Goal: Task Accomplishment & Management: Use online tool/utility

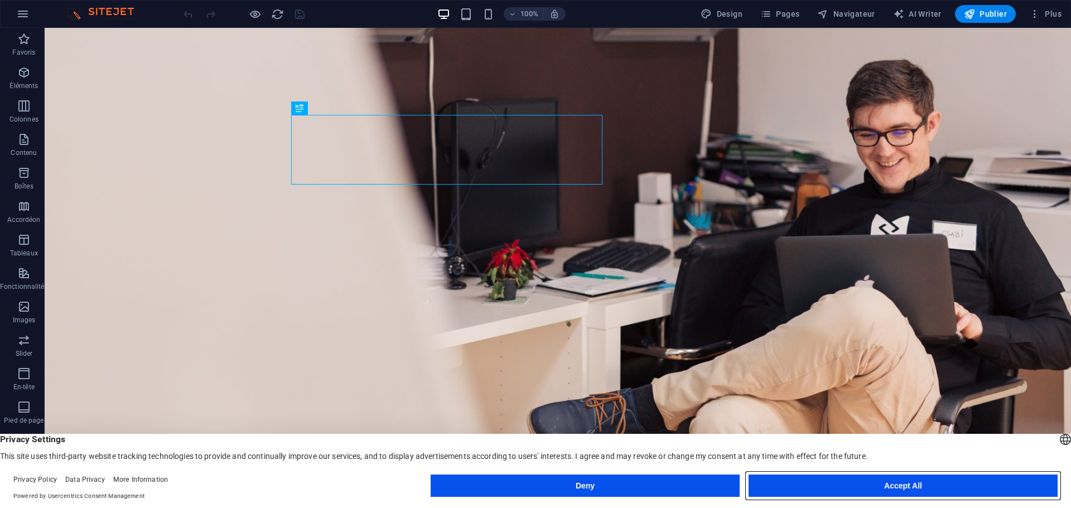
click at [891, 483] on button "Accept All" at bounding box center [903, 486] width 309 height 22
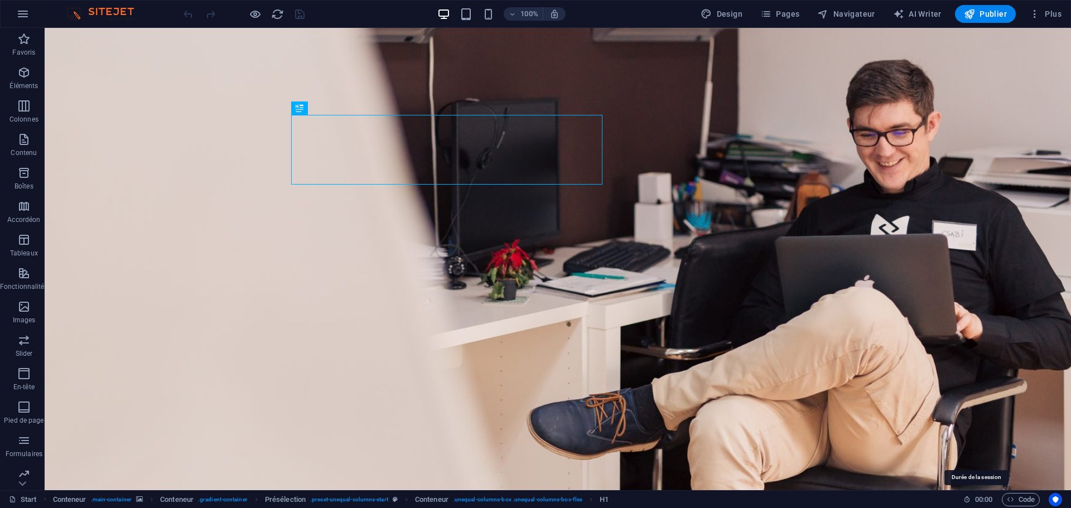
click at [964, 501] on icon at bounding box center [966, 499] width 7 height 7
click at [1057, 501] on icon "Usercentrics" at bounding box center [1055, 500] width 8 height 8
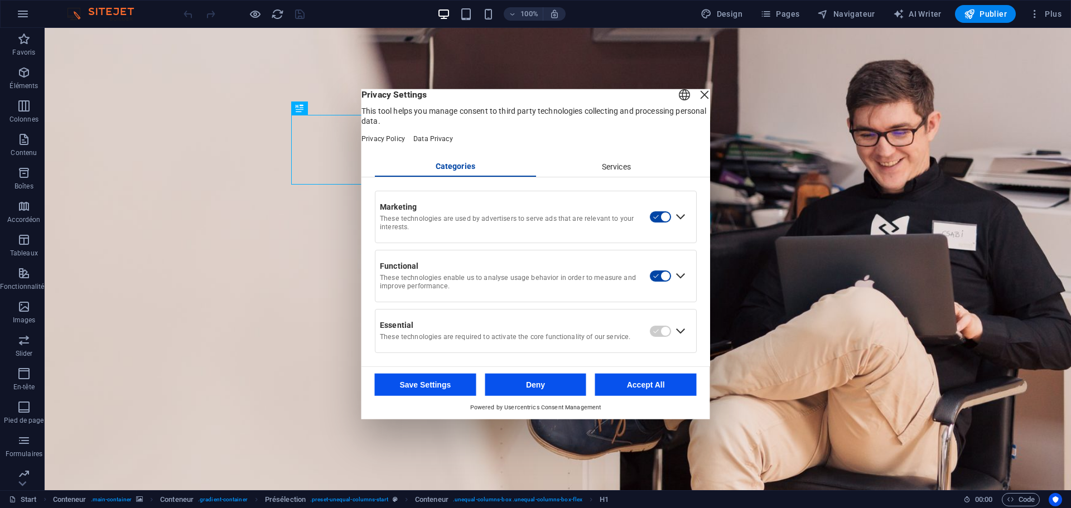
click at [677, 104] on div "English Deutsch" at bounding box center [685, 95] width 16 height 18
click at [486, 100] on span "Privacy Settings" at bounding box center [535, 94] width 349 height 11
click at [610, 172] on div "Services" at bounding box center [615, 166] width 161 height 19
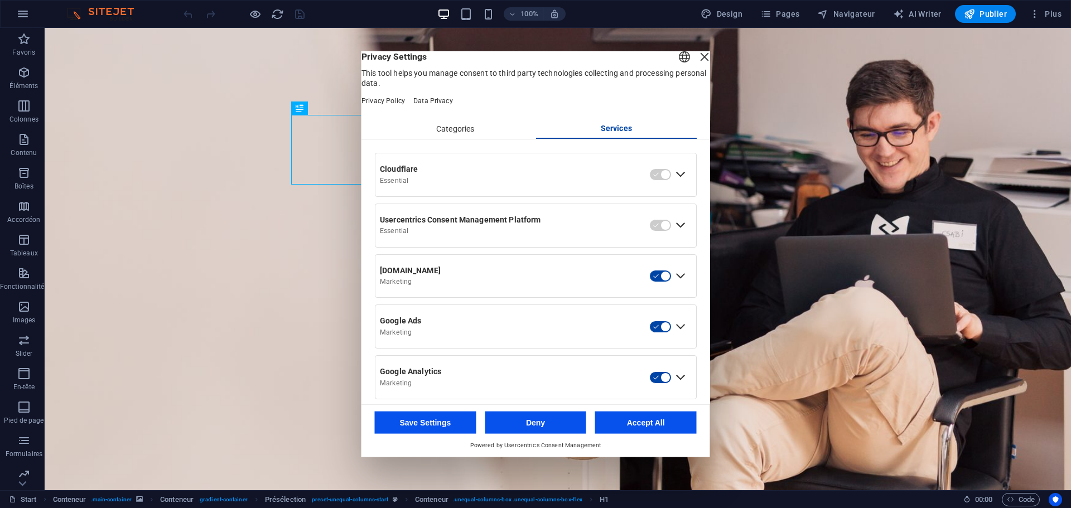
click at [467, 138] on div "Categories" at bounding box center [455, 128] width 161 height 19
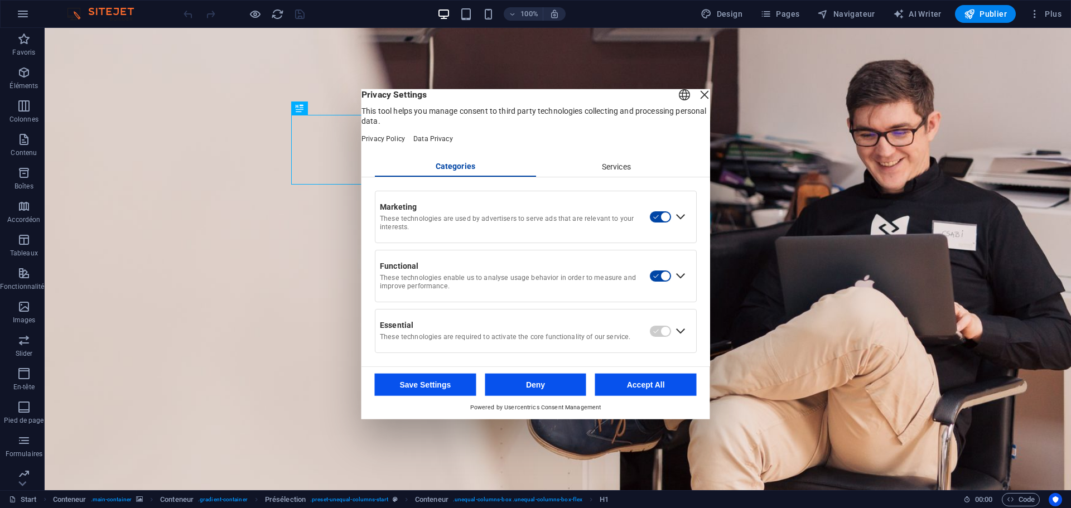
click at [697, 102] on div "Close Layer" at bounding box center [705, 94] width 16 height 16
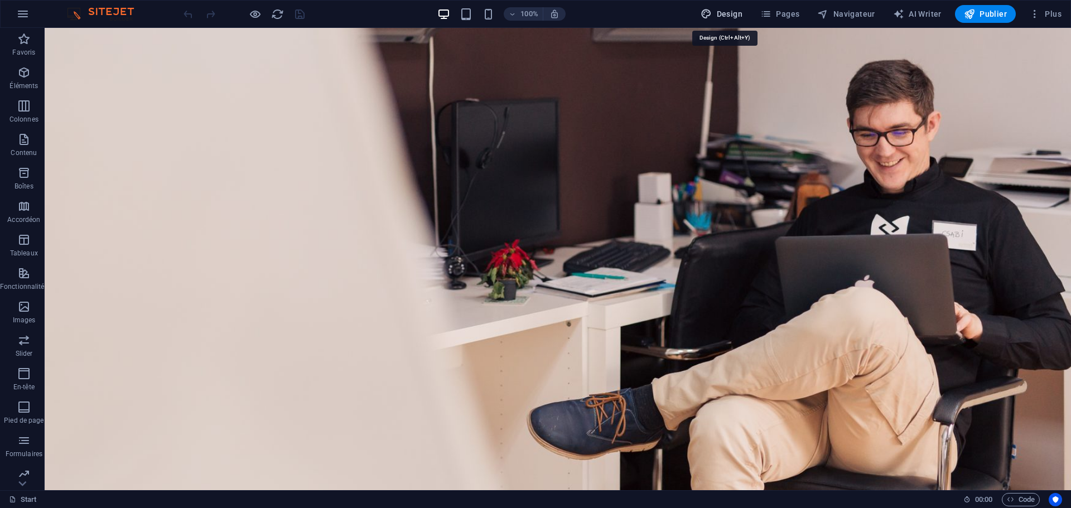
click at [720, 12] on span "Design" at bounding box center [722, 13] width 42 height 11
select select "px"
select select "300"
select select "px"
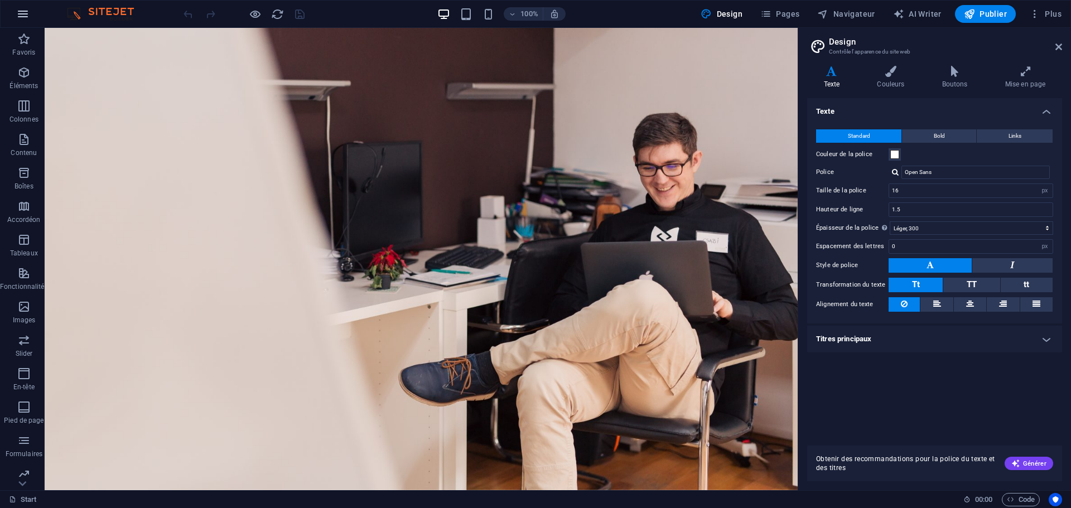
click at [25, 17] on icon "button" at bounding box center [22, 13] width 13 height 13
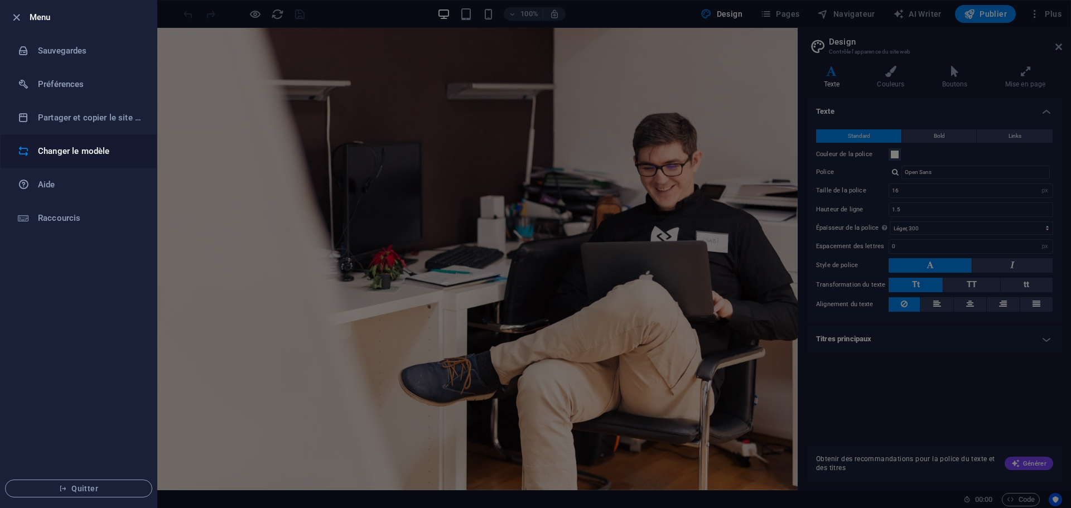
click at [89, 152] on h6 "Changer le modèle" at bounding box center [89, 150] width 103 height 13
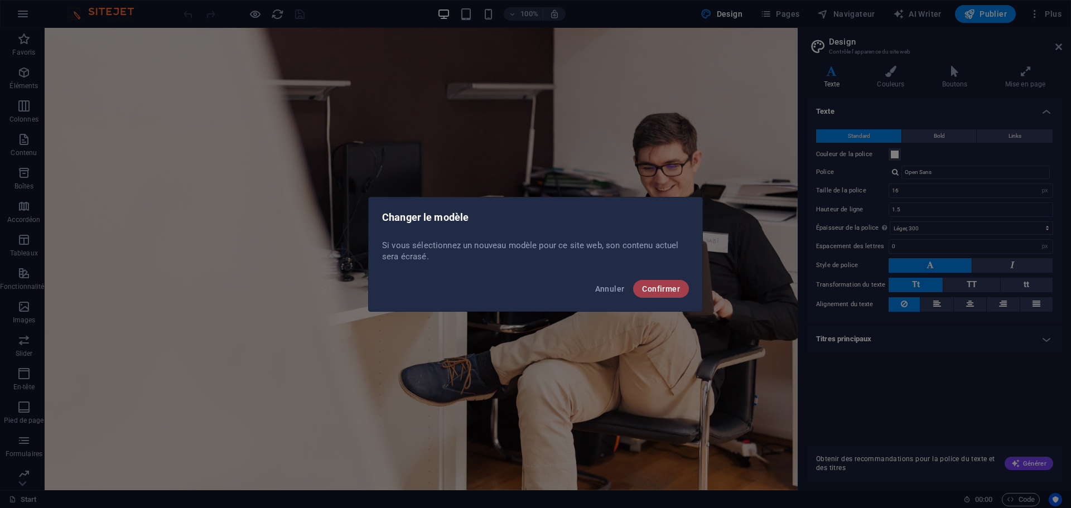
click at [662, 293] on button "Confirmer" at bounding box center [661, 289] width 56 height 18
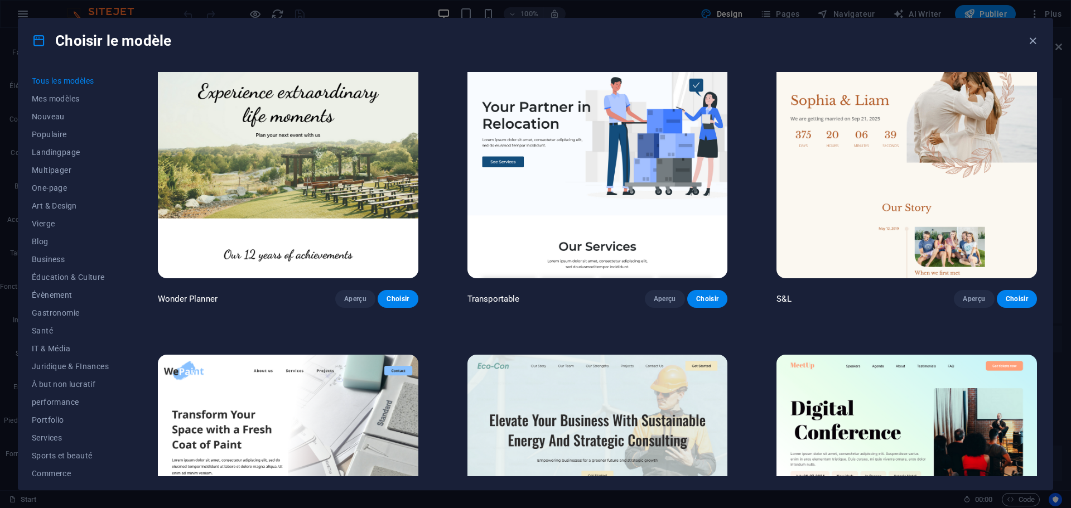
scroll to position [669, 0]
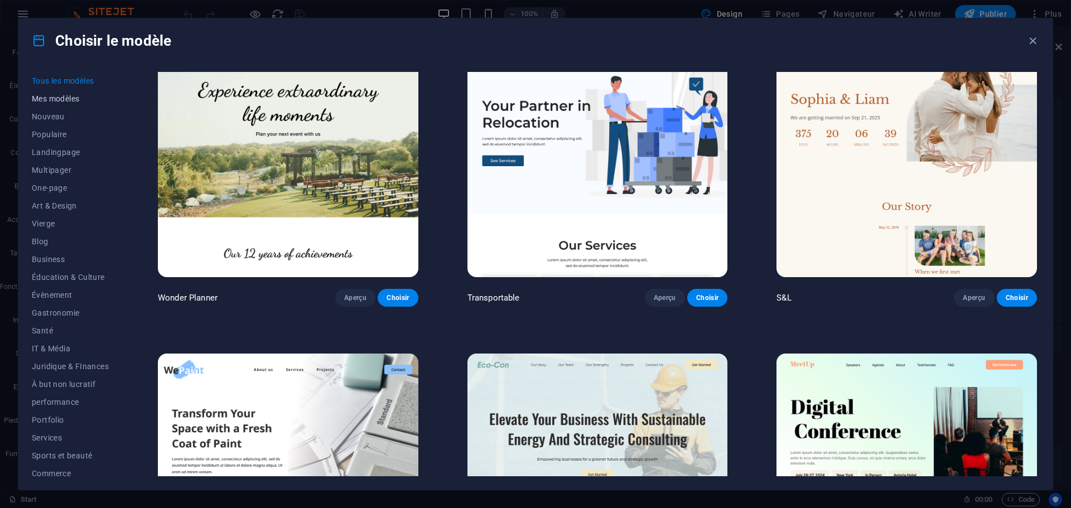
click at [76, 96] on span "Mes modèles" at bounding box center [70, 98] width 77 height 9
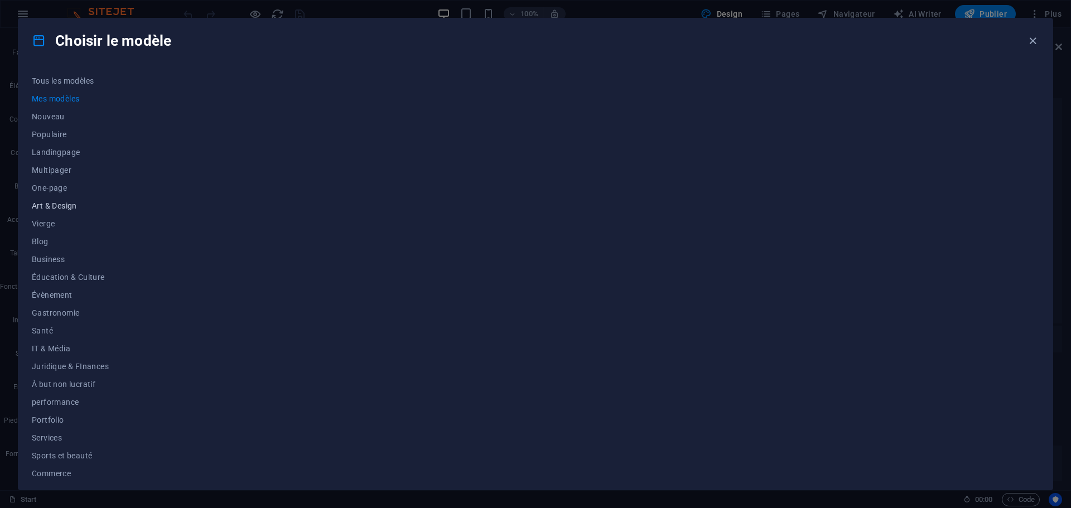
click at [70, 211] on button "Art & Design" at bounding box center [70, 206] width 77 height 18
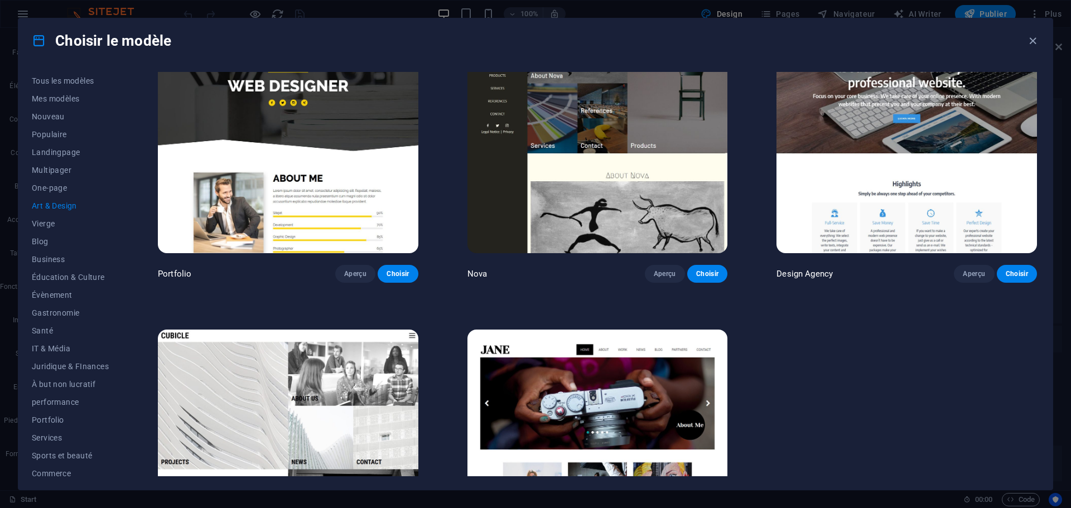
scroll to position [1125, 0]
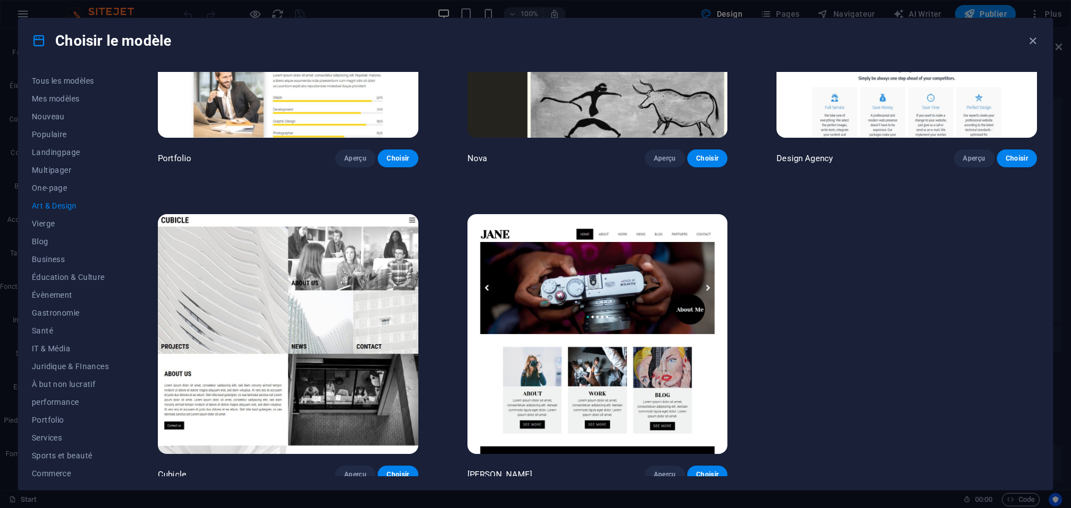
click at [224, 332] on img at bounding box center [288, 334] width 260 height 240
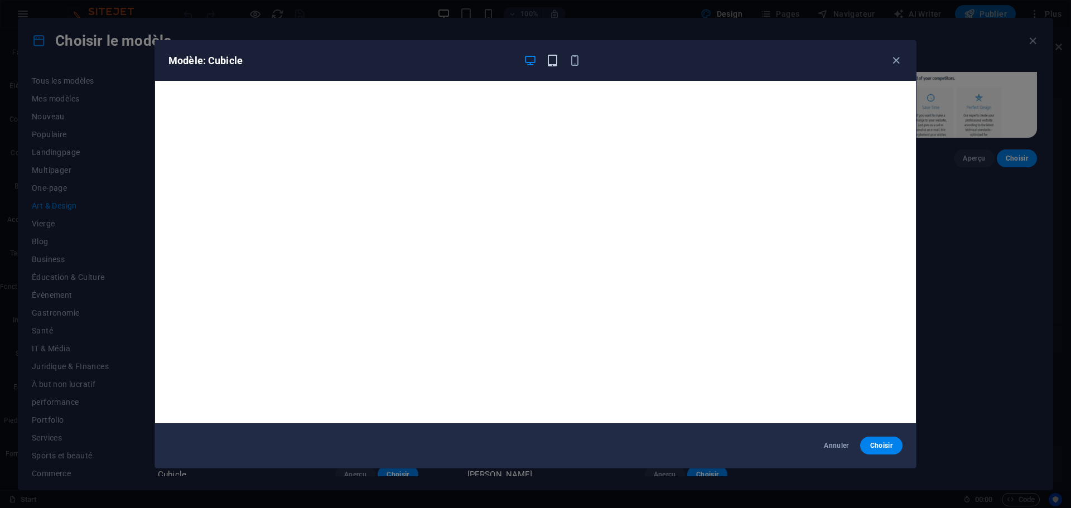
click at [548, 60] on icon "button" at bounding box center [552, 60] width 13 height 13
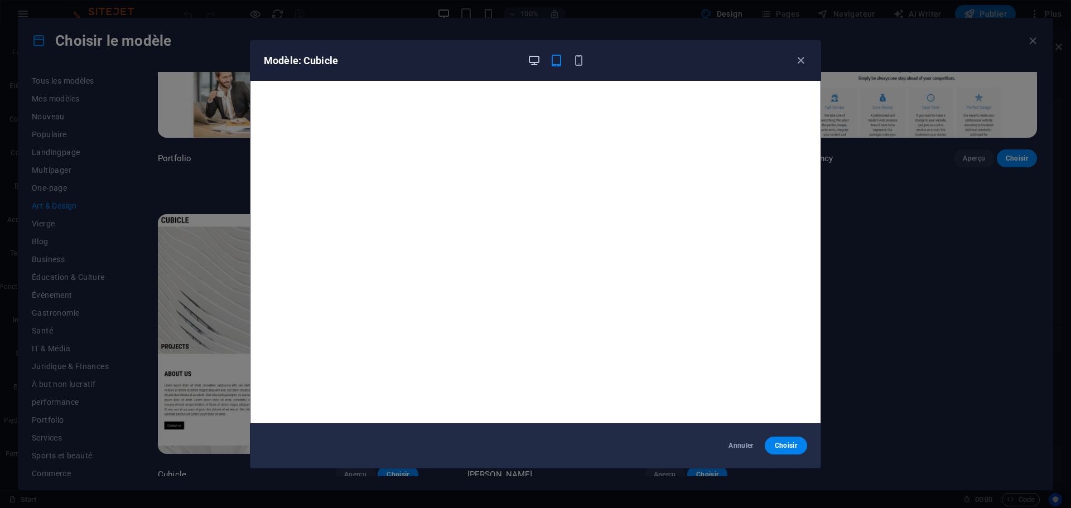
click at [530, 62] on icon "button" at bounding box center [534, 60] width 13 height 13
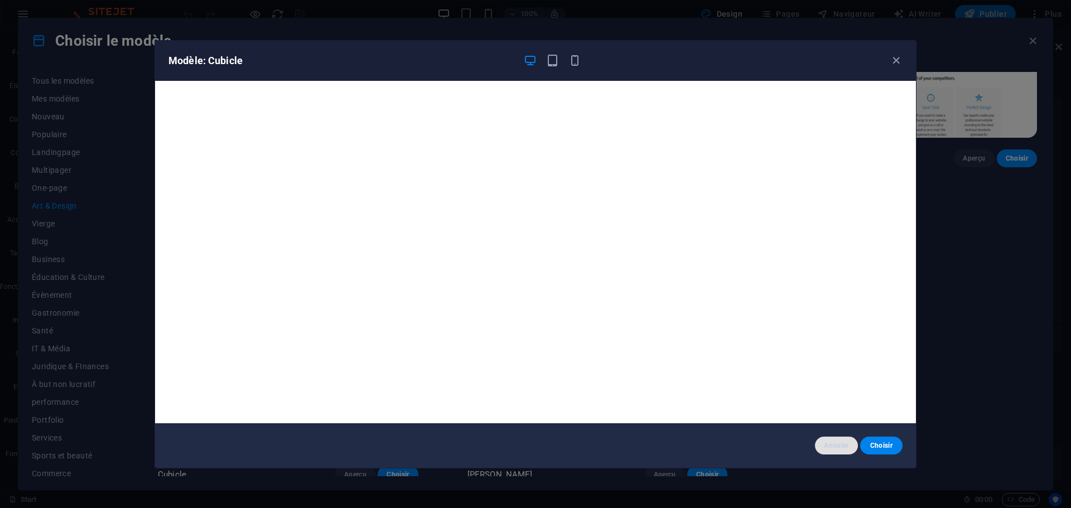
click at [827, 441] on span "Annuler" at bounding box center [836, 445] width 25 height 9
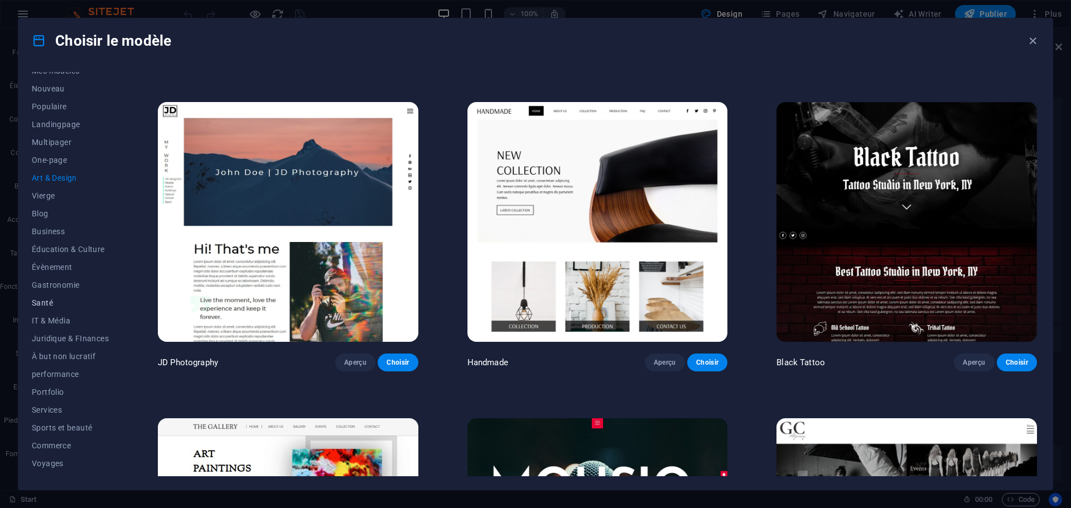
scroll to position [42, 0]
click at [45, 362] on span "performance" at bounding box center [70, 360] width 77 height 9
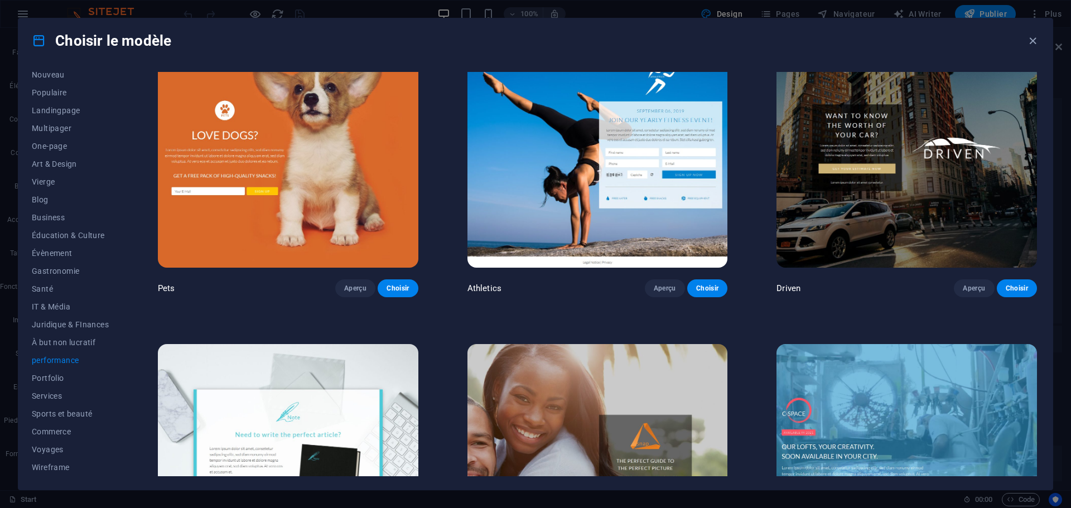
scroll to position [846, 0]
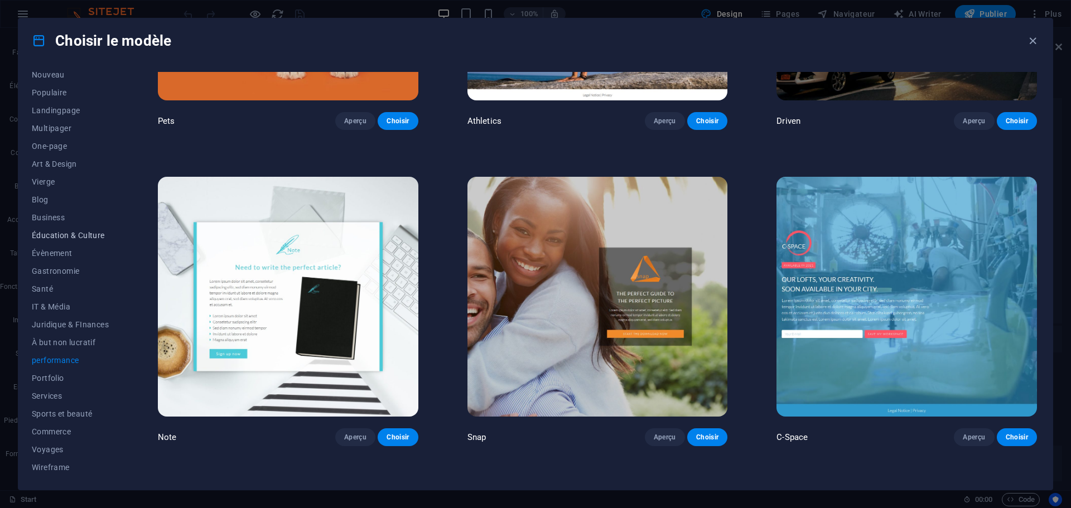
click at [42, 234] on span "Éducation & Culture" at bounding box center [70, 235] width 77 height 9
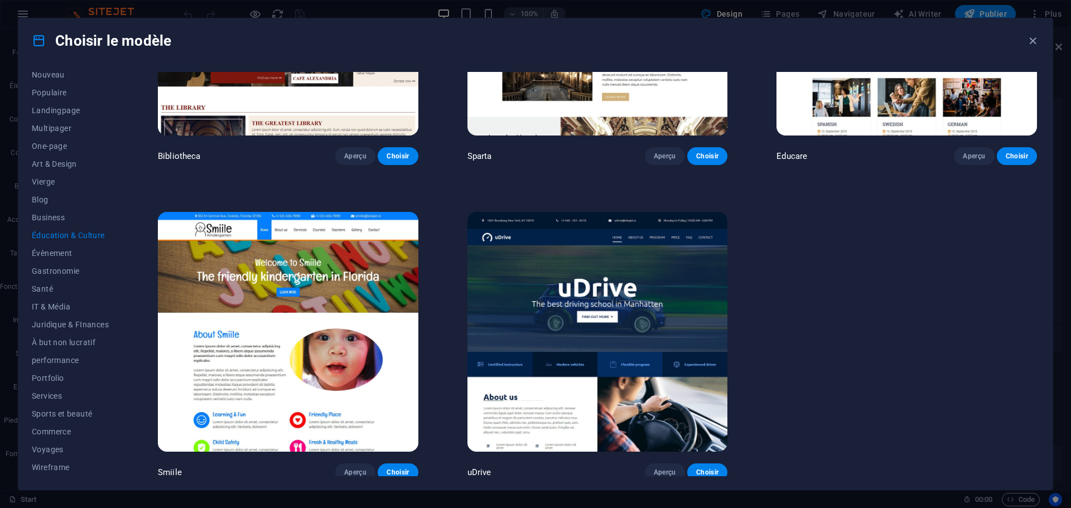
scroll to position [495, 0]
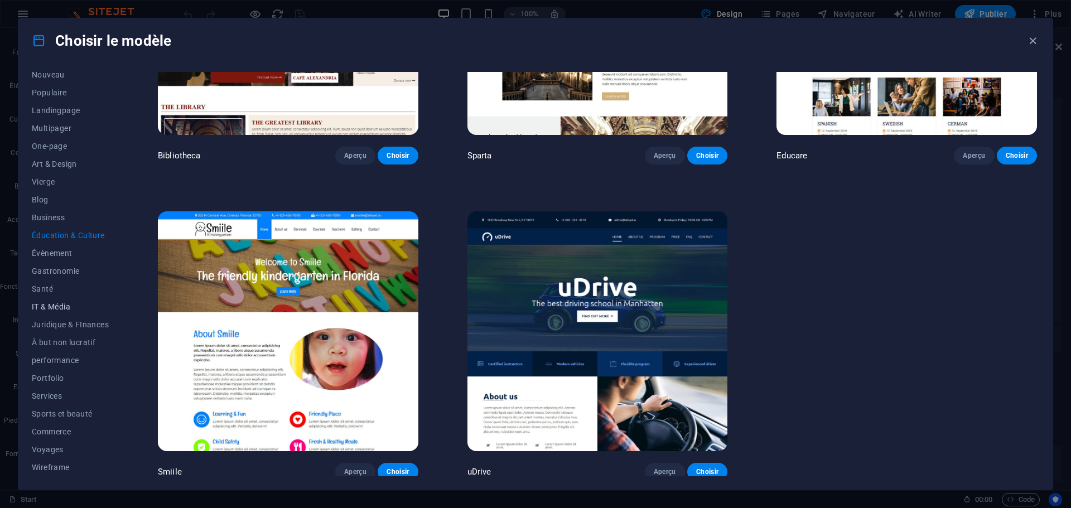
click at [51, 306] on span "IT & Média" at bounding box center [70, 306] width 77 height 9
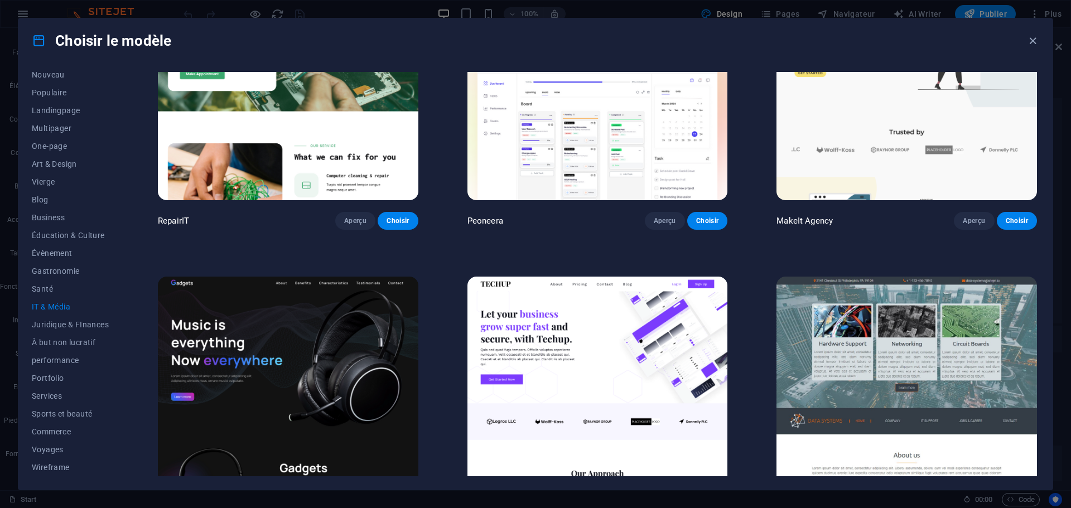
scroll to position [0, 0]
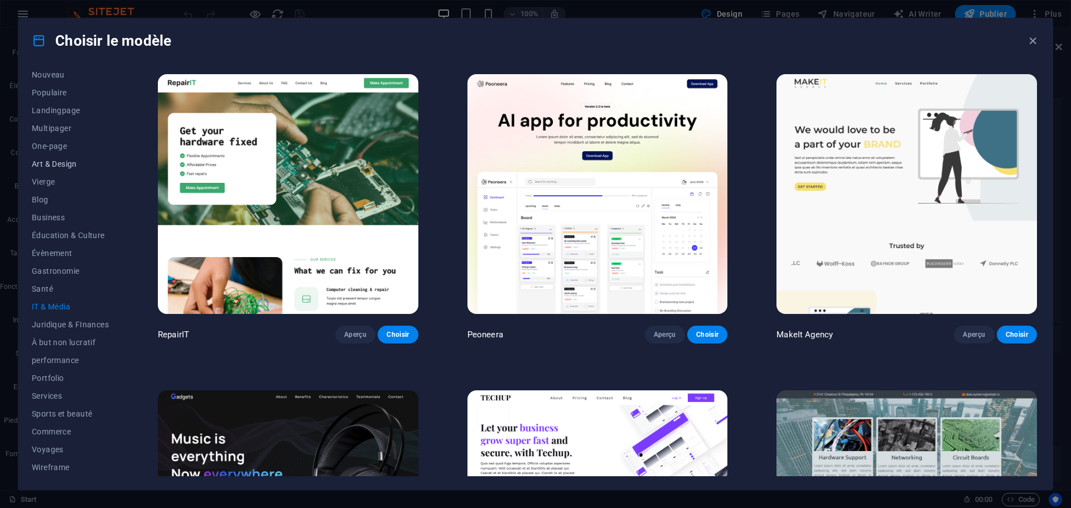
click at [52, 166] on span "Art & Design" at bounding box center [70, 164] width 77 height 9
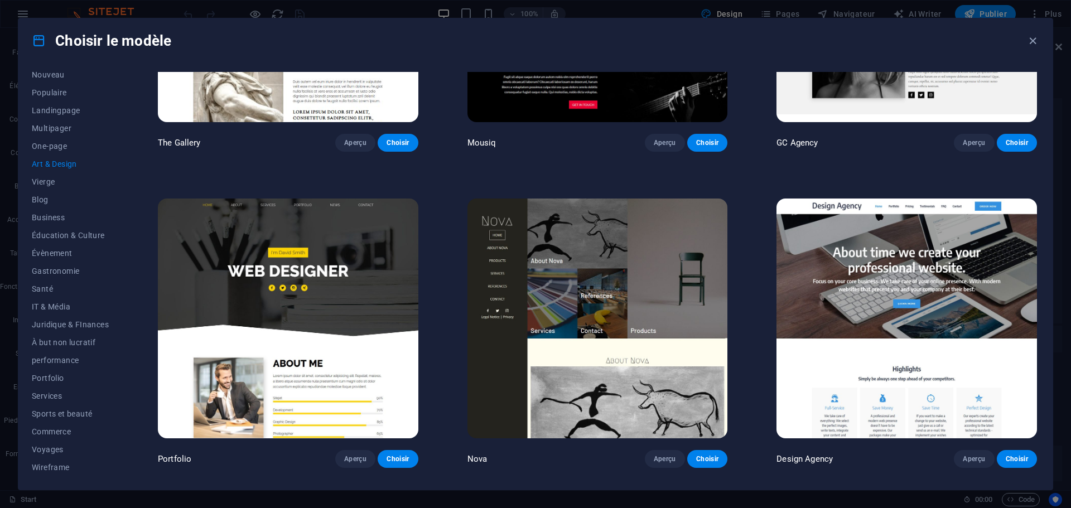
scroll to position [669, 0]
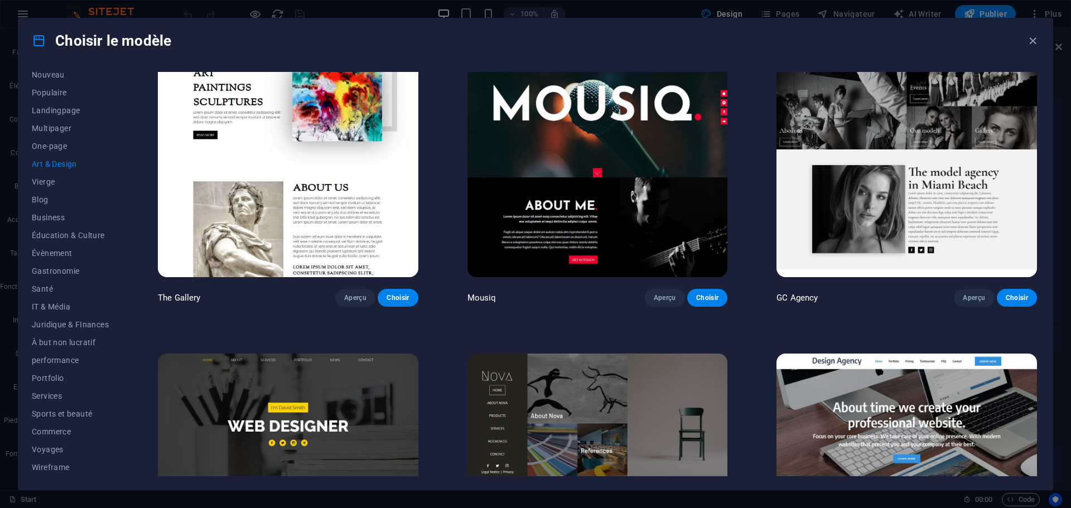
click at [960, 195] on img at bounding box center [906, 157] width 260 height 240
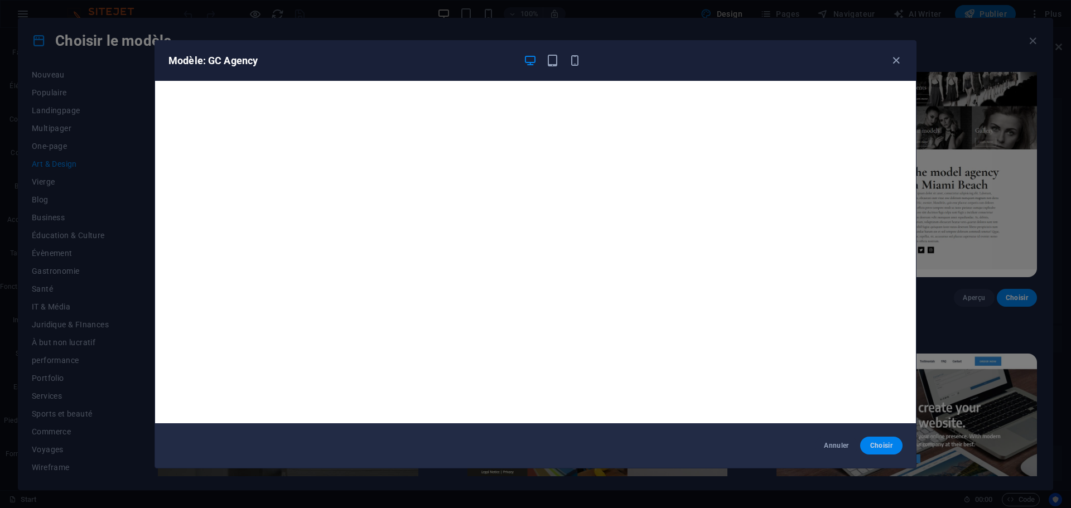
click at [884, 447] on span "Choisir" at bounding box center [881, 445] width 25 height 9
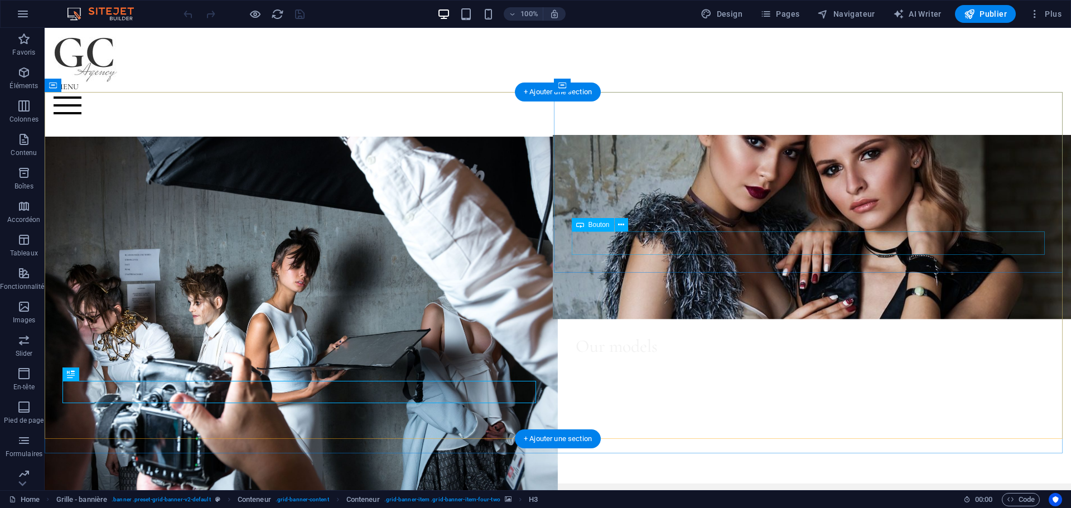
click at [607, 366] on div "Learn more" at bounding box center [814, 377] width 477 height 23
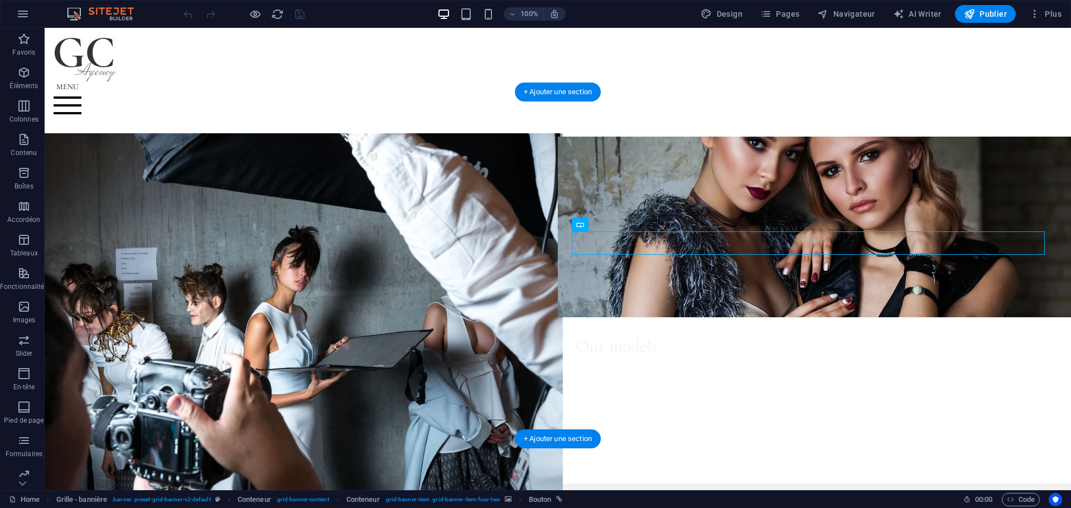
click at [330, 250] on figure at bounding box center [301, 317] width 523 height 369
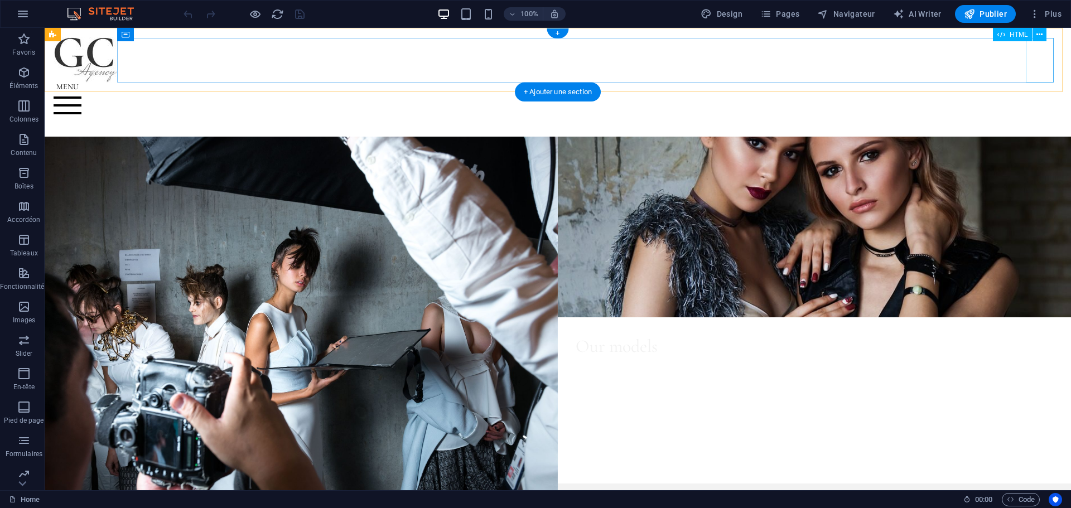
click at [1039, 83] on div "Menu" at bounding box center [558, 105] width 1008 height 45
click at [84, 62] on div at bounding box center [558, 60] width 1008 height 46
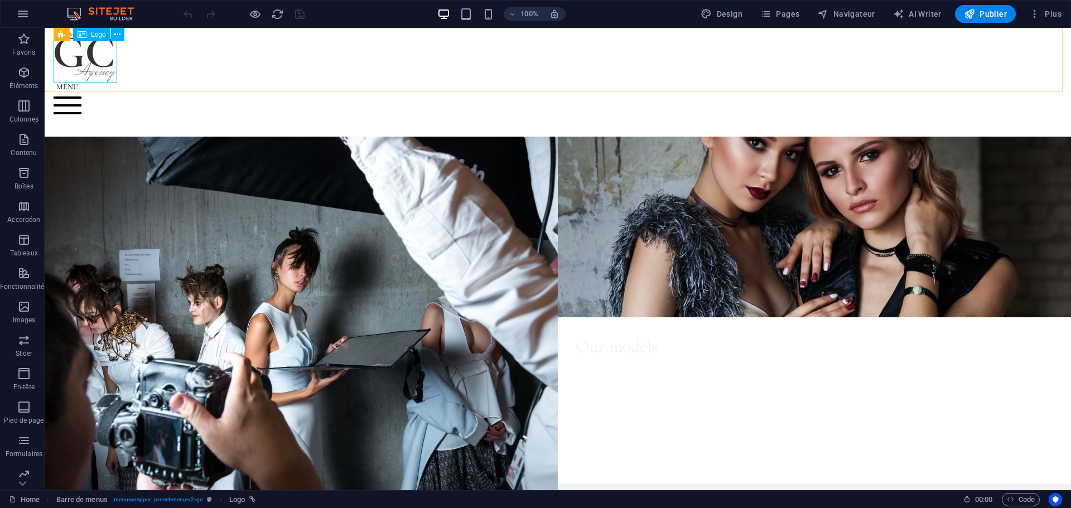
click at [98, 36] on span "Logo" at bounding box center [98, 34] width 15 height 7
click at [83, 34] on span "Barre de menus" at bounding box center [84, 34] width 47 height 7
click at [1058, 7] on button "Plus" at bounding box center [1045, 14] width 41 height 18
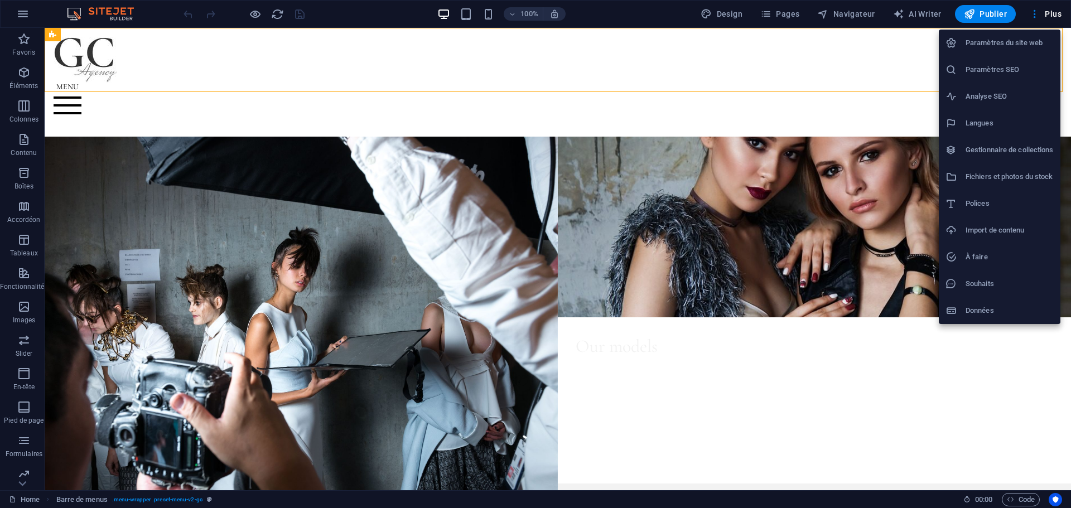
click at [786, 12] on div at bounding box center [535, 254] width 1071 height 508
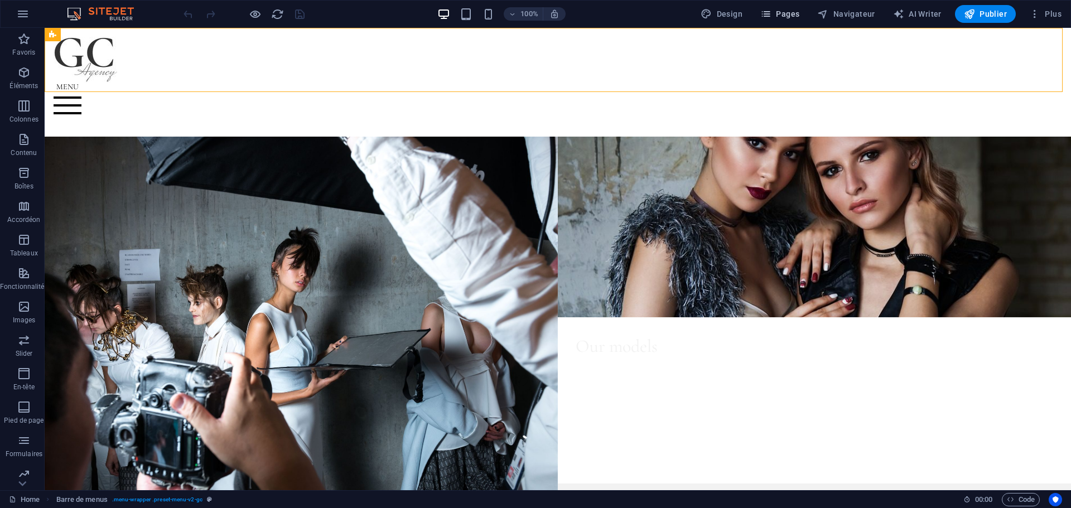
click at [791, 14] on span "Pages" at bounding box center [779, 13] width 39 height 11
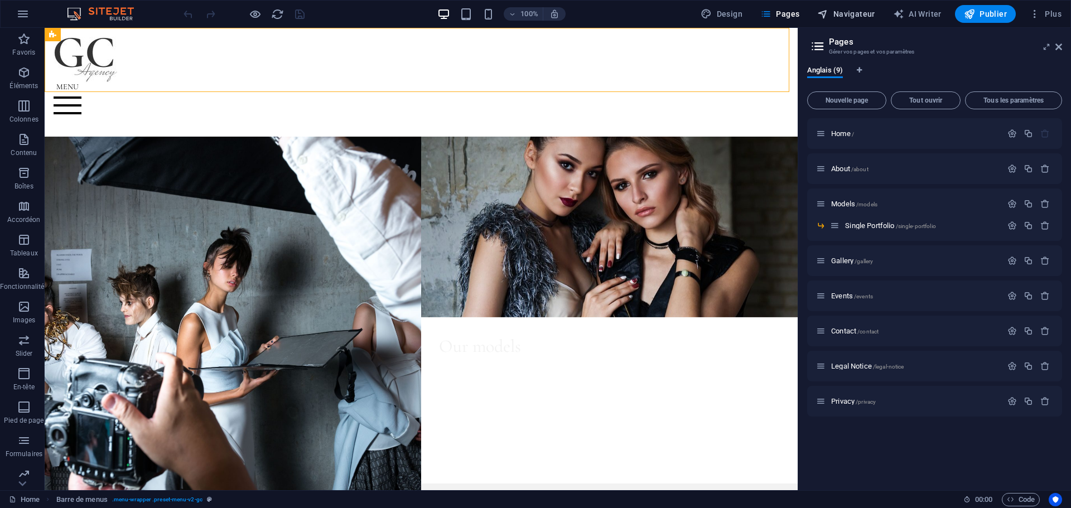
click at [862, 12] on span "Navigateur" at bounding box center [845, 13] width 57 height 11
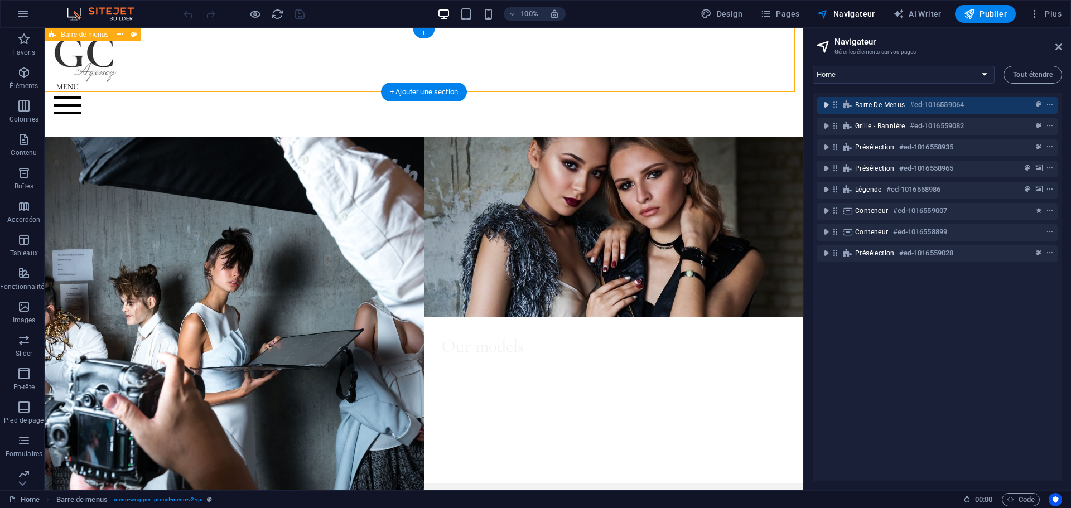
click at [826, 108] on icon "toggle-expand" at bounding box center [825, 104] width 11 height 11
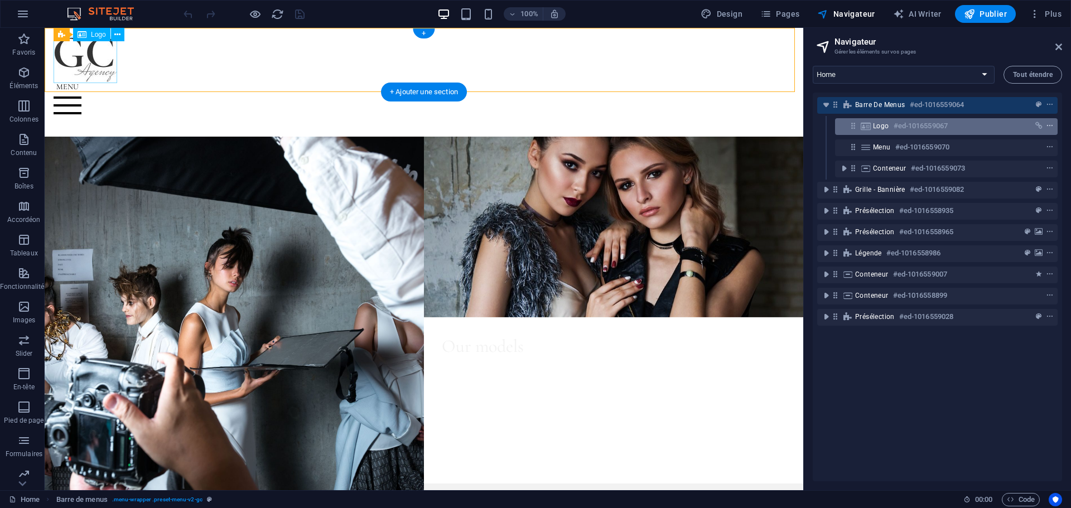
click at [1046, 125] on icon "context-menu" at bounding box center [1050, 126] width 8 height 8
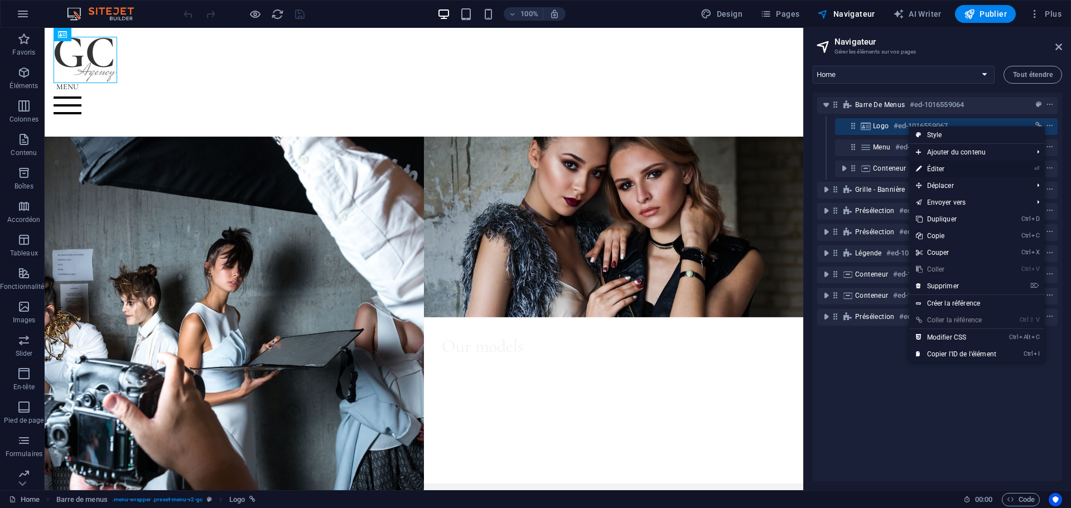
click at [929, 167] on link "⏎ Éditer" at bounding box center [956, 169] width 94 height 17
select select "header"
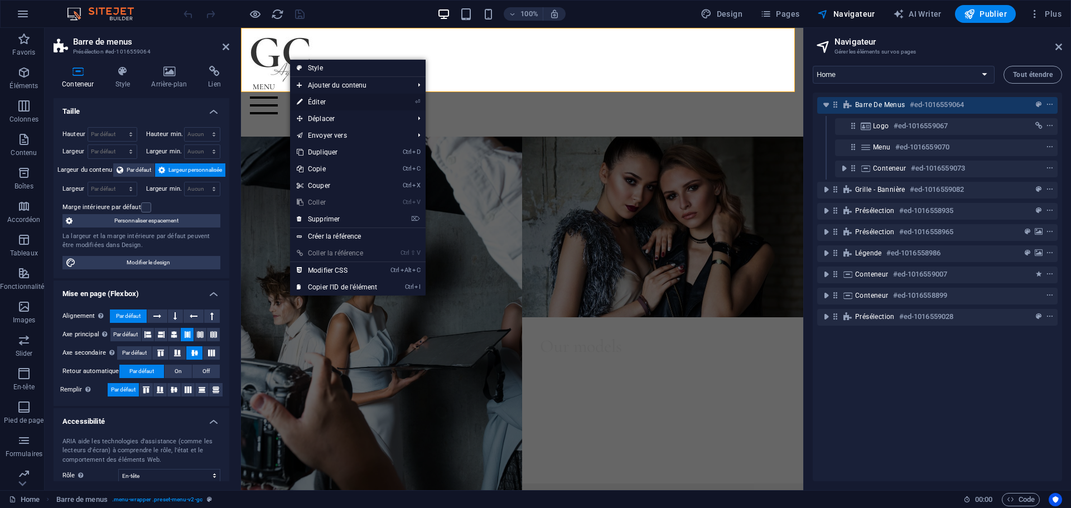
click at [310, 99] on link "⏎ Éditer" at bounding box center [337, 102] width 94 height 17
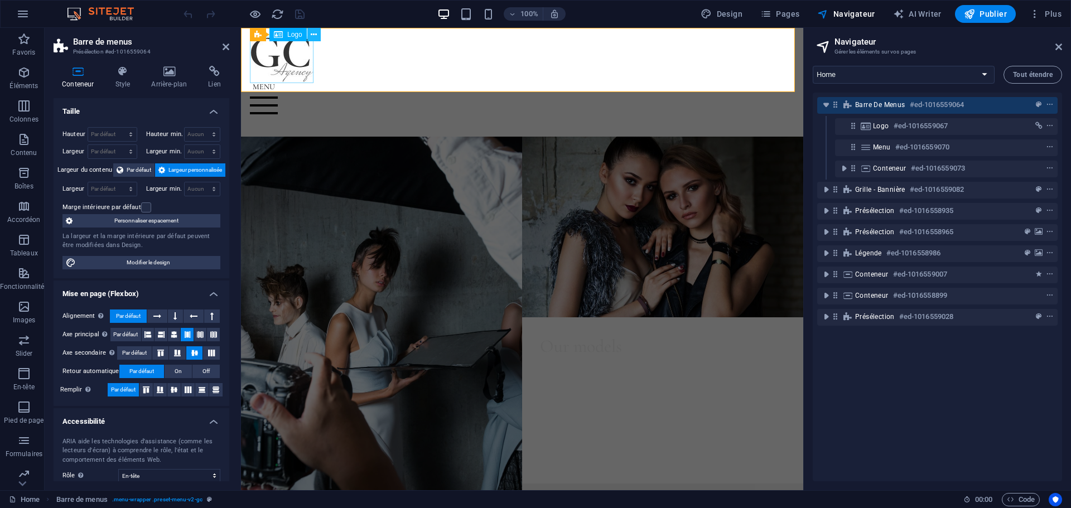
click at [313, 32] on icon at bounding box center [314, 35] width 6 height 12
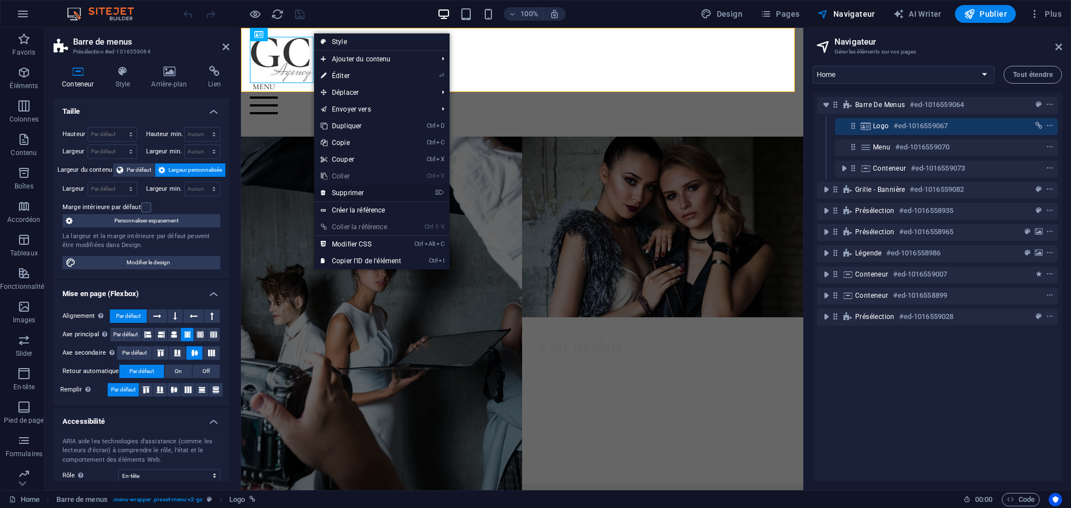
click at [350, 190] on link "⌦ Supprimer" at bounding box center [361, 193] width 94 height 17
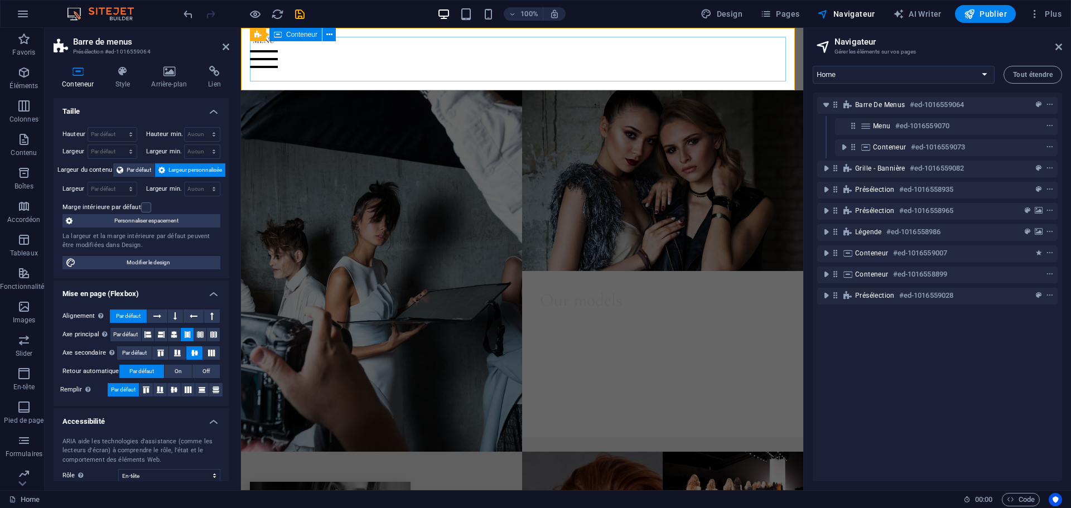
click at [283, 59] on div "Menu" at bounding box center [522, 59] width 544 height 45
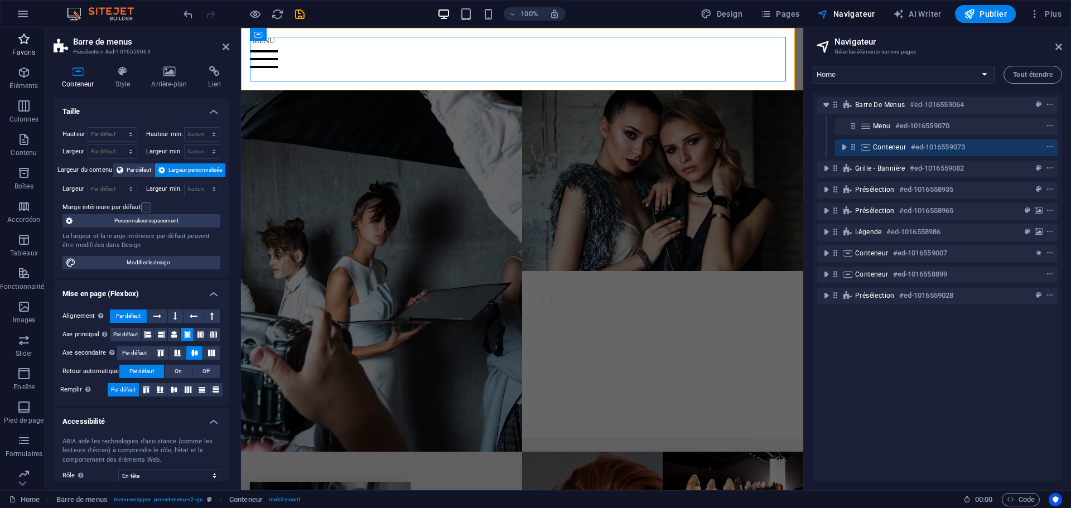
click at [21, 37] on icon "button" at bounding box center [23, 38] width 13 height 13
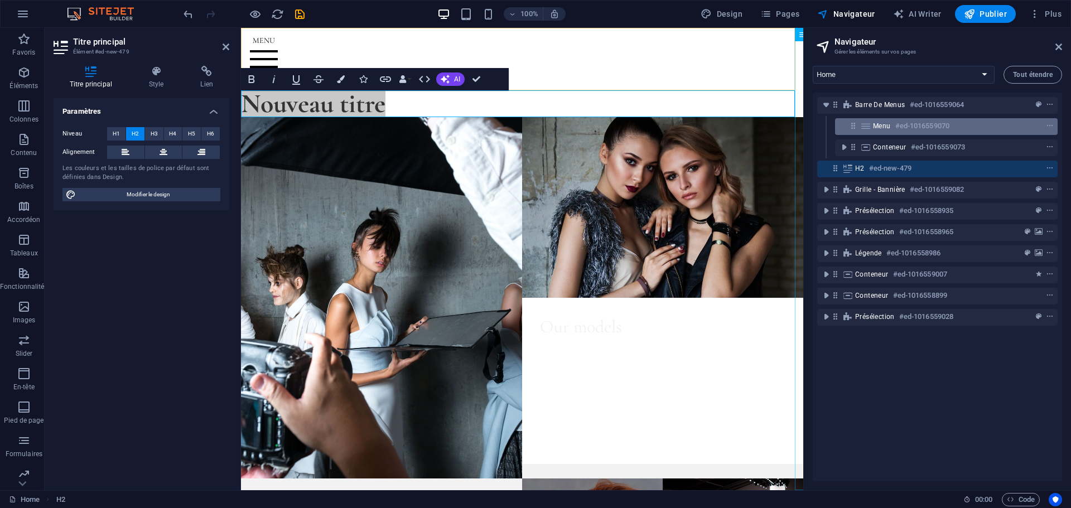
drag, startPoint x: 894, startPoint y: 164, endPoint x: 900, endPoint y: 124, distance: 40.1
click at [900, 124] on div "Barre de menus #ed-1016559064 Menu #ed-1016559070 Conteneur #ed-1016559073 H2 #…" at bounding box center [937, 287] width 249 height 389
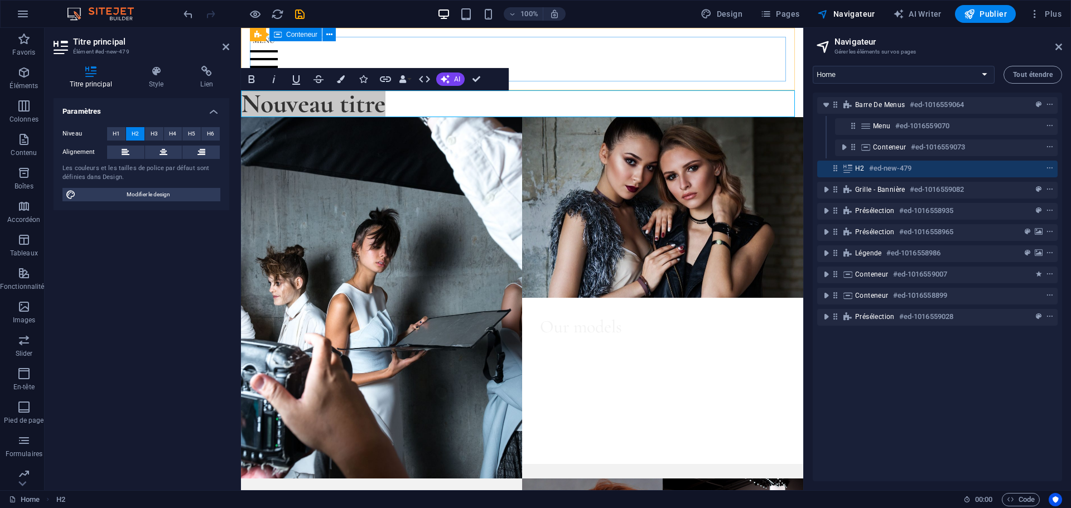
drag, startPoint x: 877, startPoint y: 170, endPoint x: 825, endPoint y: 158, distance: 53.1
click at [836, 148] on div "Barre de menus #ed-1016559064 Menu #ed-1016559070 Conteneur #ed-1016559073 H2 #…" at bounding box center [937, 287] width 249 height 389
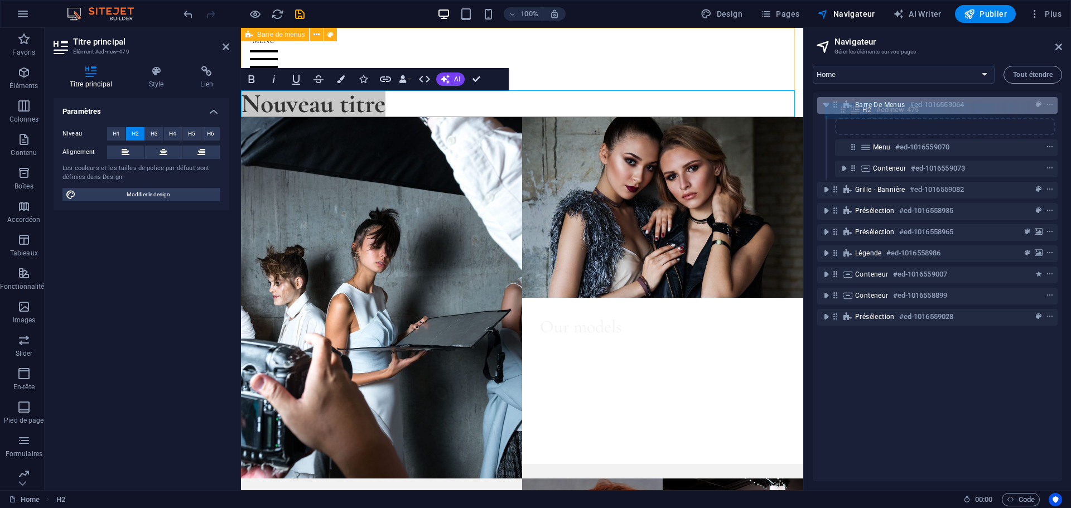
drag, startPoint x: 833, startPoint y: 166, endPoint x: 843, endPoint y: 100, distance: 67.1
click at [843, 100] on div "Barre de menus #ed-1016559064 Menu #ed-1016559070 Conteneur #ed-1016559073 H2 #…" at bounding box center [937, 287] width 249 height 389
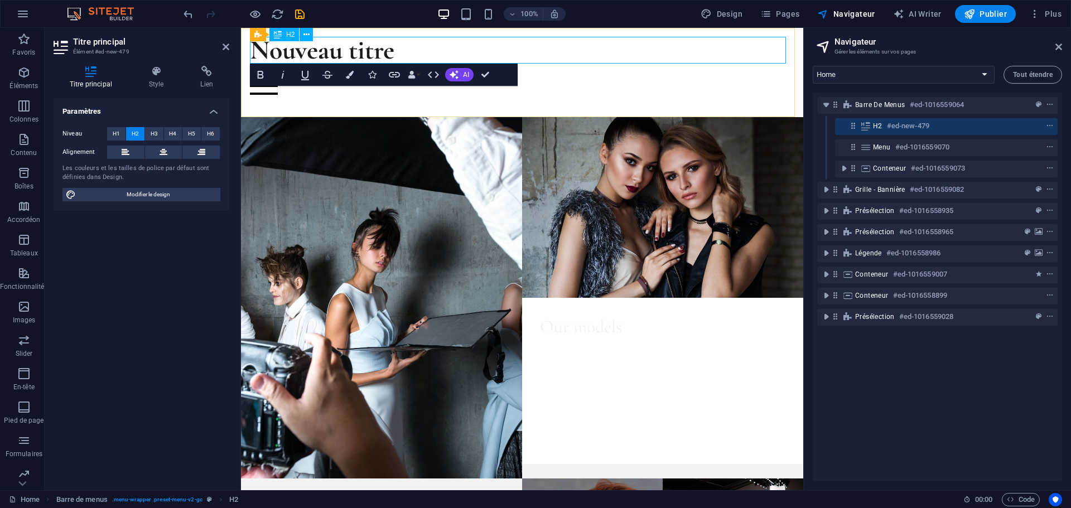
click at [356, 49] on h2 "Nouveau titre" at bounding box center [522, 50] width 544 height 27
drag, startPoint x: 365, startPoint y: 52, endPoint x: 355, endPoint y: 52, distance: 10.1
click at [355, 52] on h2 "[PERSON_NAME]" at bounding box center [522, 50] width 544 height 27
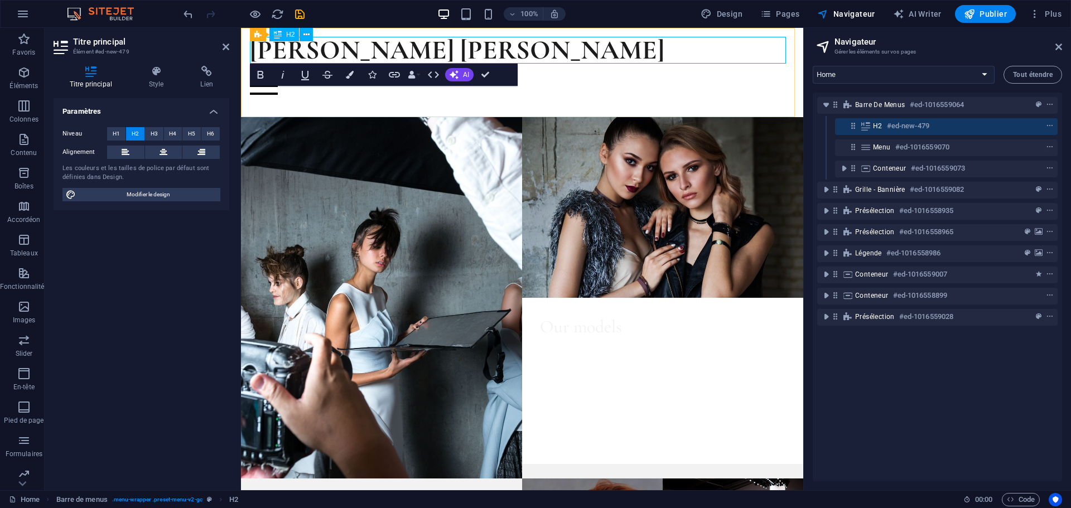
click at [368, 49] on h2 "[PERSON_NAME] [PERSON_NAME]" at bounding box center [522, 50] width 544 height 27
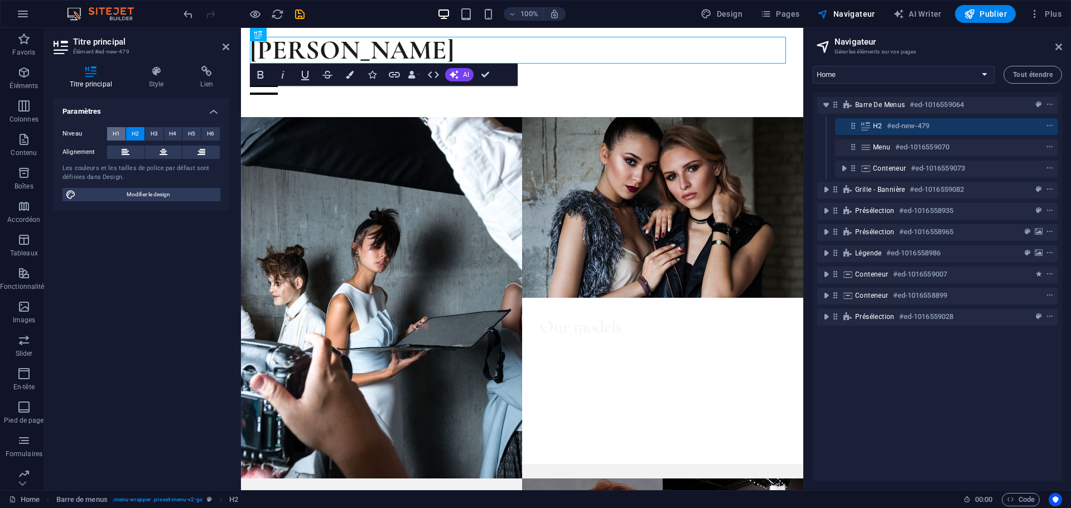
click at [120, 136] on button "H1" at bounding box center [116, 133] width 18 height 13
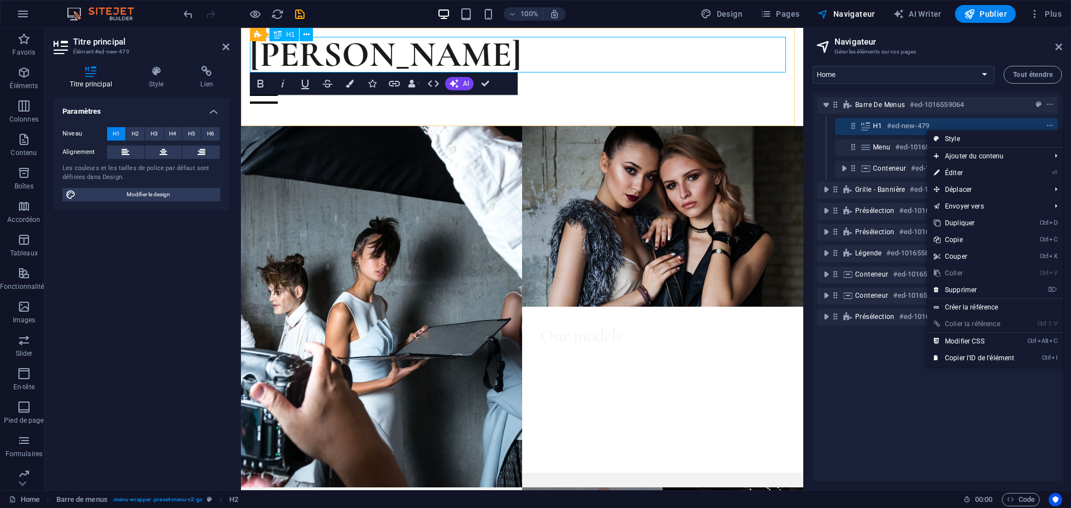
click at [904, 125] on h6 "#ed-new-479" at bounding box center [908, 125] width 42 height 13
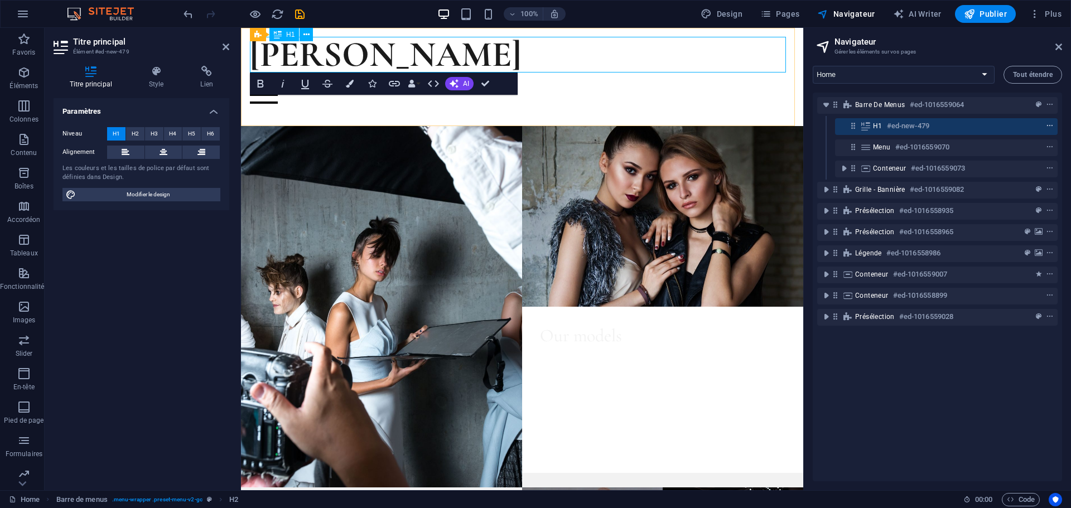
click at [1049, 125] on icon "context-menu" at bounding box center [1050, 126] width 8 height 8
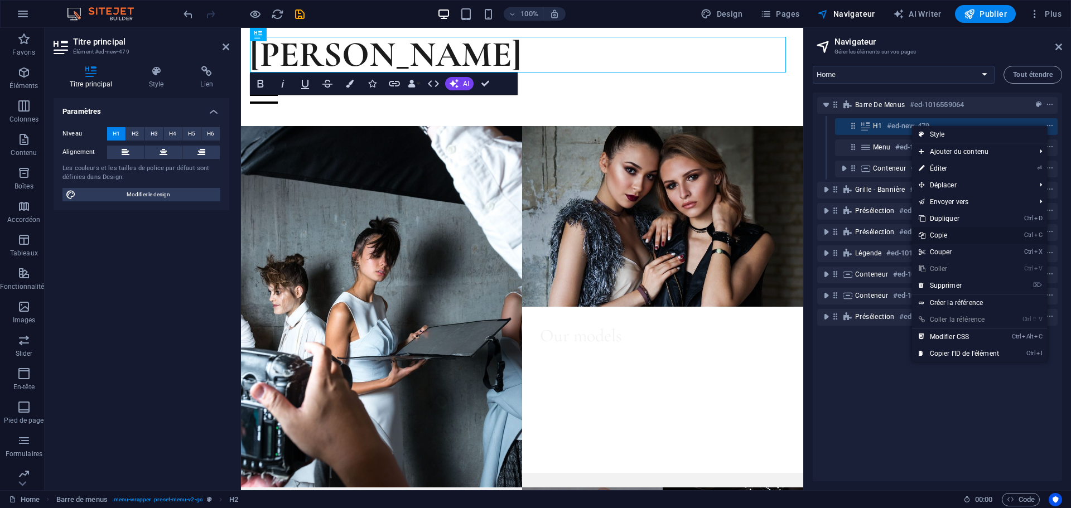
click at [973, 235] on link "Ctrl C Copie" at bounding box center [959, 235] width 94 height 17
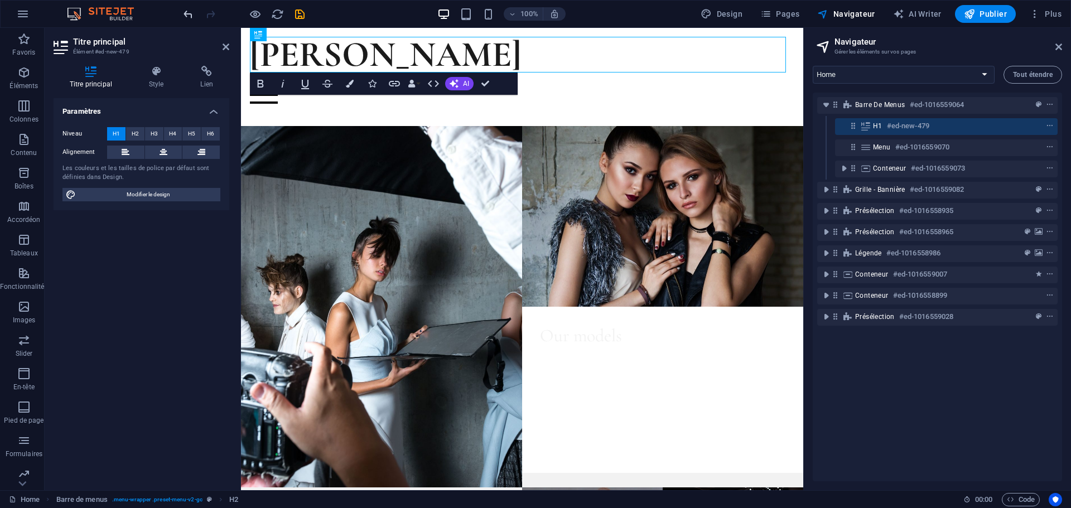
click at [189, 16] on icon "undo" at bounding box center [188, 14] width 13 height 13
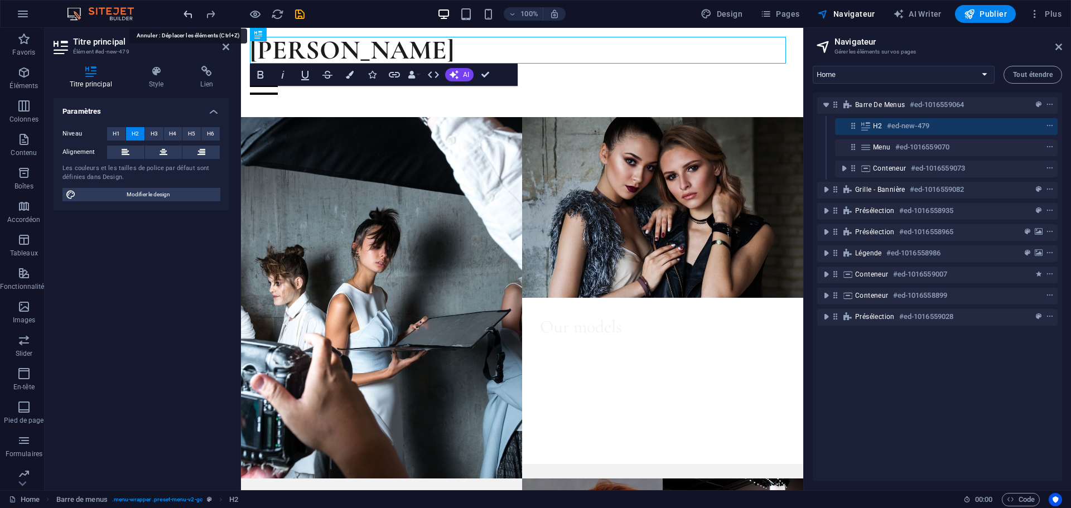
click at [189, 15] on icon "undo" at bounding box center [188, 14] width 13 height 13
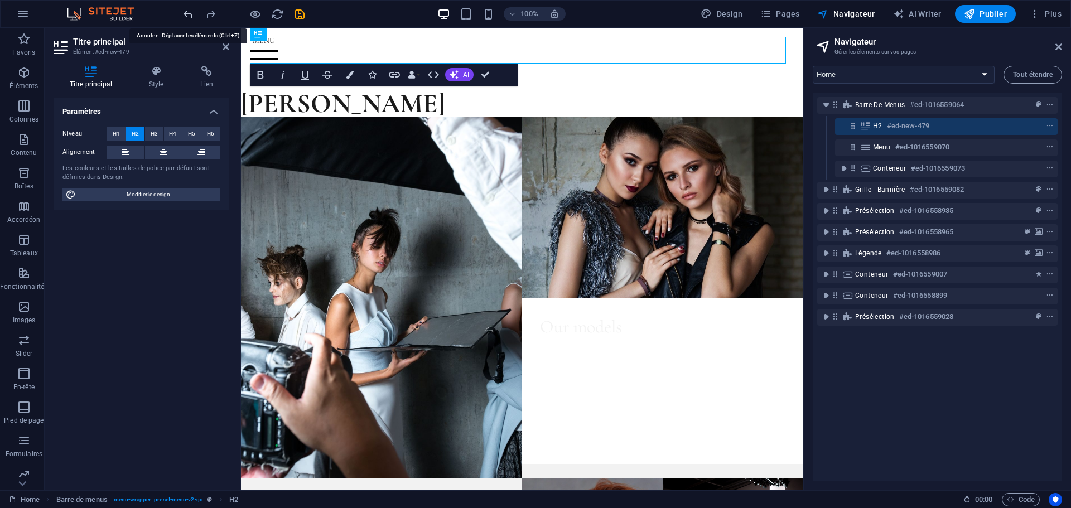
click at [189, 15] on icon "undo" at bounding box center [188, 14] width 13 height 13
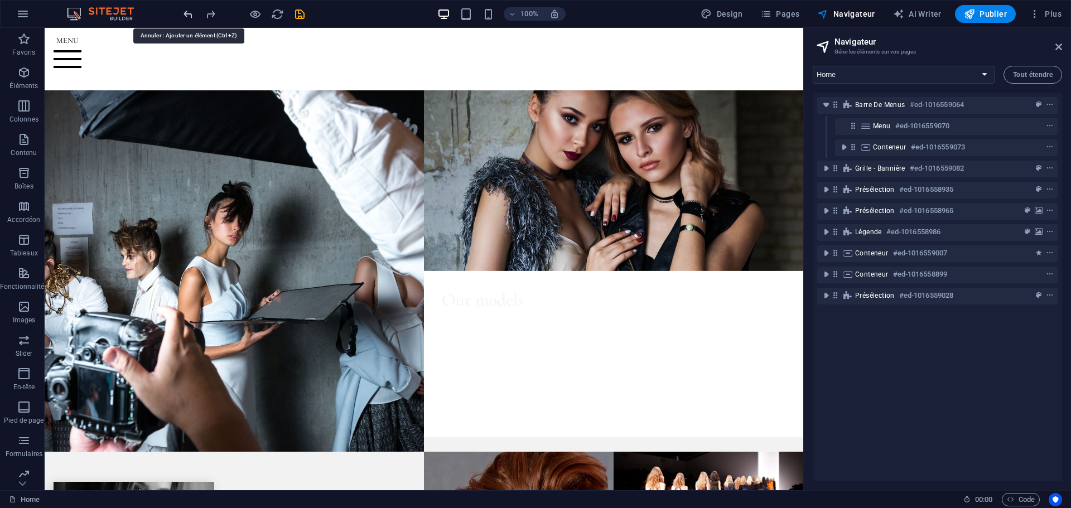
click at [189, 15] on icon "undo" at bounding box center [188, 14] width 13 height 13
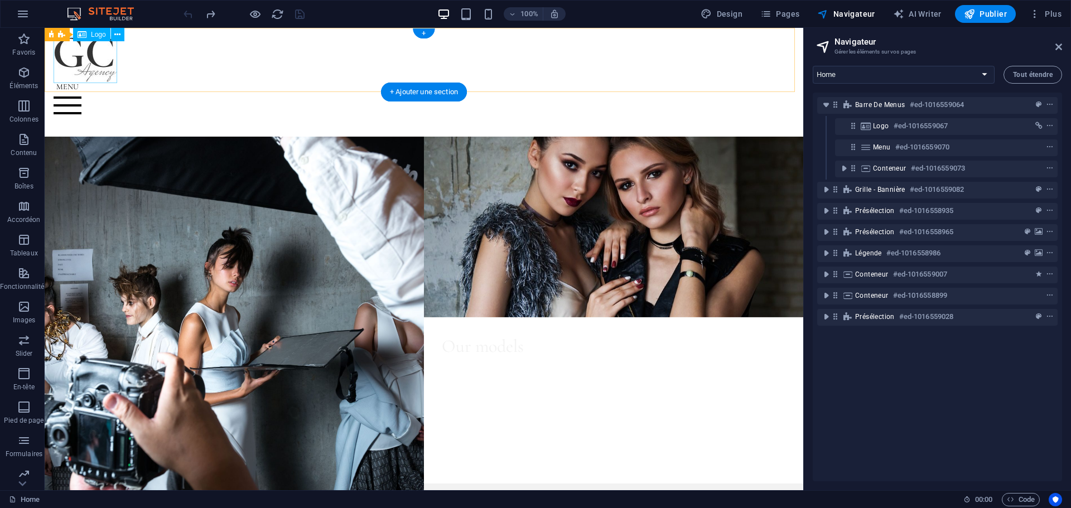
click at [92, 51] on div at bounding box center [424, 60] width 741 height 46
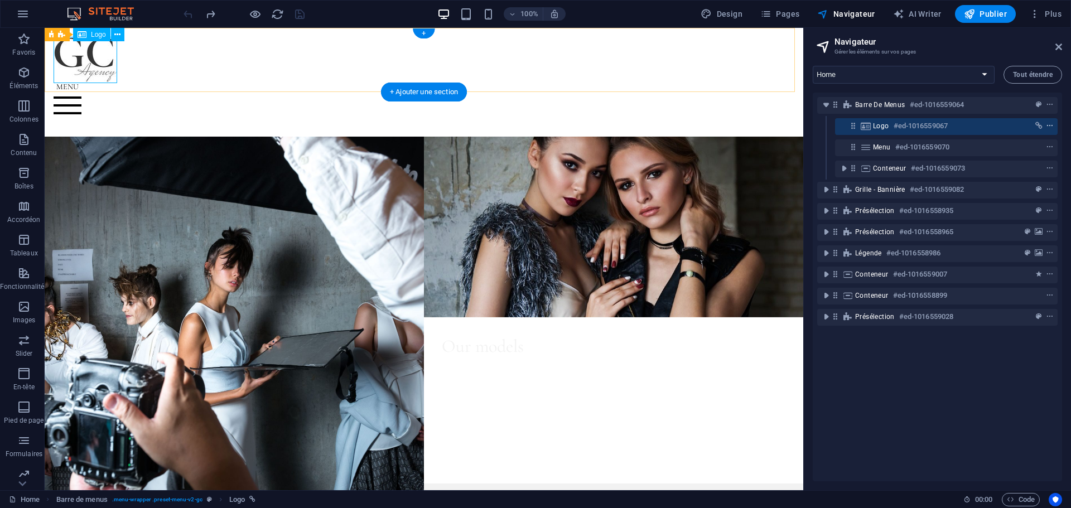
click at [1050, 123] on icon "context-menu" at bounding box center [1050, 126] width 8 height 8
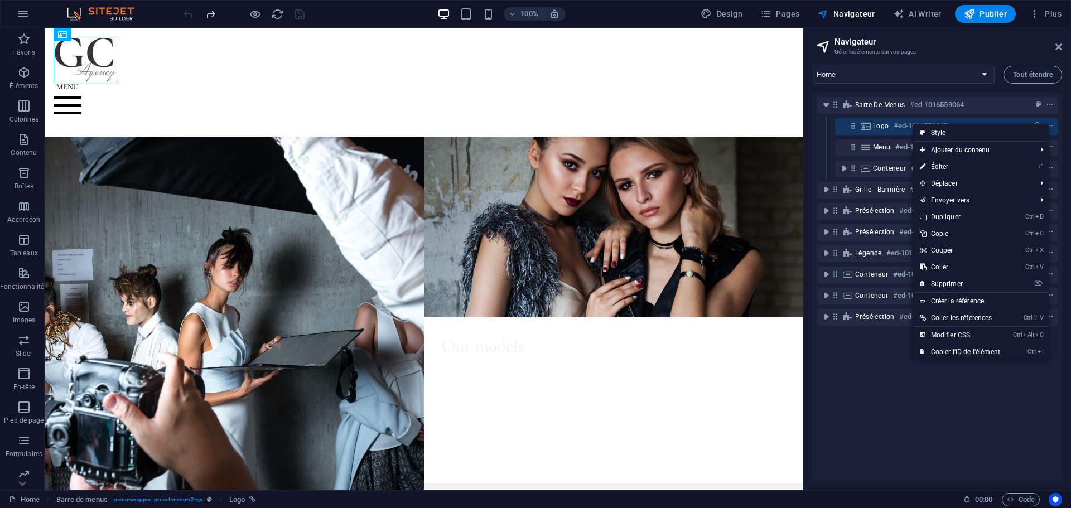
click at [209, 14] on icon "redo" at bounding box center [210, 14] width 13 height 13
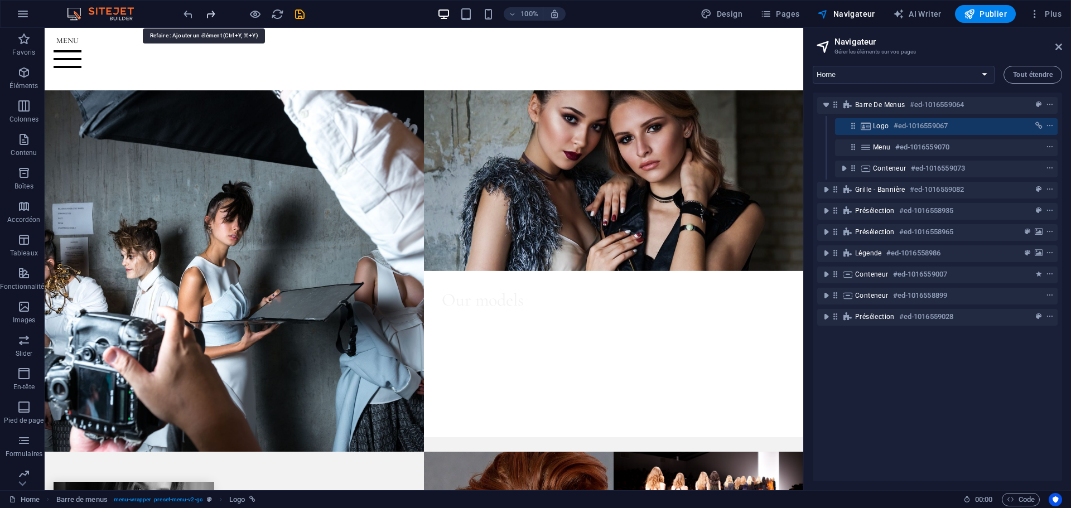
click at [209, 14] on icon "redo" at bounding box center [210, 14] width 13 height 13
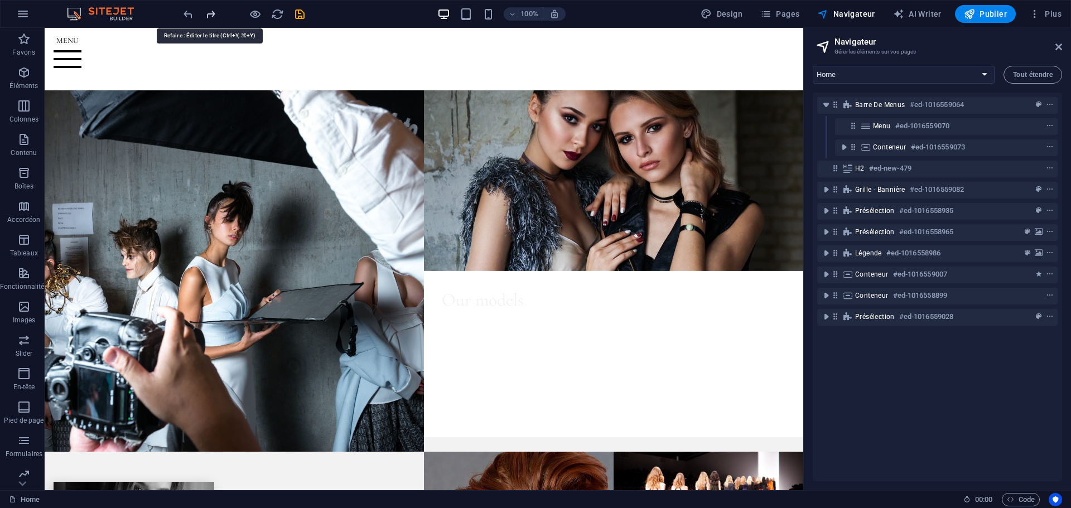
click at [209, 14] on icon "redo" at bounding box center [210, 14] width 13 height 13
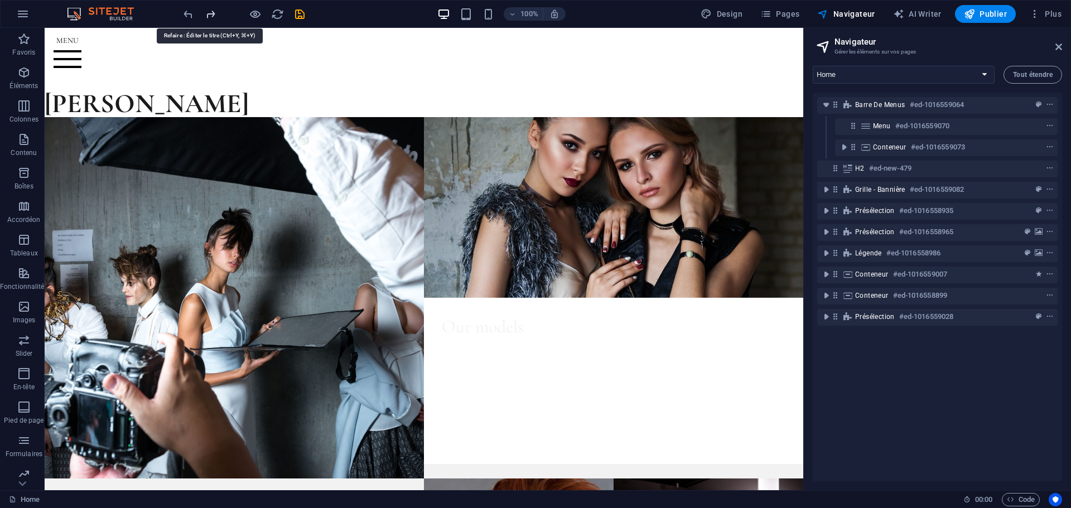
click at [209, 14] on div at bounding box center [243, 14] width 125 height 18
click at [209, 18] on div at bounding box center [243, 14] width 125 height 18
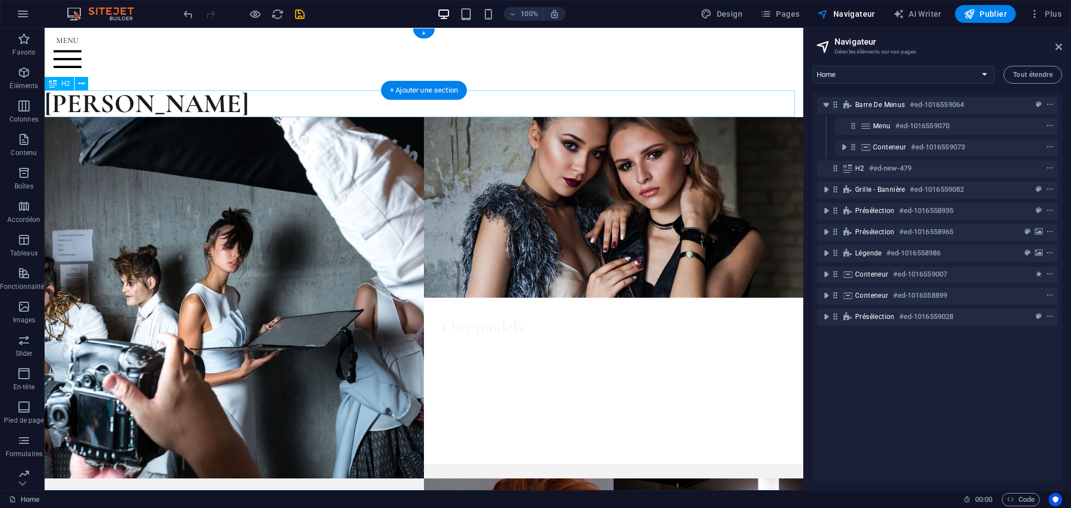
click at [279, 99] on div "[PERSON_NAME]" at bounding box center [424, 103] width 759 height 27
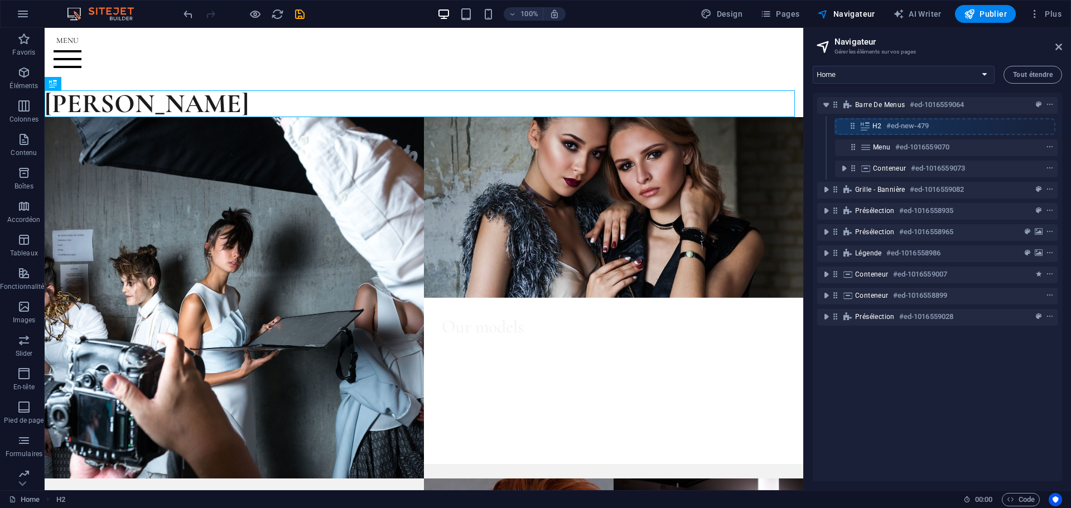
drag, startPoint x: 835, startPoint y: 168, endPoint x: 853, endPoint y: 122, distance: 49.1
click at [853, 122] on div "Barre de menus #ed-1016559064 Menu #ed-1016559070 Conteneur #ed-1016559073 H2 #…" at bounding box center [937, 287] width 249 height 389
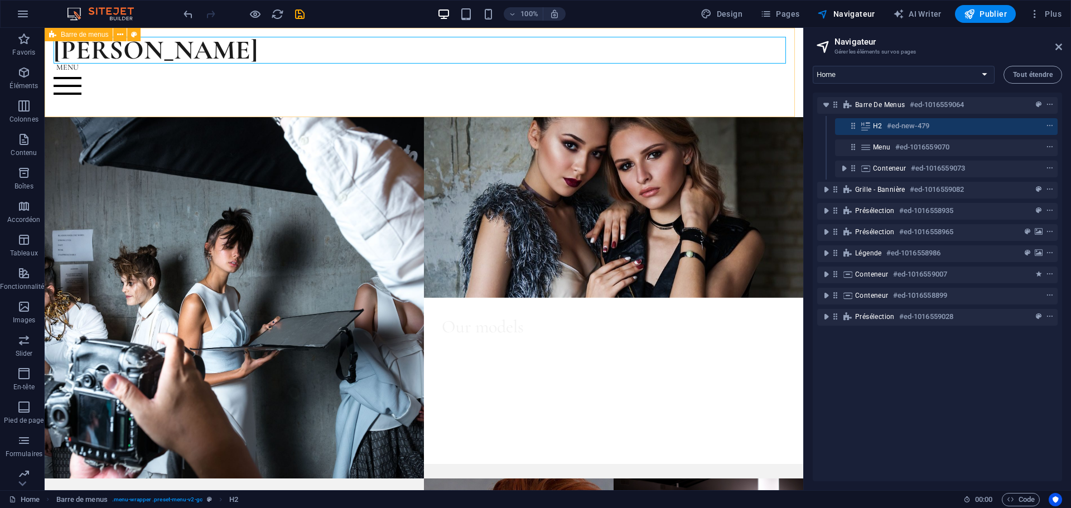
click at [85, 33] on span "Barre de menus" at bounding box center [84, 34] width 47 height 7
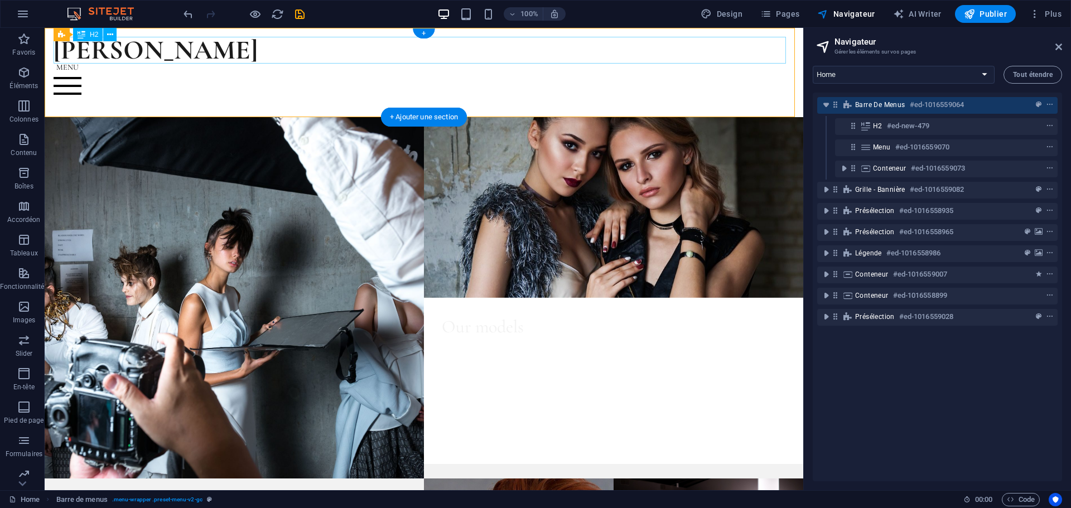
click at [216, 60] on div "[PERSON_NAME]" at bounding box center [424, 50] width 741 height 27
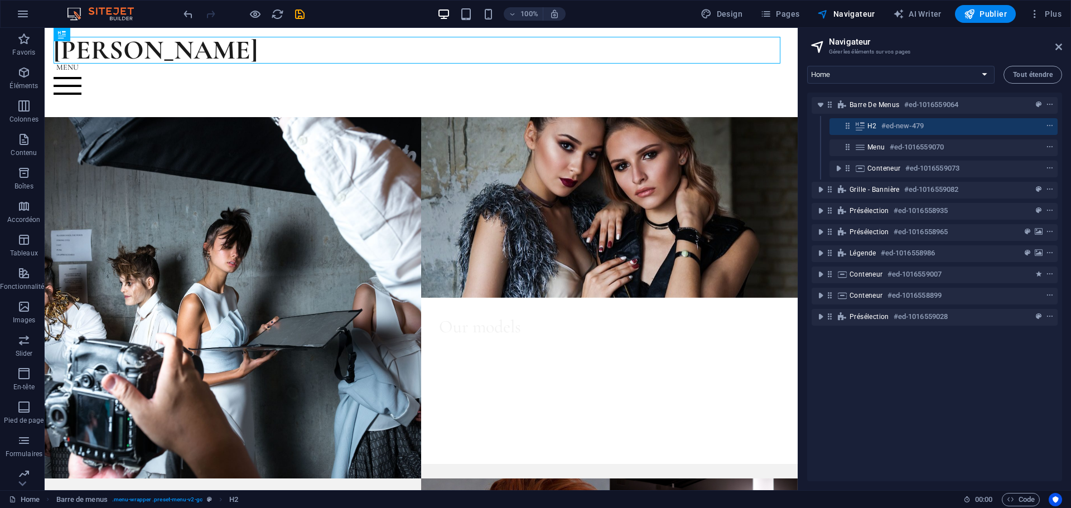
drag, startPoint x: 805, startPoint y: 197, endPoint x: 909, endPoint y: 201, distance: 103.8
click at [908, 201] on aside "Navigateur Gérer les éléments sur vos pages Home About Models Gallery Events Co…" at bounding box center [934, 259] width 273 height 462
click at [19, 47] on span "Favoris" at bounding box center [24, 45] width 48 height 27
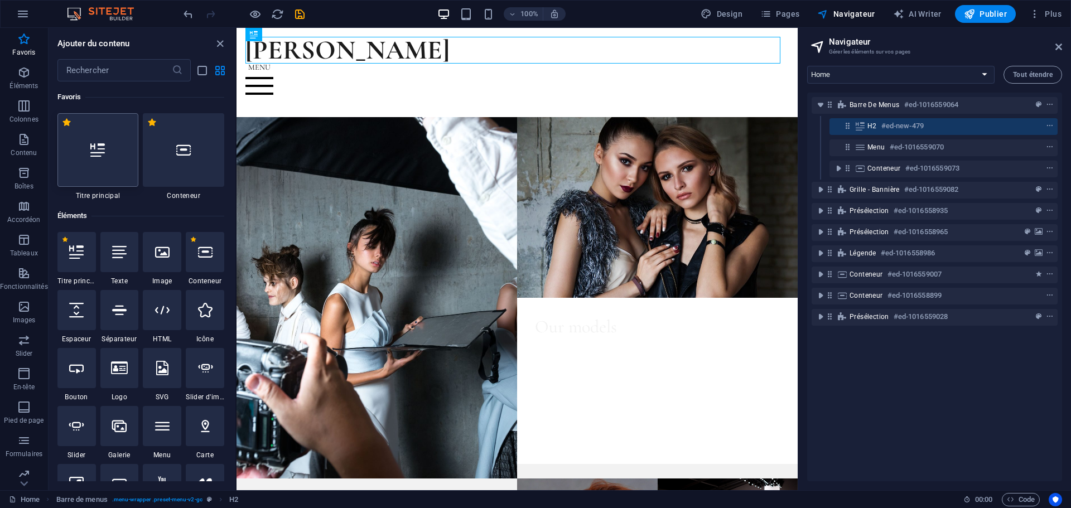
click at [110, 156] on div at bounding box center [97, 150] width 81 height 74
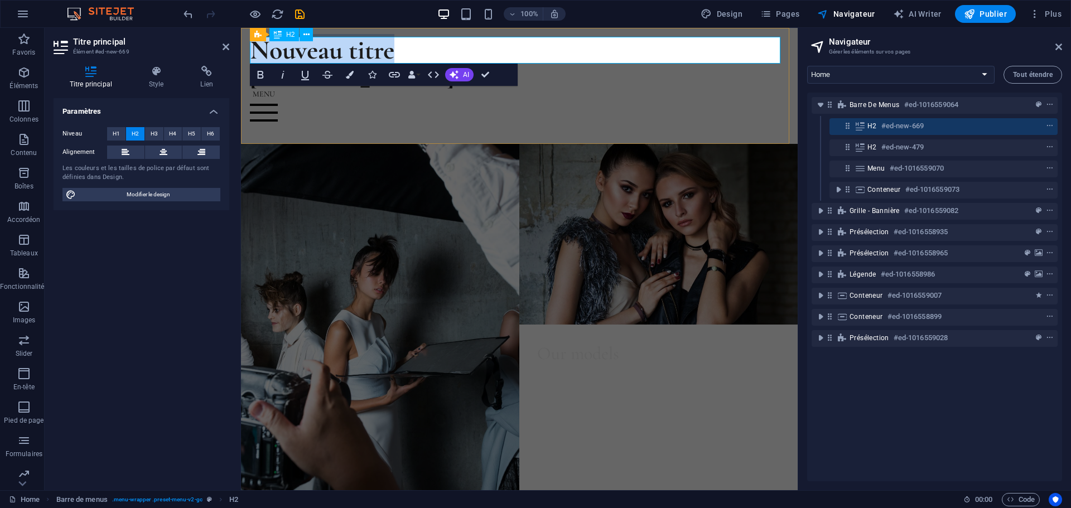
click at [283, 33] on div "H2" at bounding box center [284, 34] width 30 height 13
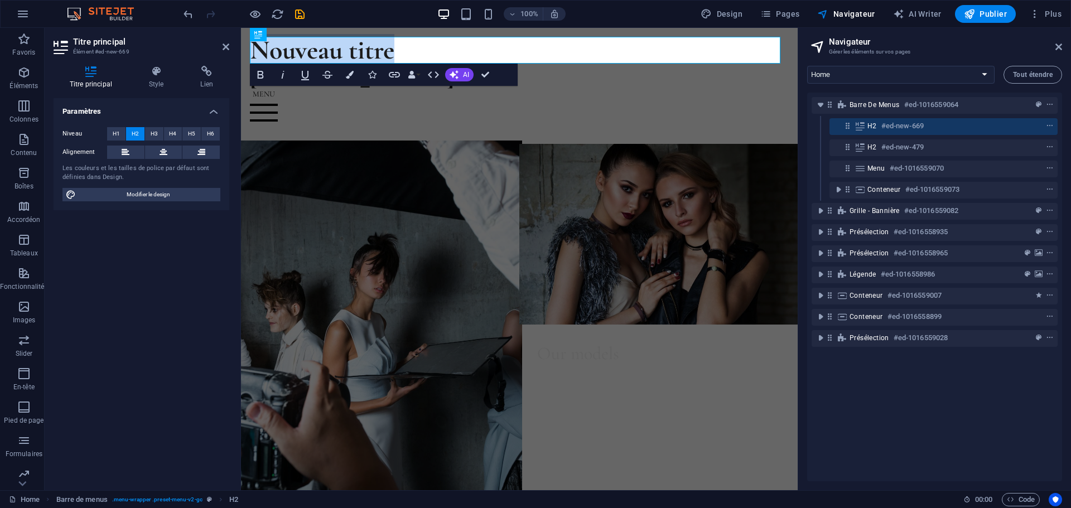
click at [466, 168] on figure at bounding box center [380, 325] width 284 height 369
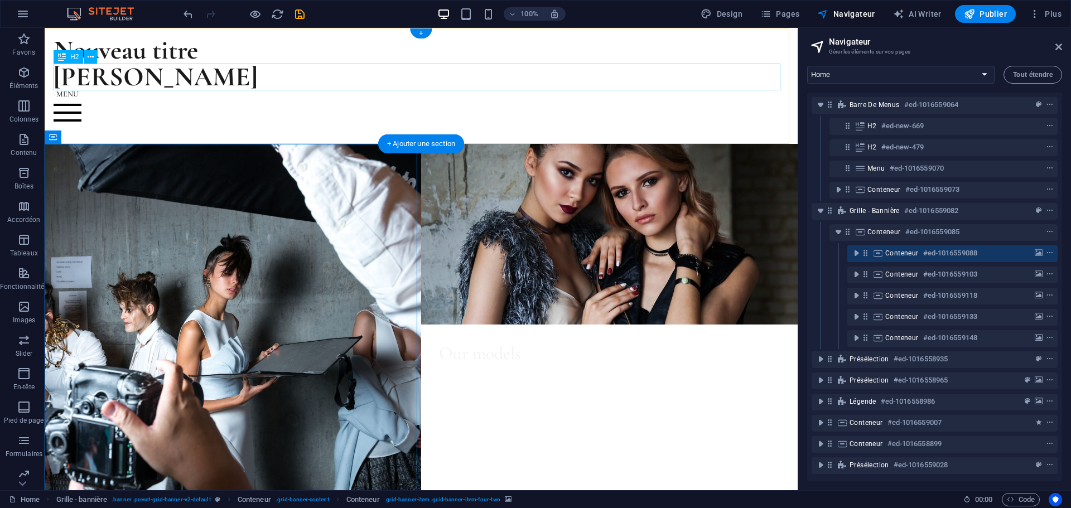
click at [166, 80] on div "[PERSON_NAME]" at bounding box center [421, 77] width 735 height 27
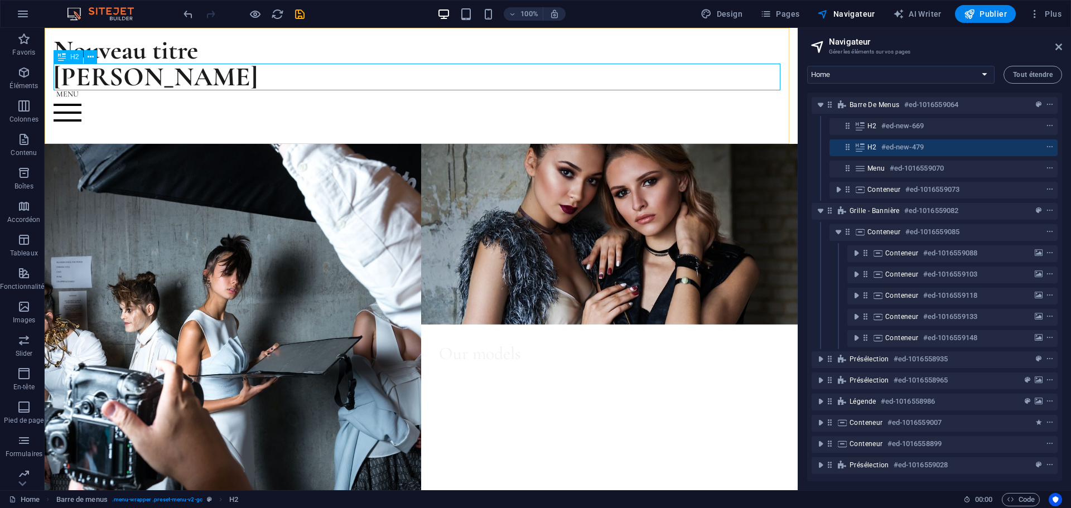
click at [75, 61] on div "H2" at bounding box center [69, 56] width 30 height 13
click at [91, 59] on icon at bounding box center [91, 57] width 6 height 12
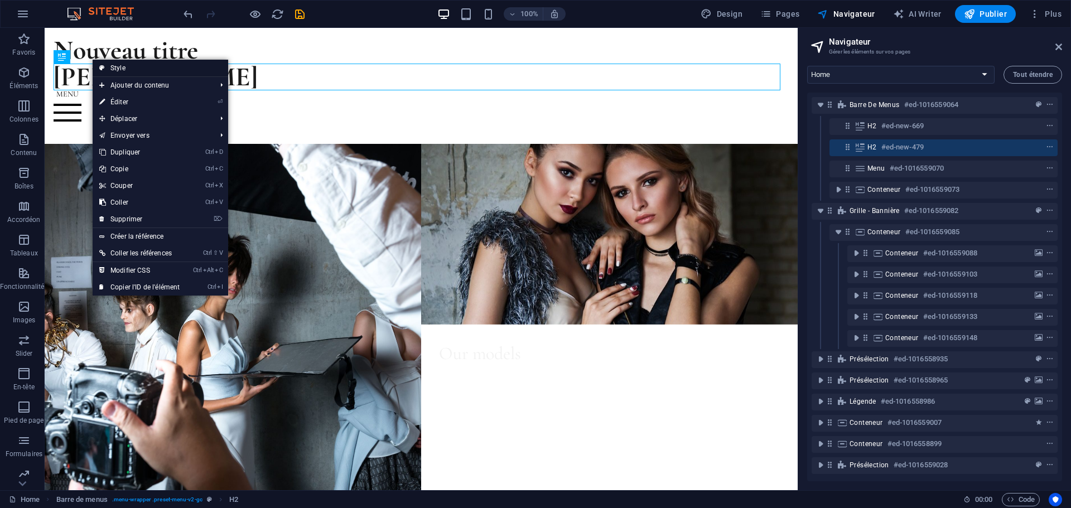
click at [124, 69] on link "Style" at bounding box center [161, 68] width 136 height 17
select select "rem"
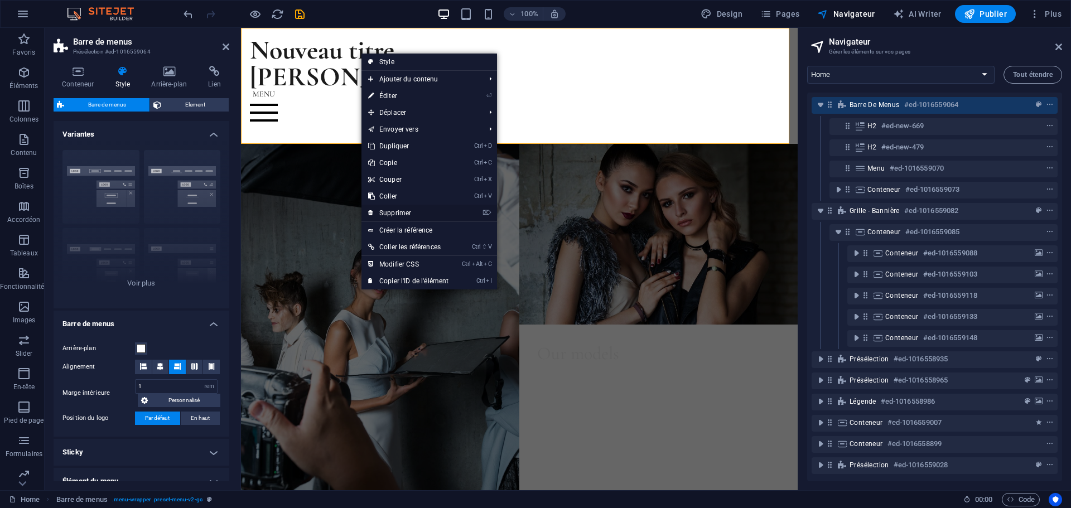
click at [402, 210] on link "⌦ Supprimer" at bounding box center [408, 213] width 94 height 17
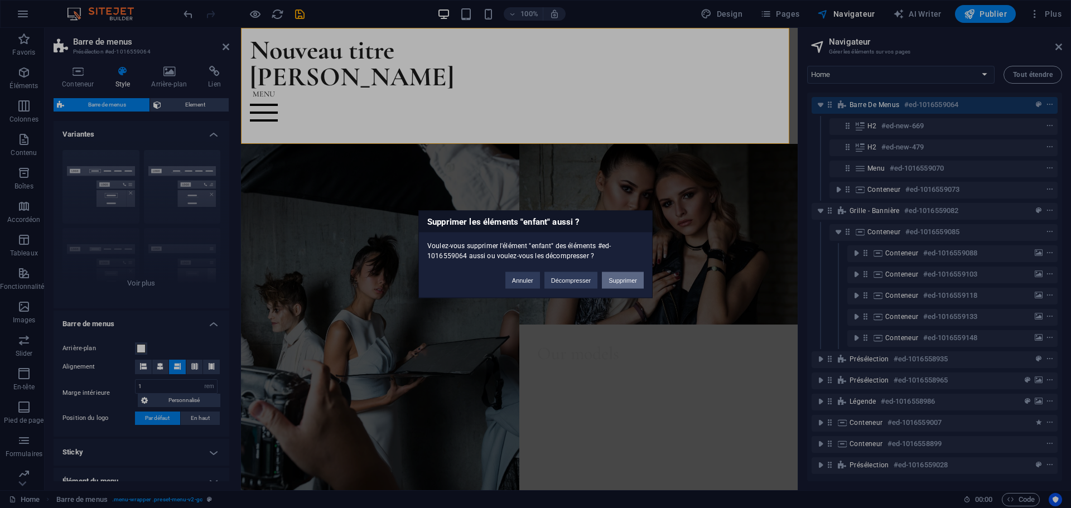
click at [614, 280] on button "Supprimer" at bounding box center [623, 280] width 42 height 17
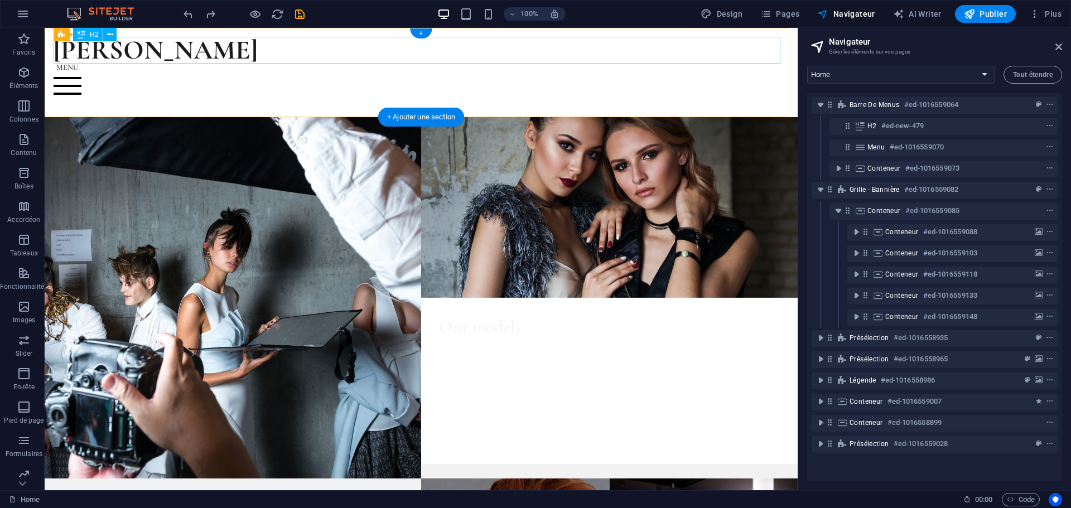
click at [172, 50] on div "[PERSON_NAME]" at bounding box center [421, 50] width 735 height 27
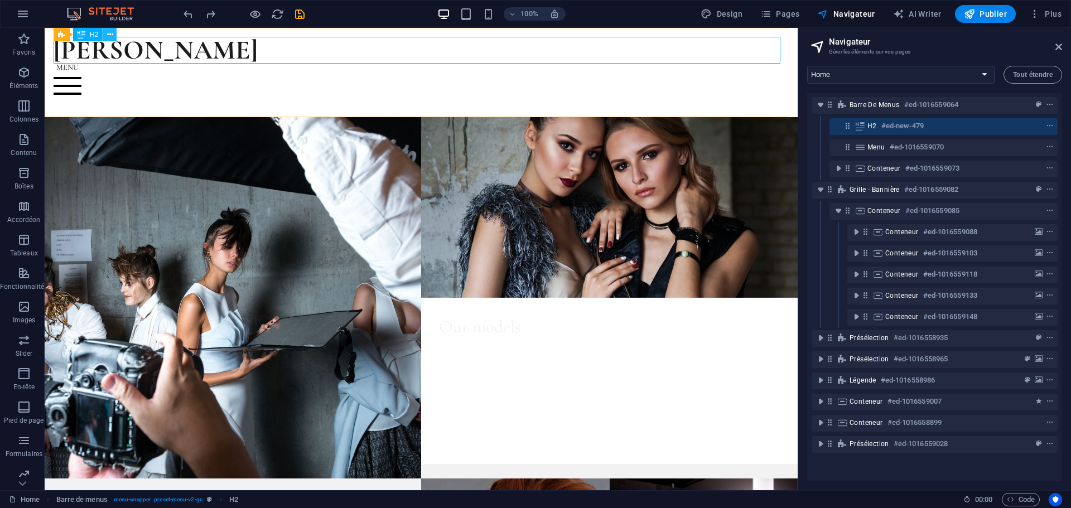
click at [110, 38] on icon at bounding box center [110, 35] width 6 height 12
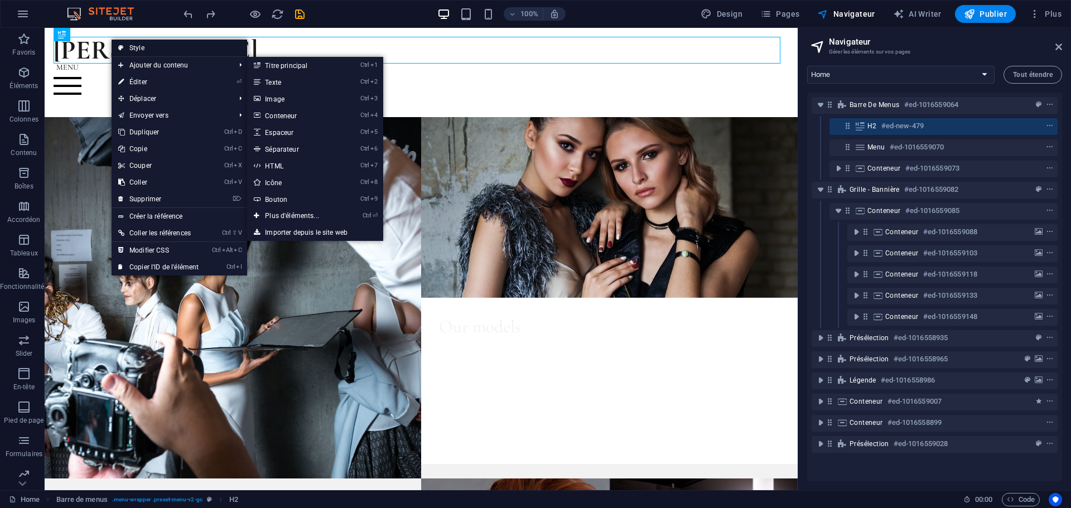
click at [141, 45] on link "Style" at bounding box center [180, 48] width 136 height 17
select select "rem"
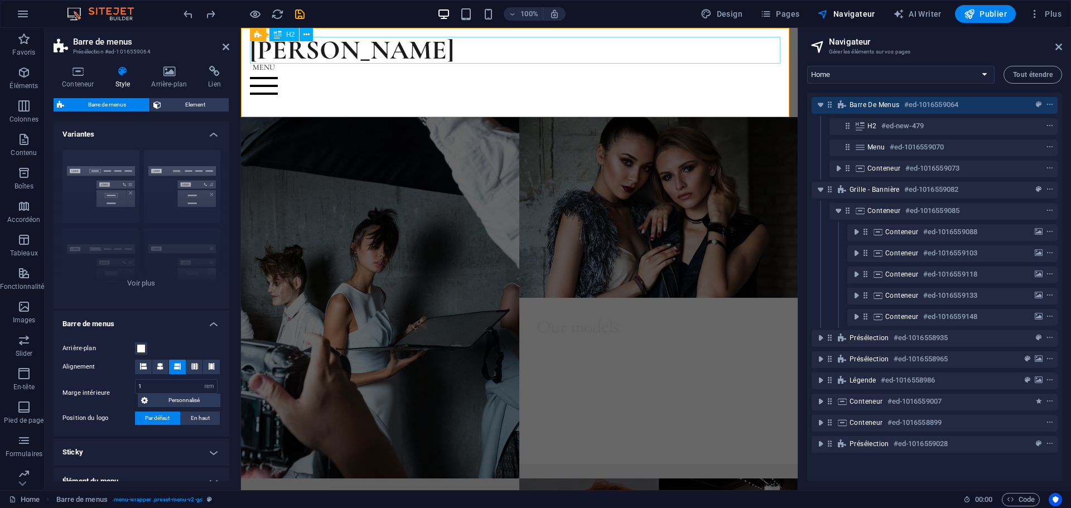
click at [340, 51] on div "[PERSON_NAME]" at bounding box center [519, 50] width 539 height 27
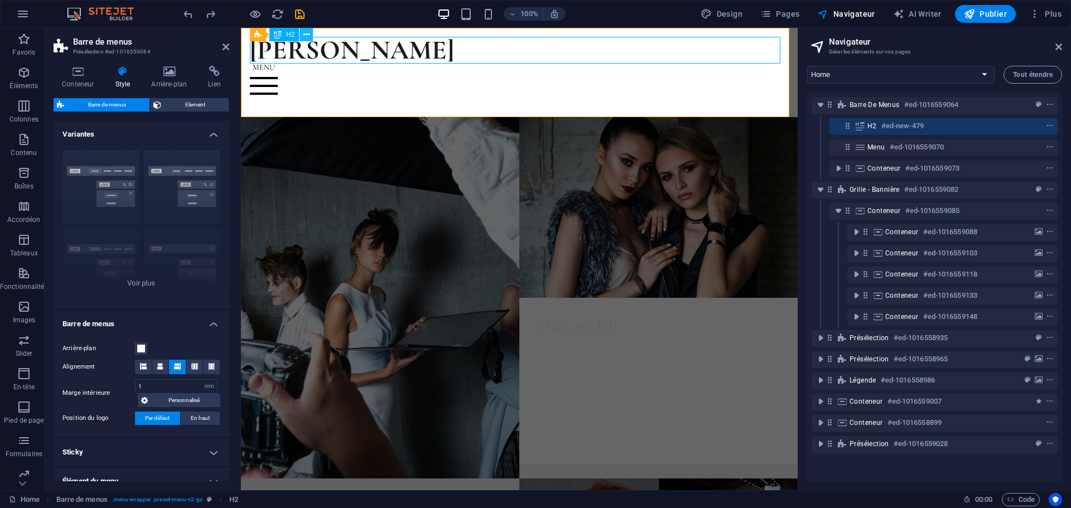
click at [304, 38] on icon at bounding box center [306, 35] width 6 height 12
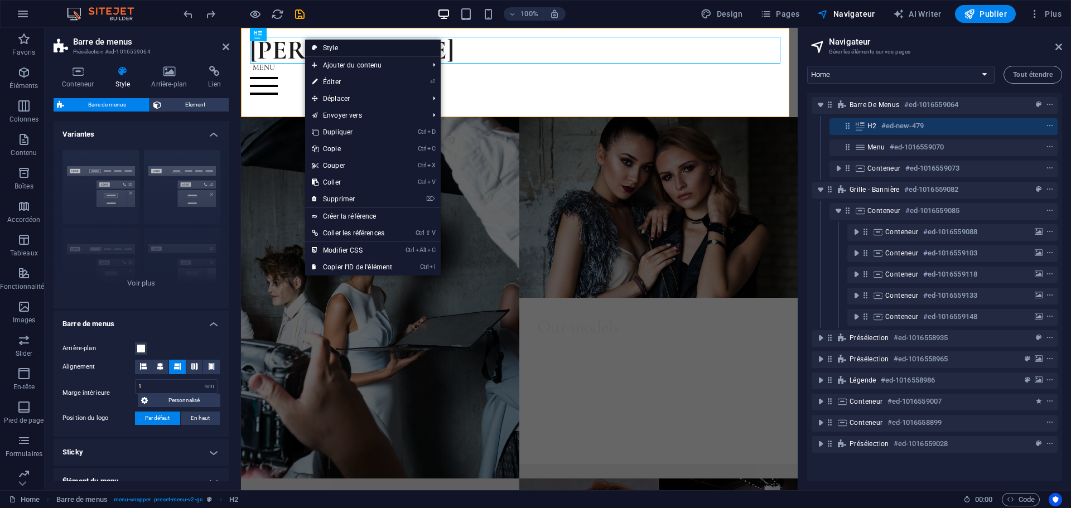
click at [317, 43] on icon at bounding box center [315, 48] width 6 height 17
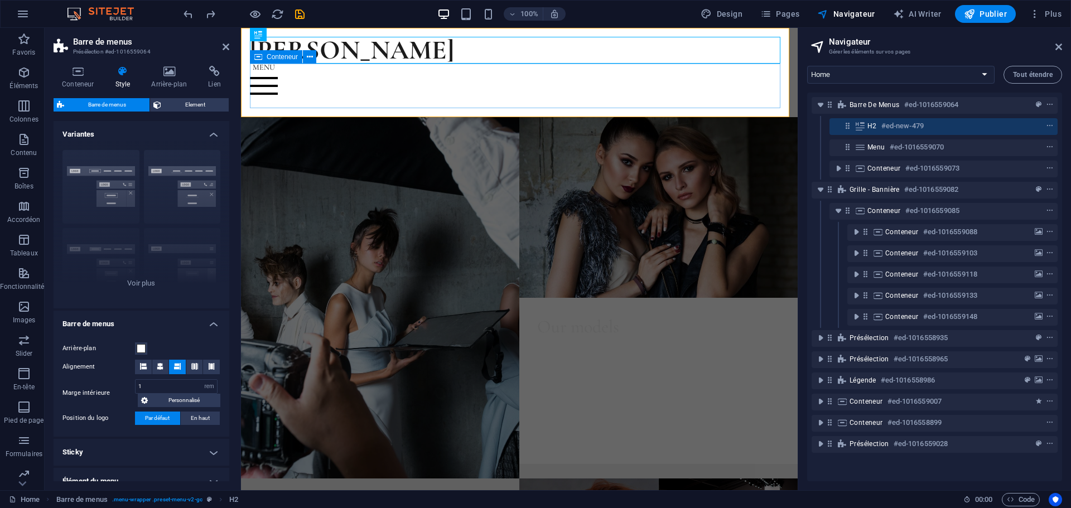
click at [291, 77] on div "Menu" at bounding box center [519, 86] width 539 height 45
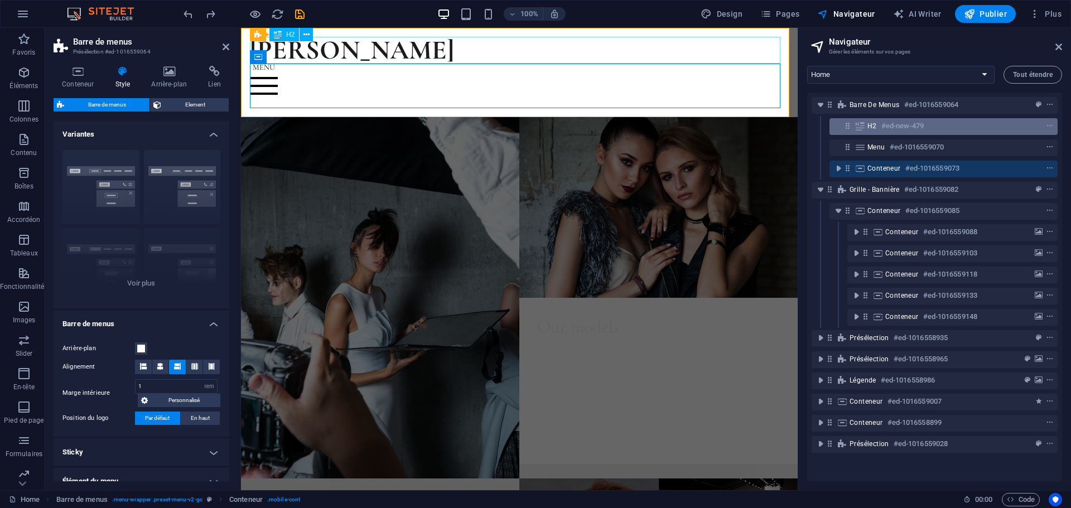
click at [889, 129] on h6 "#ed-new-479" at bounding box center [902, 125] width 42 height 13
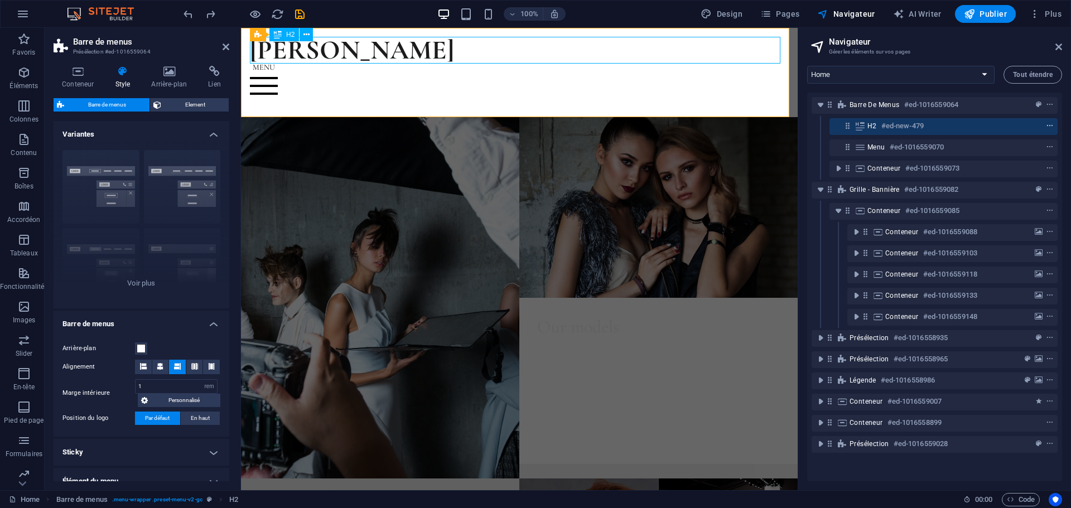
click at [1044, 123] on span "context-menu" at bounding box center [1049, 126] width 11 height 8
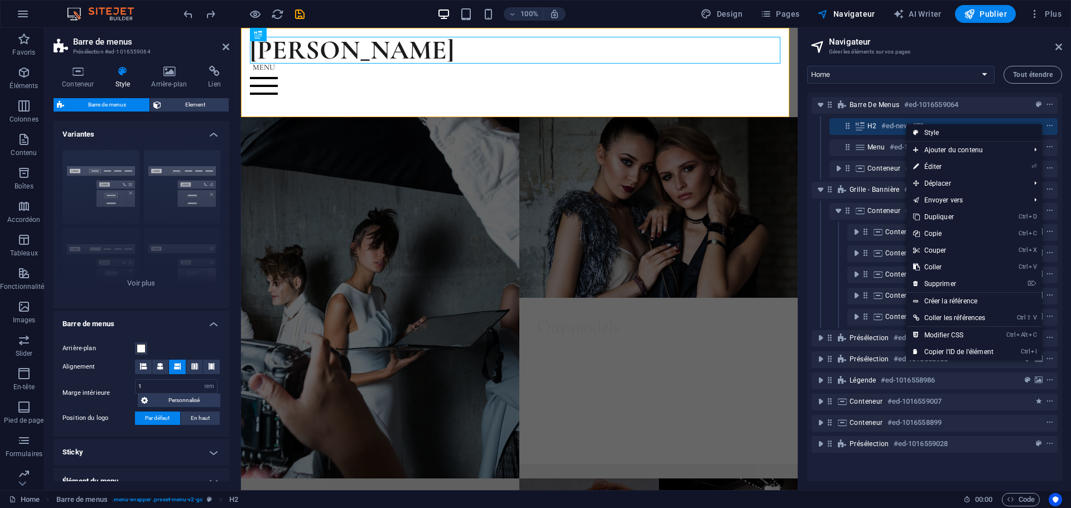
click at [1006, 130] on link "Style" at bounding box center [974, 132] width 136 height 17
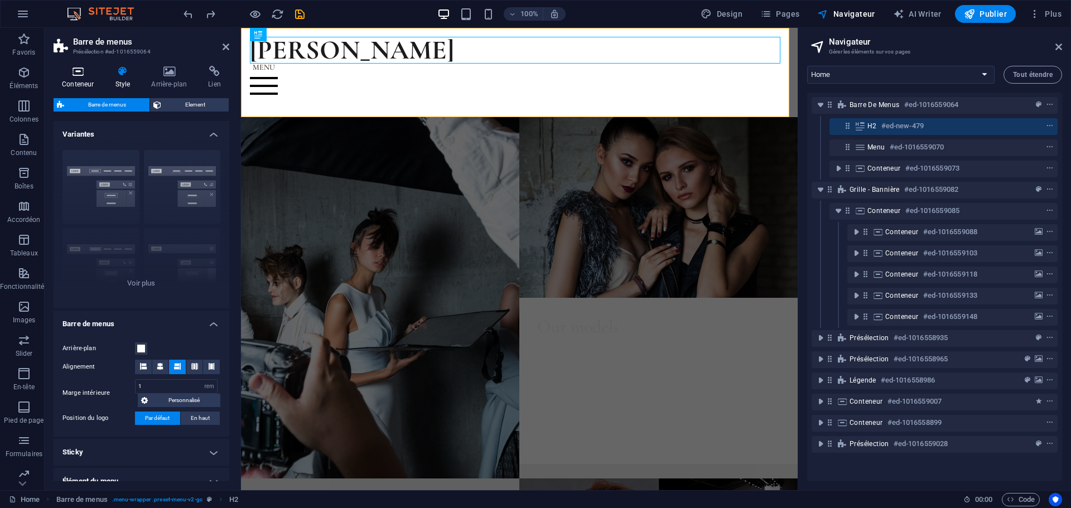
click at [65, 80] on h4 "Conteneur" at bounding box center [80, 77] width 53 height 23
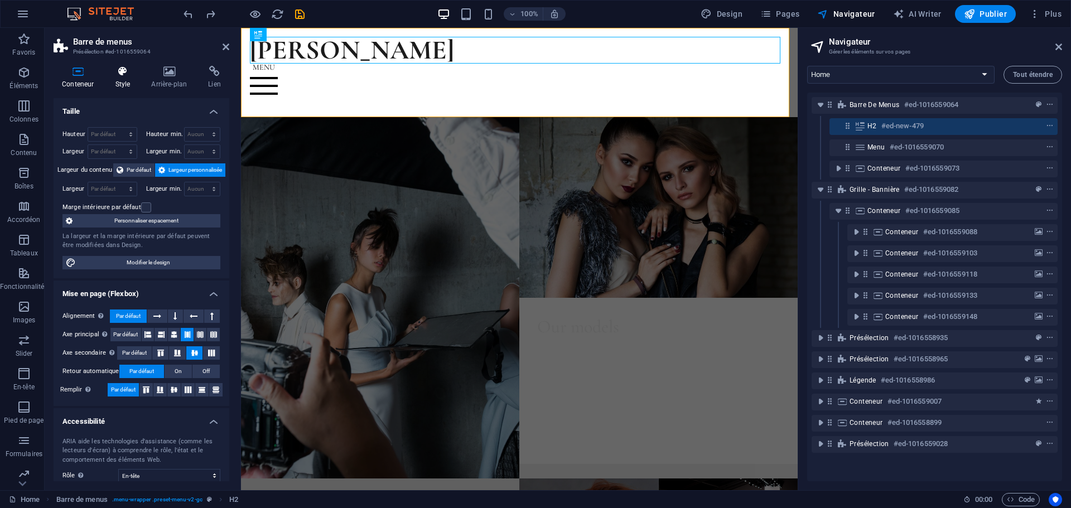
click at [124, 79] on h4 "Style" at bounding box center [125, 77] width 36 height 23
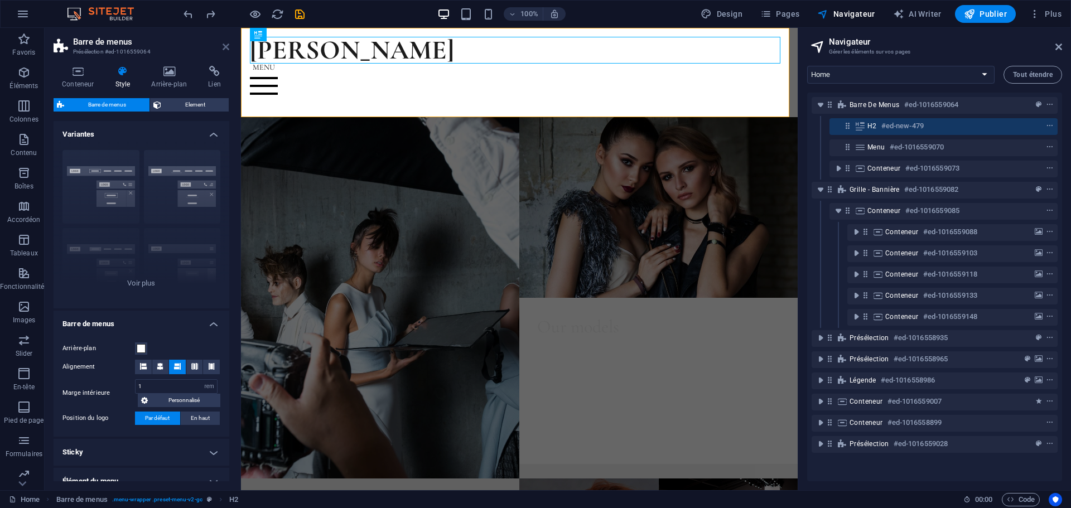
drag, startPoint x: 226, startPoint y: 51, endPoint x: 181, endPoint y: 23, distance: 53.1
click at [226, 51] on link at bounding box center [226, 46] width 7 height 9
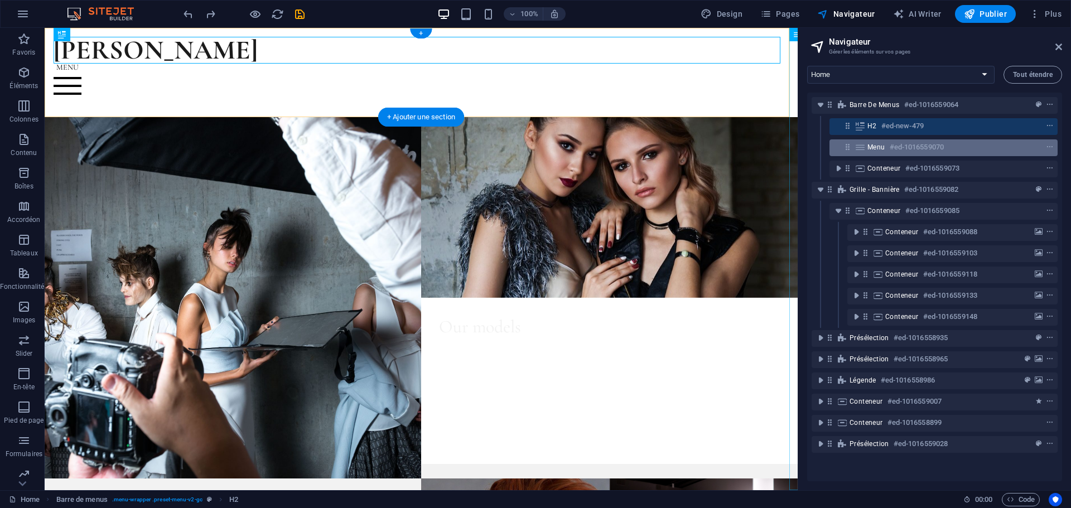
click at [918, 149] on h6 "#ed-1016559070" at bounding box center [917, 147] width 54 height 13
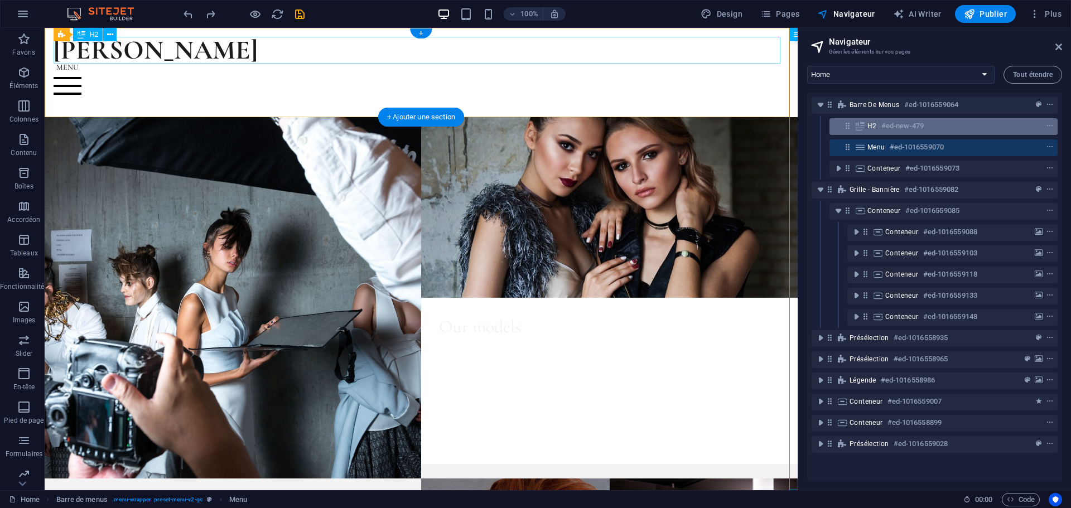
click at [953, 128] on div "H2 #ed-new-479" at bounding box center [934, 125] width 134 height 13
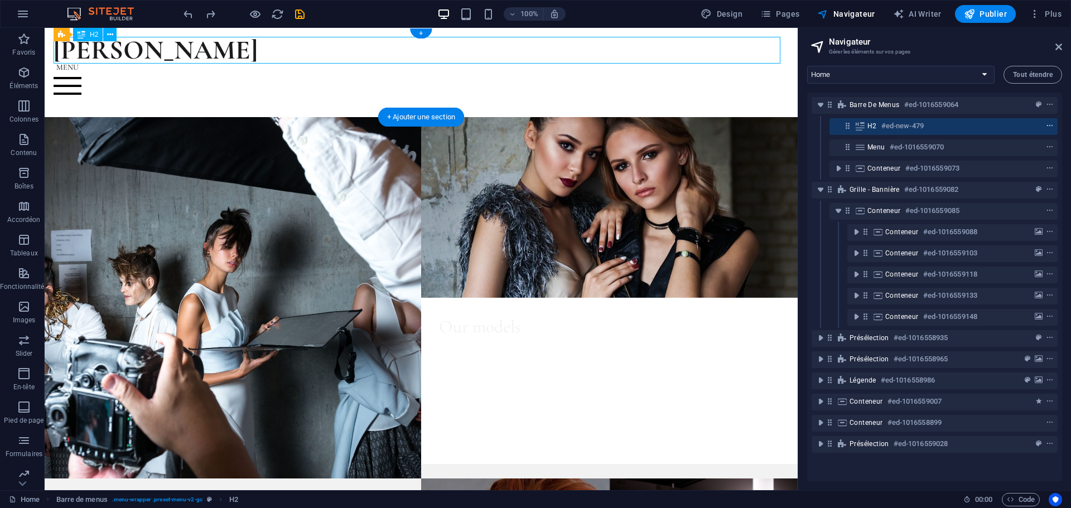
click at [1050, 125] on icon "context-menu" at bounding box center [1050, 126] width 8 height 8
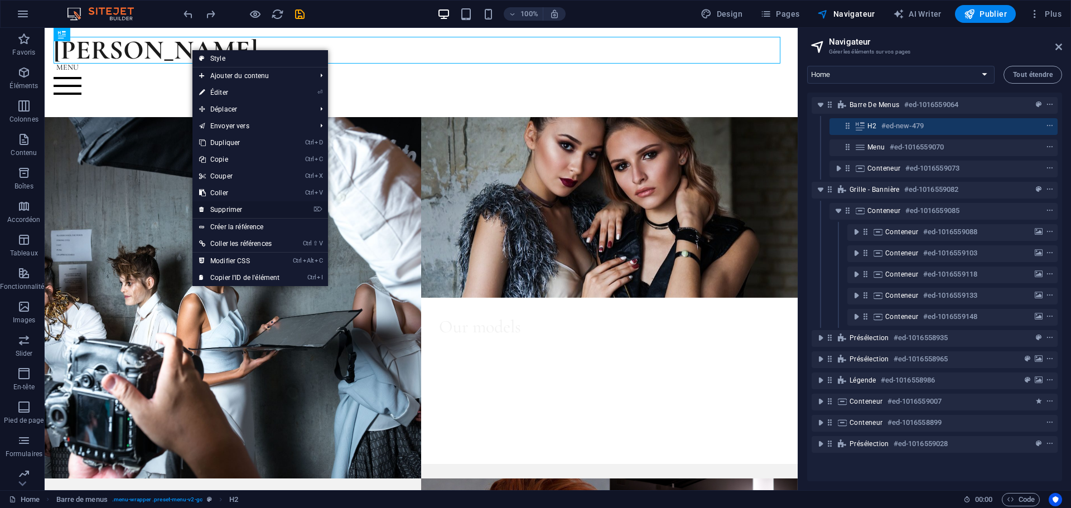
click at [234, 207] on link "⌦ Supprimer" at bounding box center [239, 209] width 94 height 17
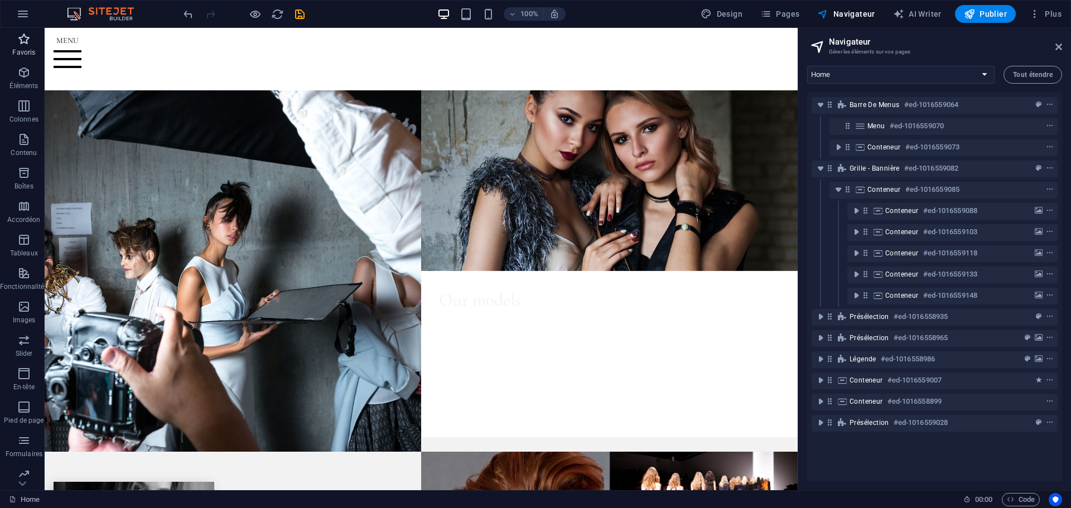
click at [22, 43] on icon "button" at bounding box center [23, 38] width 13 height 13
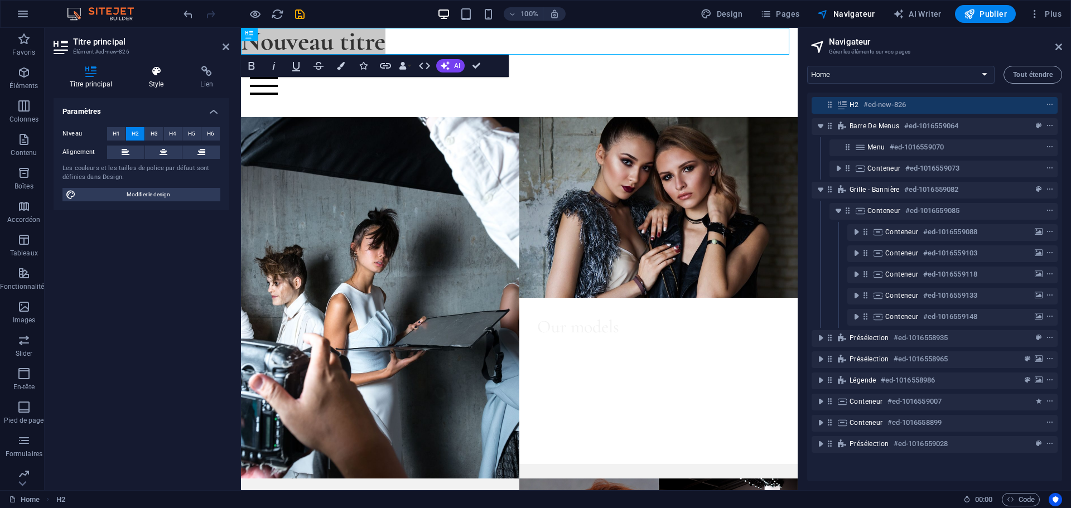
click at [155, 74] on icon at bounding box center [156, 71] width 47 height 11
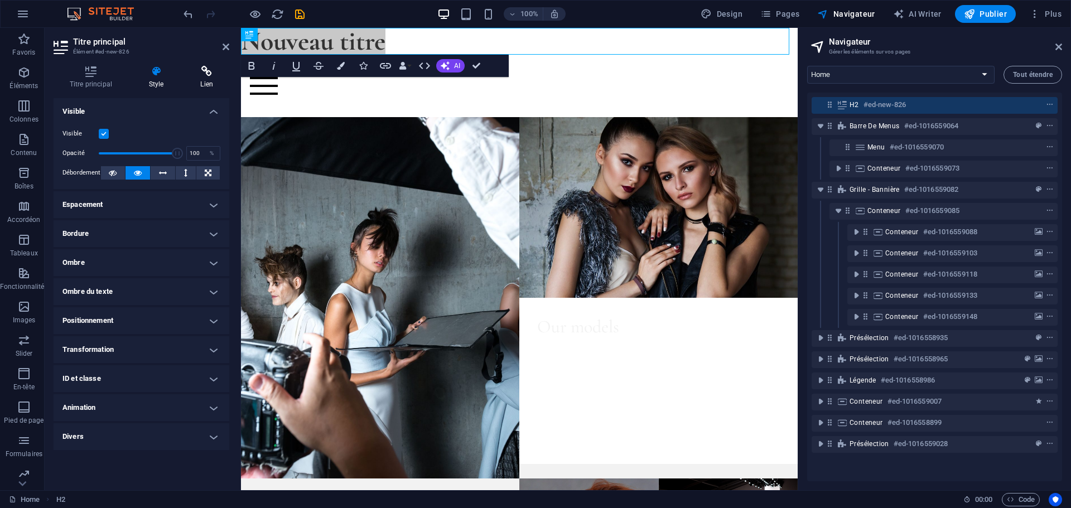
click at [210, 69] on icon at bounding box center [207, 71] width 45 height 11
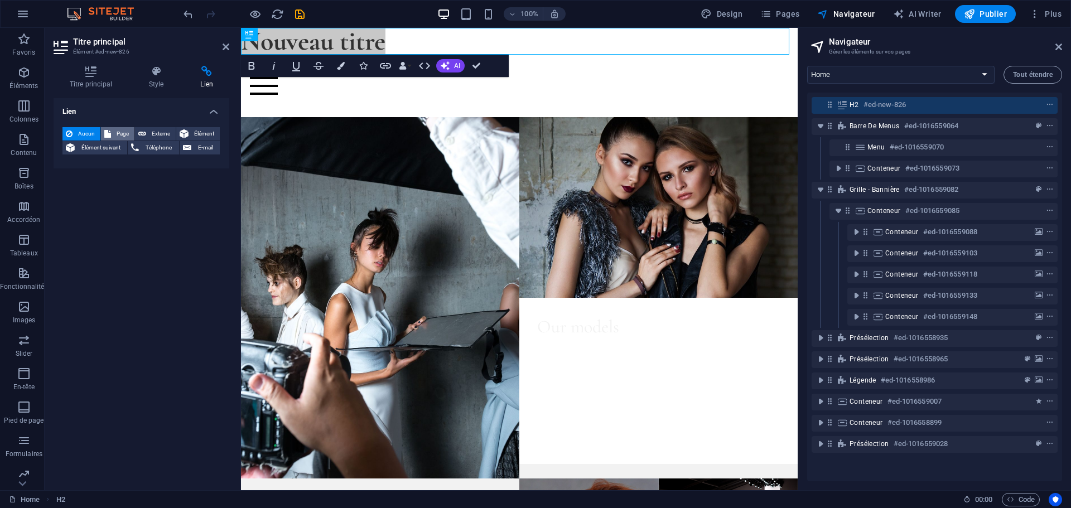
click at [119, 132] on span "Page" at bounding box center [122, 133] width 17 height 13
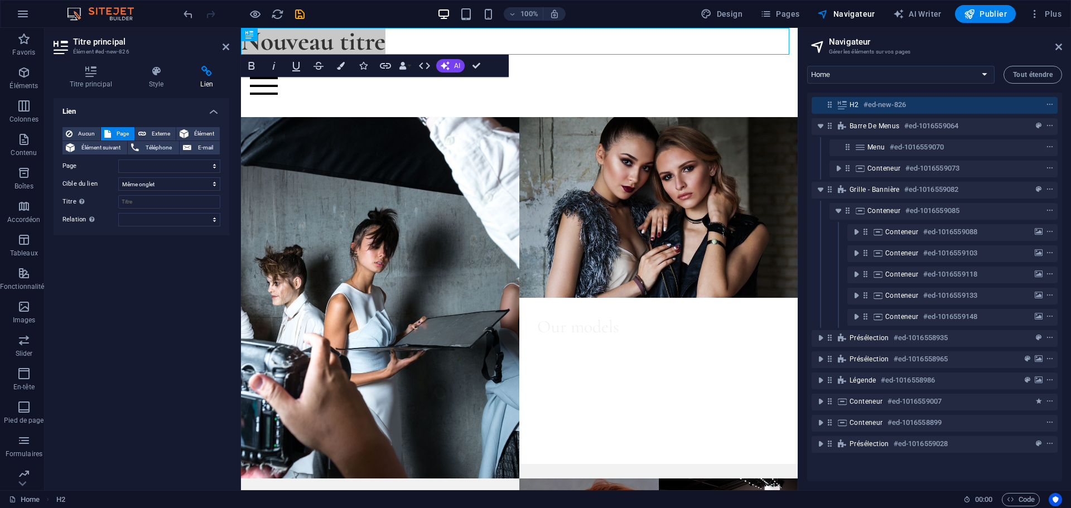
click at [144, 157] on div "Aucun Page Externe Élément Élément suivant Téléphone E-mail Page Home About Mod…" at bounding box center [141, 176] width 158 height 99
click at [145, 162] on select "Home About Models -- Single Portfolio Gallery Events Contact Legal Notice Priva…" at bounding box center [169, 166] width 102 height 13
select select "0"
click at [118, 160] on select "Home About Models -- Single Portfolio Gallery Events Contact Legal Notice Priva…" at bounding box center [169, 166] width 102 height 13
click at [142, 186] on select "Nouvel onglet Même onglet Superposition" at bounding box center [169, 183] width 102 height 13
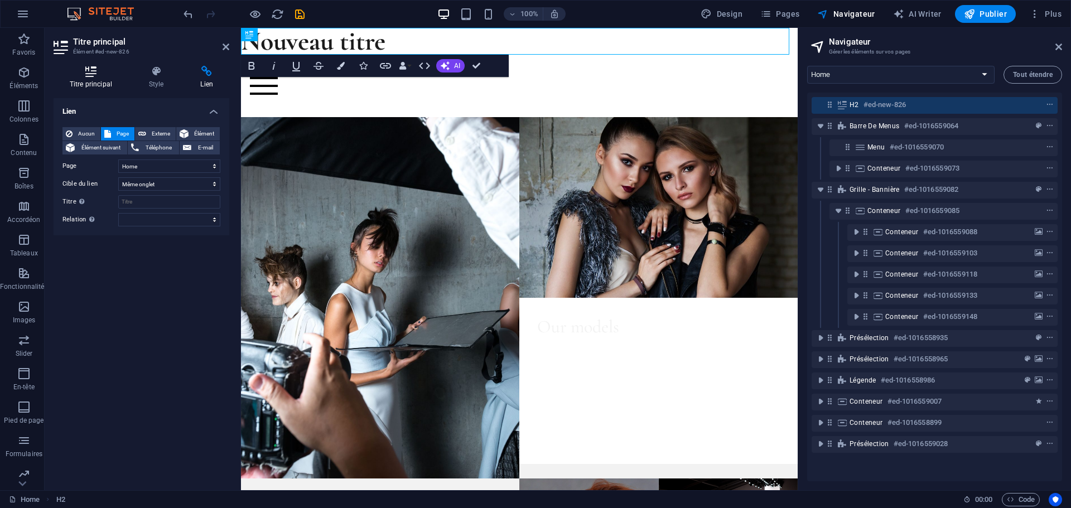
click at [103, 82] on h4 "Titre principal" at bounding box center [93, 77] width 79 height 23
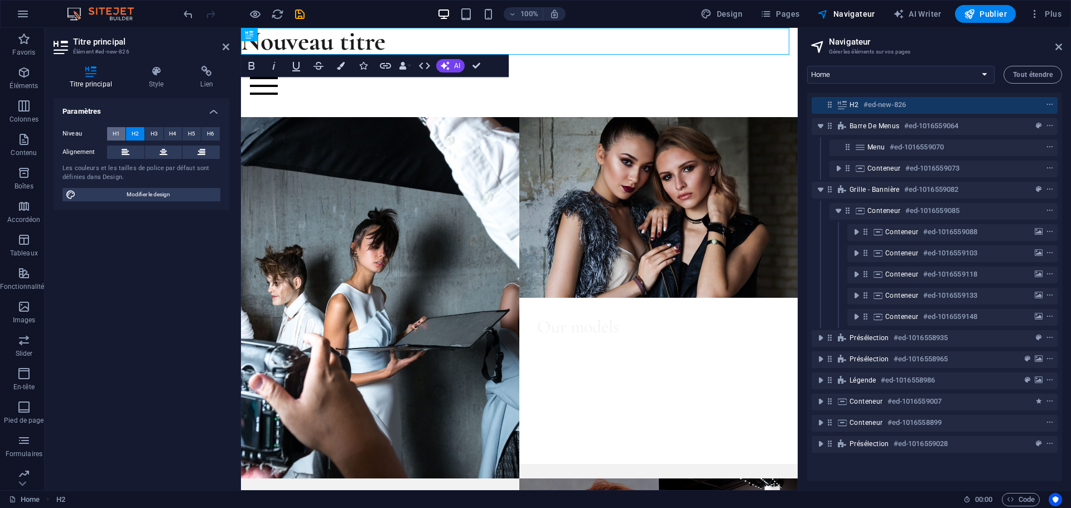
click at [119, 131] on span "H1" at bounding box center [116, 133] width 7 height 13
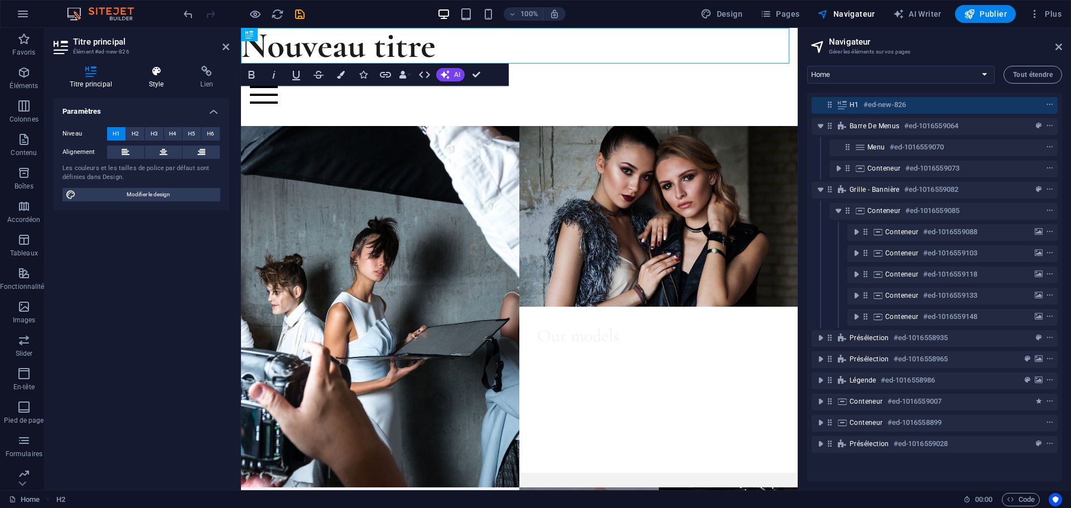
click at [171, 73] on icon at bounding box center [156, 71] width 47 height 11
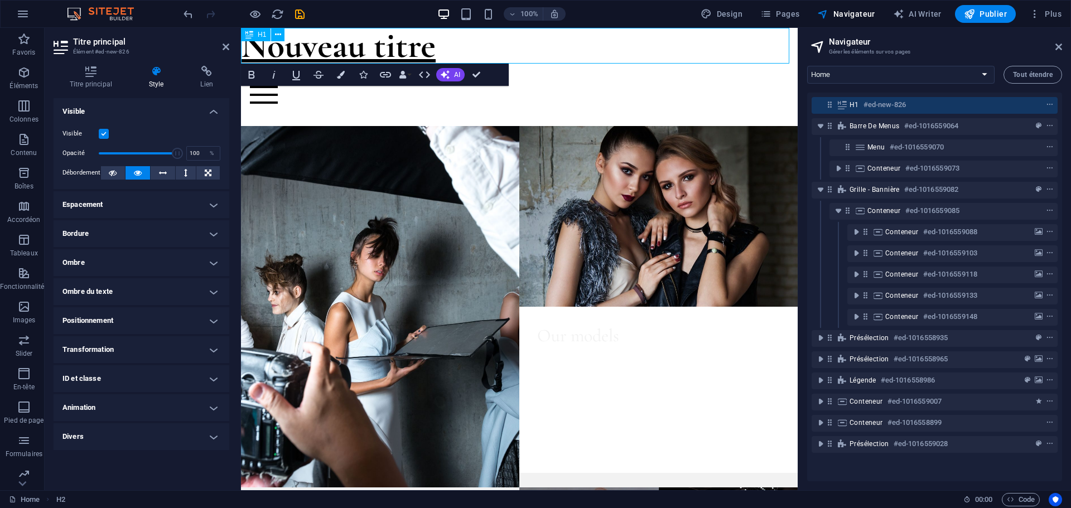
click at [302, 50] on link "Nouveau titre" at bounding box center [338, 45] width 195 height 43
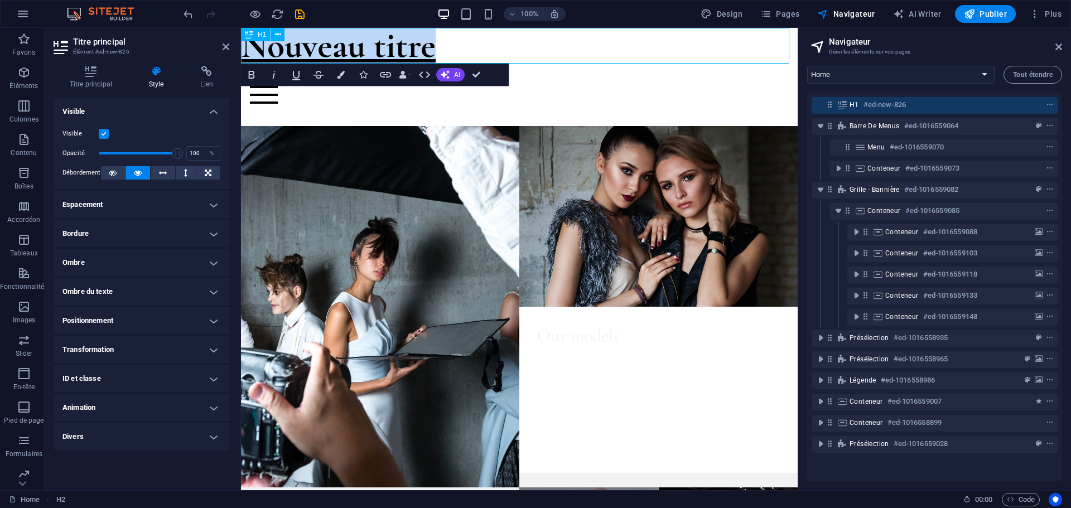
click at [302, 50] on link "Nouveau titre" at bounding box center [338, 45] width 195 height 43
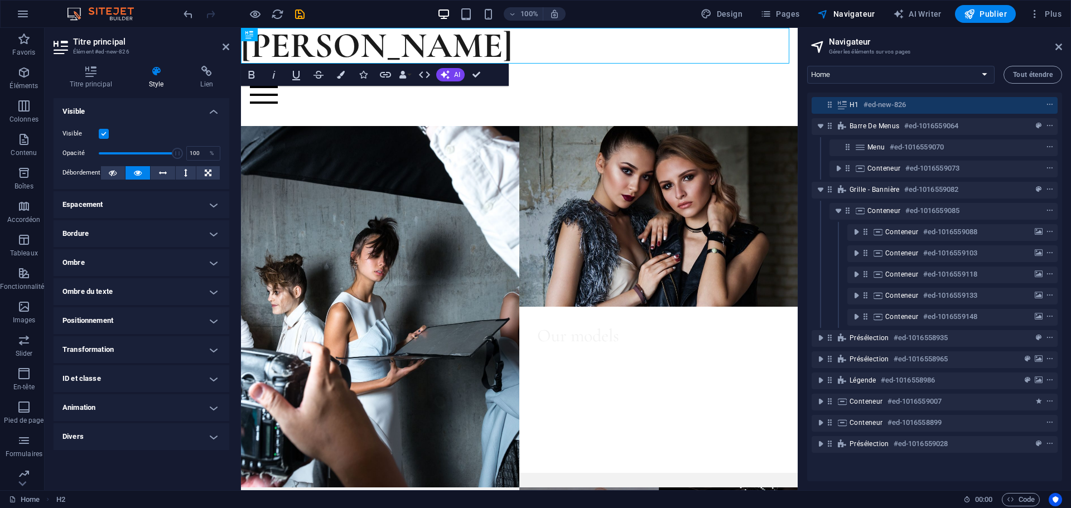
click at [160, 206] on h4 "Espacement" at bounding box center [142, 204] width 176 height 27
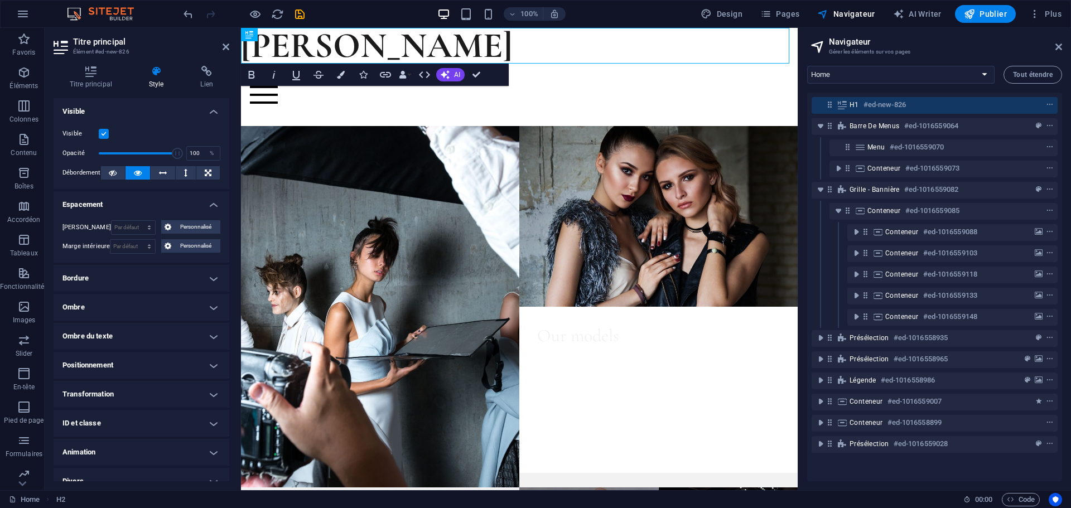
click at [146, 278] on h4 "Bordure" at bounding box center [142, 278] width 176 height 27
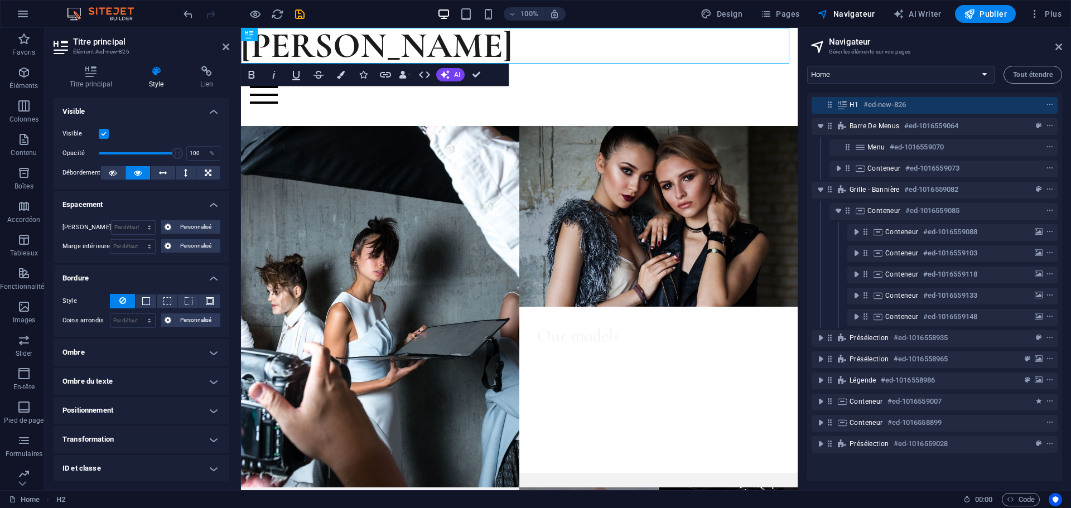
scroll to position [59, 0]
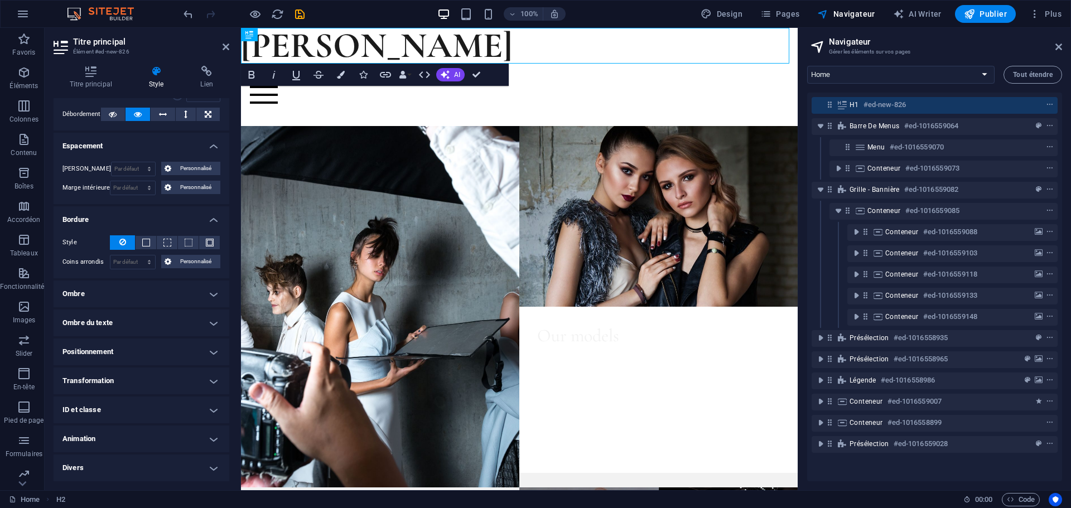
click at [149, 356] on h4 "Positionnement" at bounding box center [142, 352] width 176 height 27
click at [173, 414] on h4 "Transformation" at bounding box center [142, 419] width 176 height 27
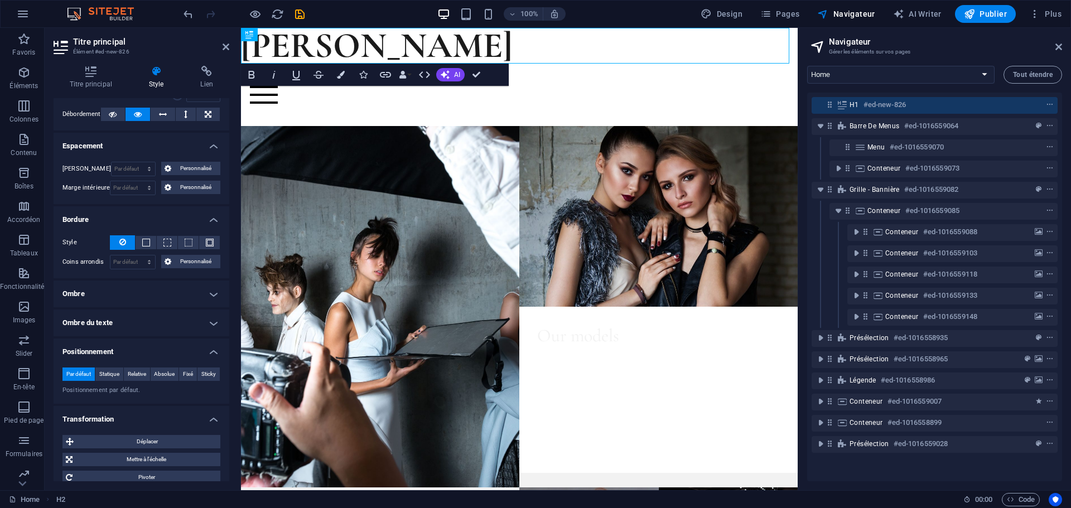
scroll to position [175, 0]
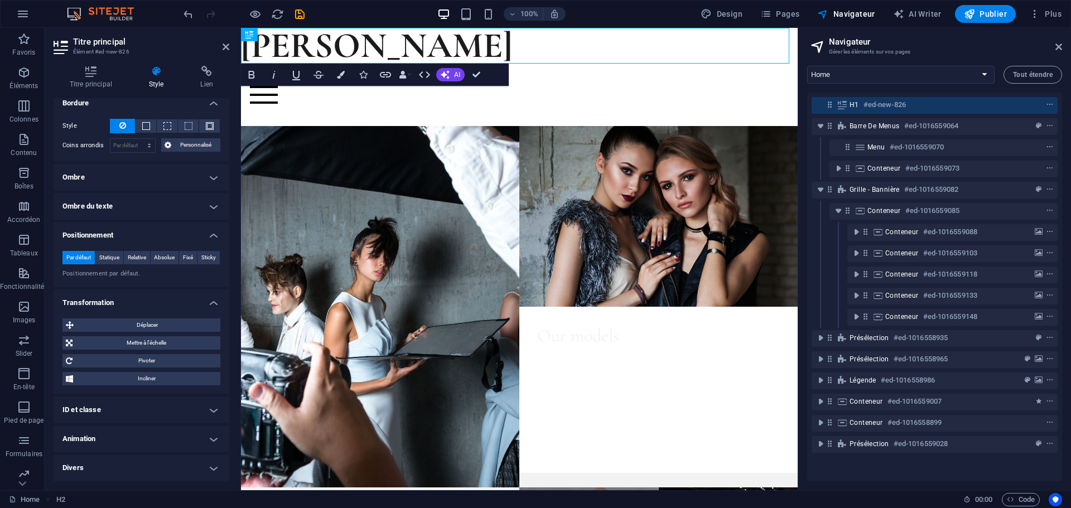
click at [159, 458] on h4 "Divers" at bounding box center [142, 468] width 176 height 27
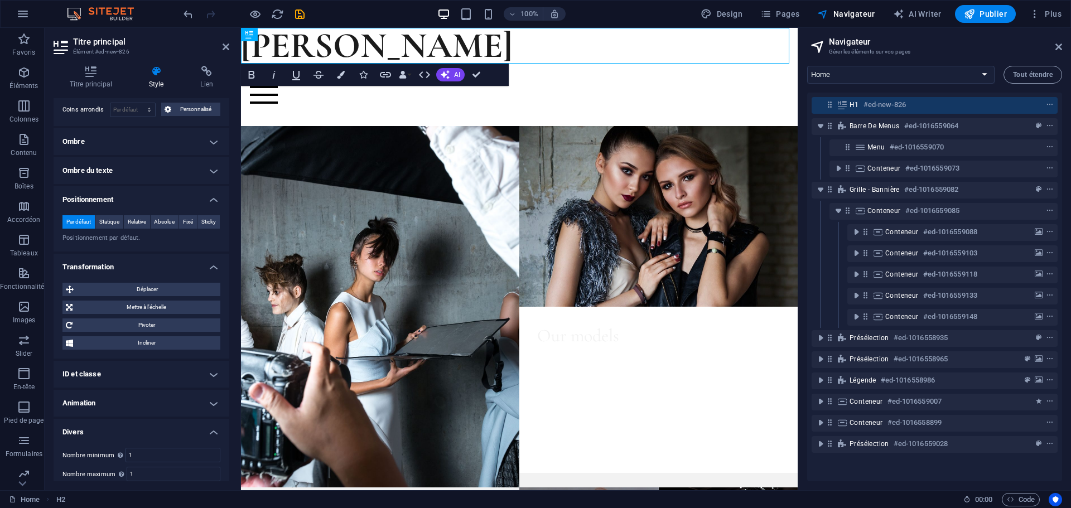
scroll to position [244, 0]
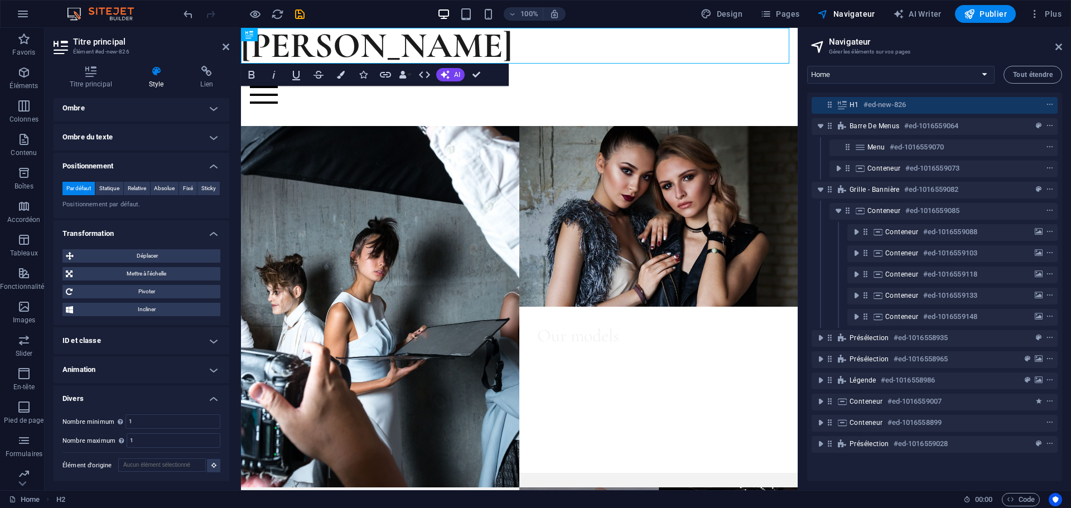
click at [134, 339] on h4 "ID et classe" at bounding box center [142, 340] width 176 height 27
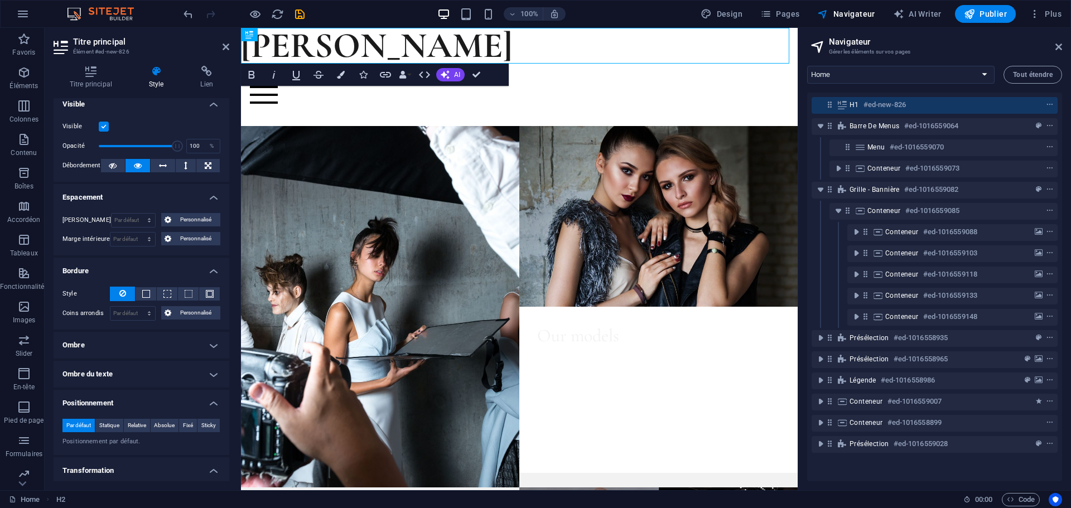
scroll to position [0, 0]
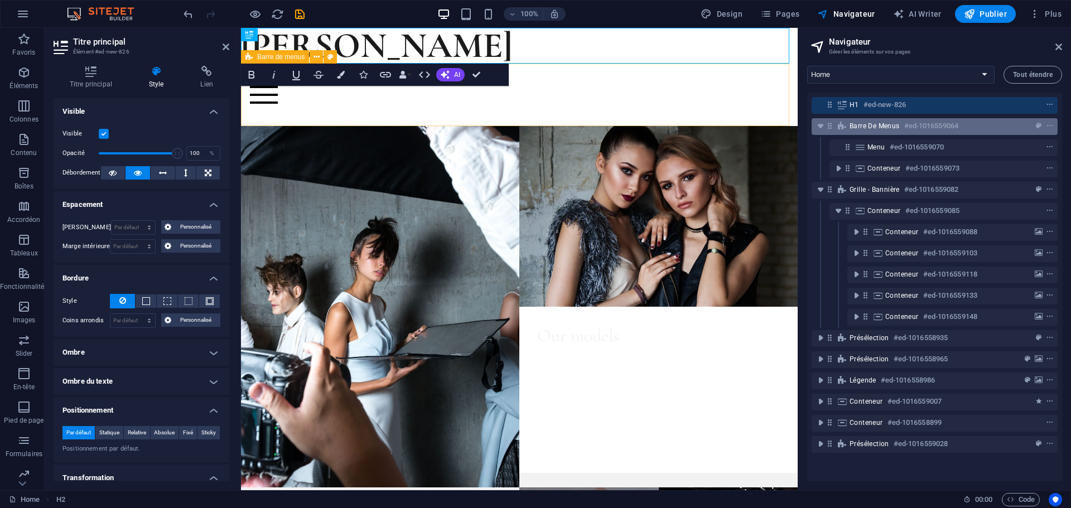
drag, startPoint x: 877, startPoint y: 103, endPoint x: 878, endPoint y: 131, distance: 27.4
click at [878, 131] on div "H1 #ed-new-826 Barre de menus #ed-1016559064 Menu #ed-1016559070 Conteneur #ed-…" at bounding box center [934, 287] width 255 height 389
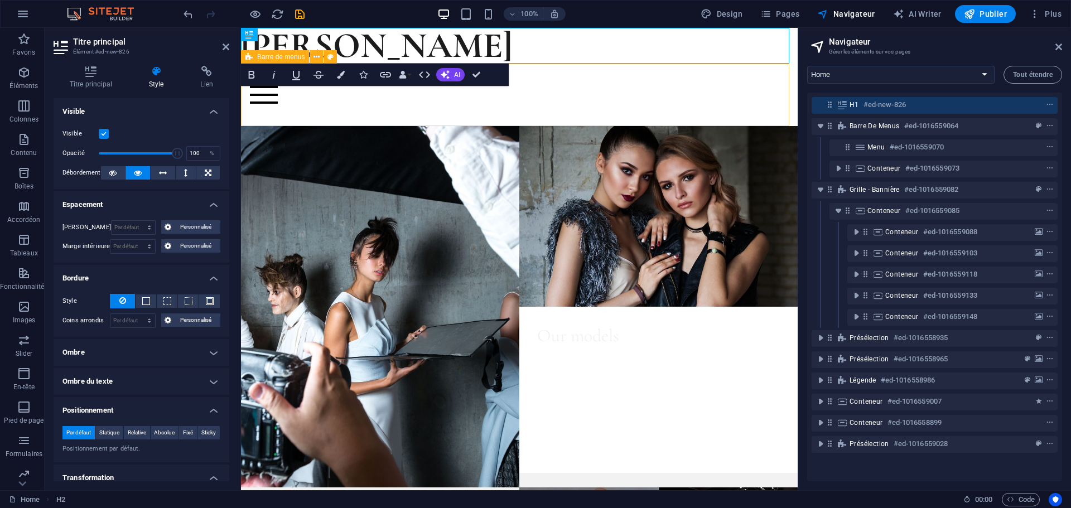
drag, startPoint x: 1047, startPoint y: 104, endPoint x: 841, endPoint y: 109, distance: 206.4
click at [875, 116] on div "H1 #ed-new-826 Barre de menus #ed-1016559064 Menu #ed-1016559070 Conteneur #ed-…" at bounding box center [934, 287] width 255 height 389
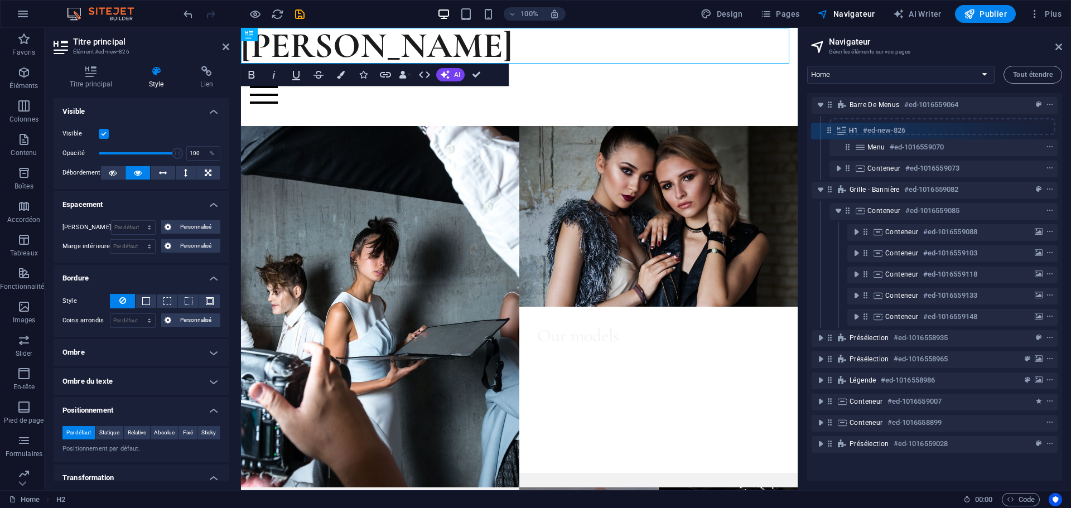
drag, startPoint x: 828, startPoint y: 104, endPoint x: 827, endPoint y: 133, distance: 28.5
click at [827, 133] on div "H1 #ed-new-826 Barre de menus #ed-1016559064 Menu #ed-1016559070 Conteneur #ed-…" at bounding box center [934, 287] width 255 height 389
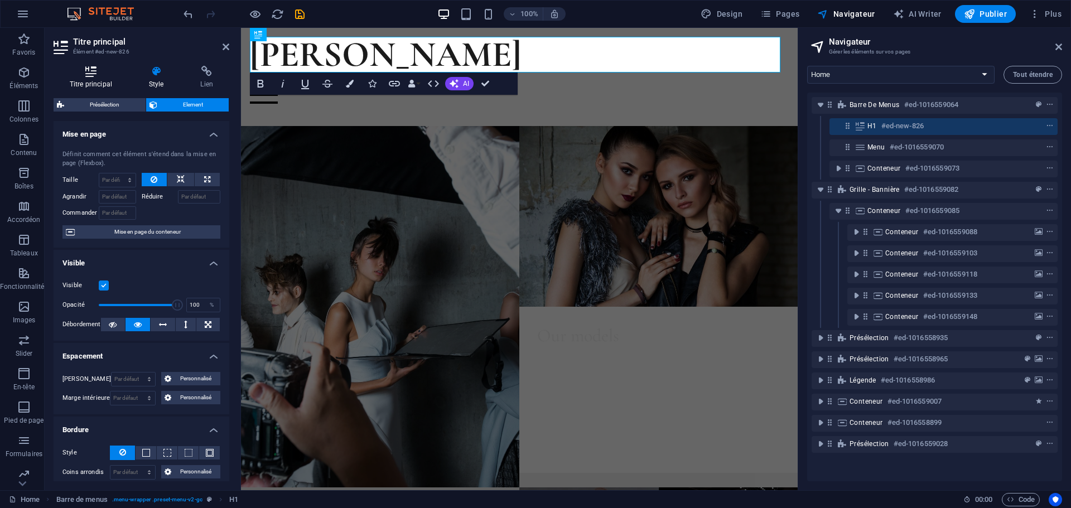
click at [97, 74] on icon at bounding box center [91, 71] width 75 height 11
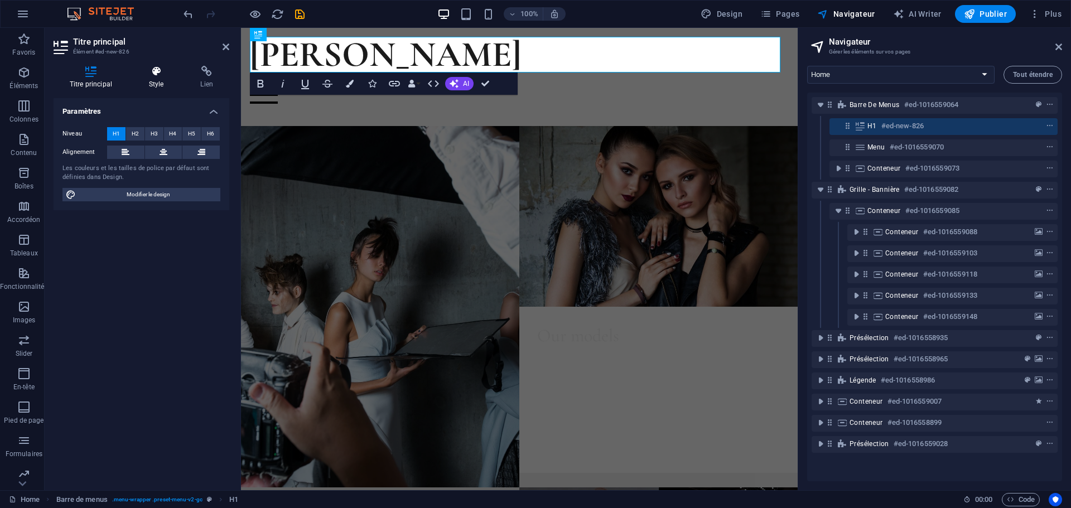
click at [154, 69] on icon at bounding box center [156, 71] width 47 height 11
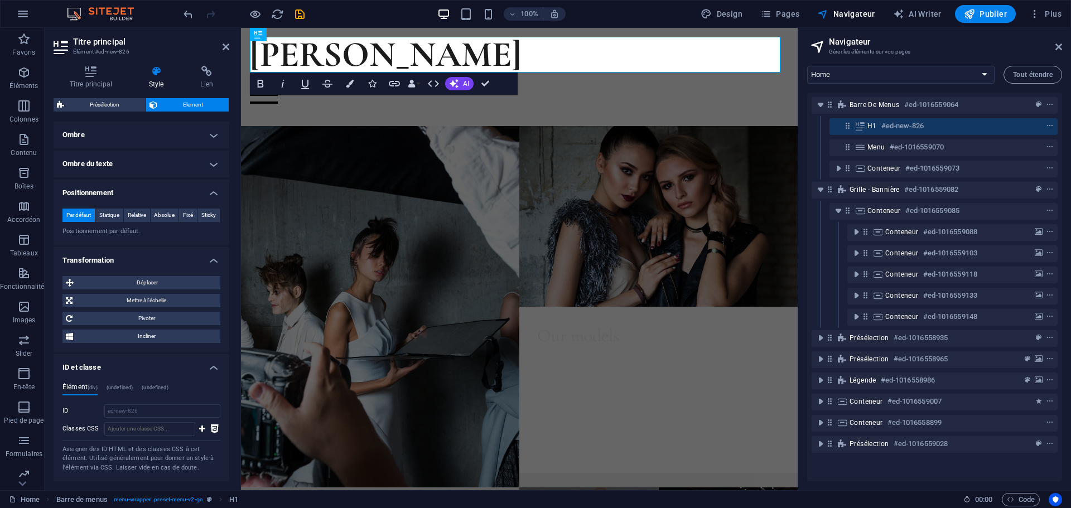
scroll to position [329, 0]
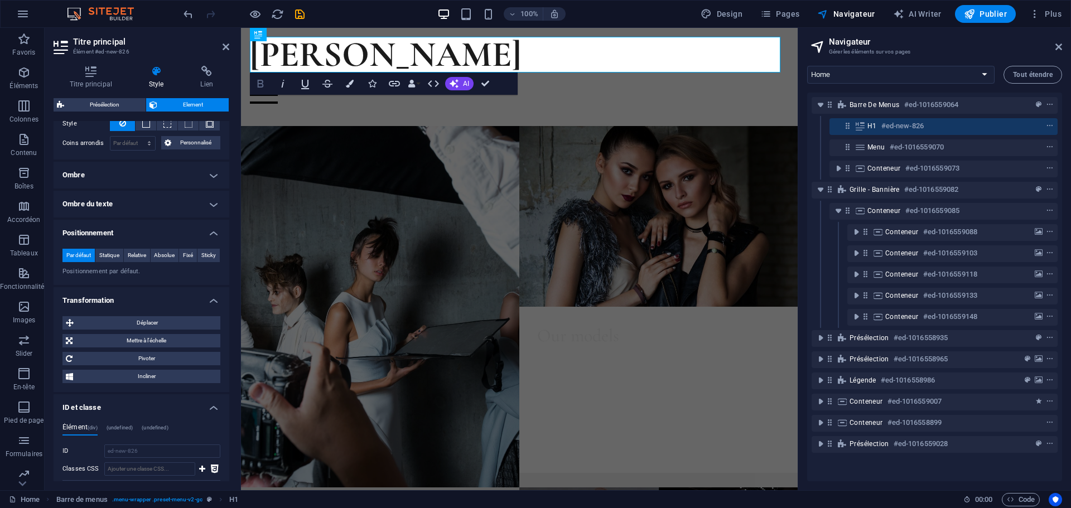
click at [262, 83] on icon "button" at bounding box center [261, 84] width 6 height 8
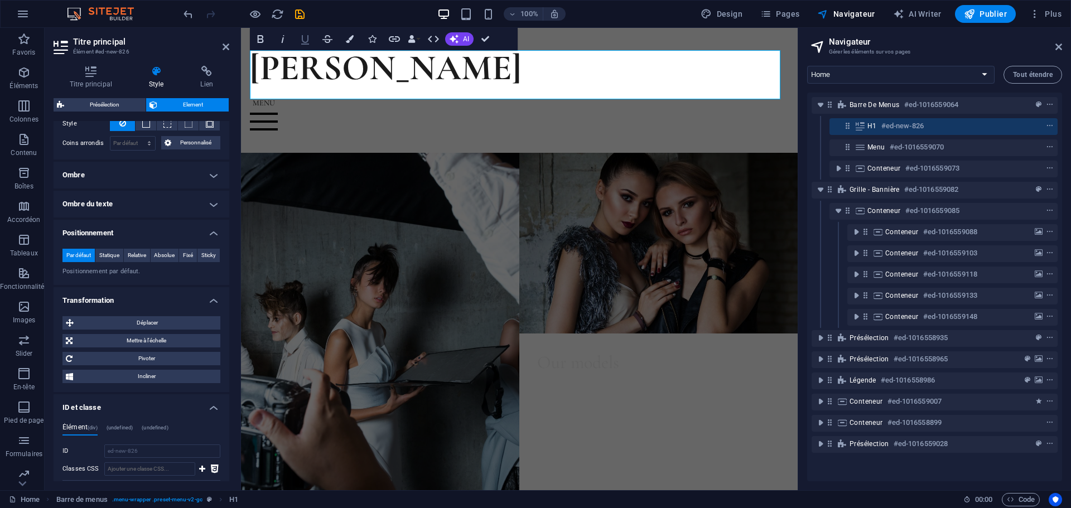
click at [307, 40] on icon "button" at bounding box center [304, 38] width 13 height 13
click at [154, 326] on span "Déplacer" at bounding box center [147, 322] width 140 height 13
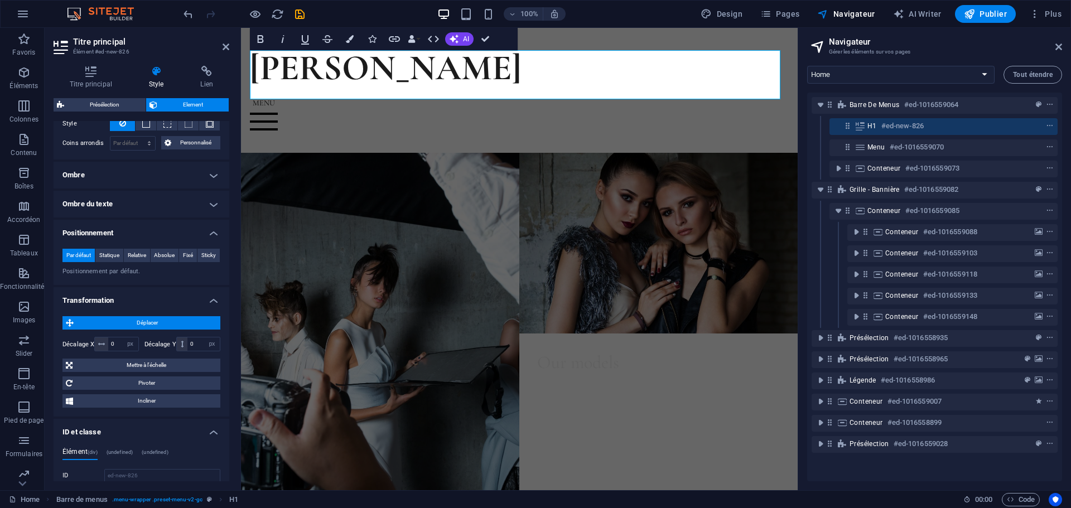
click at [157, 318] on span "Déplacer" at bounding box center [147, 322] width 140 height 13
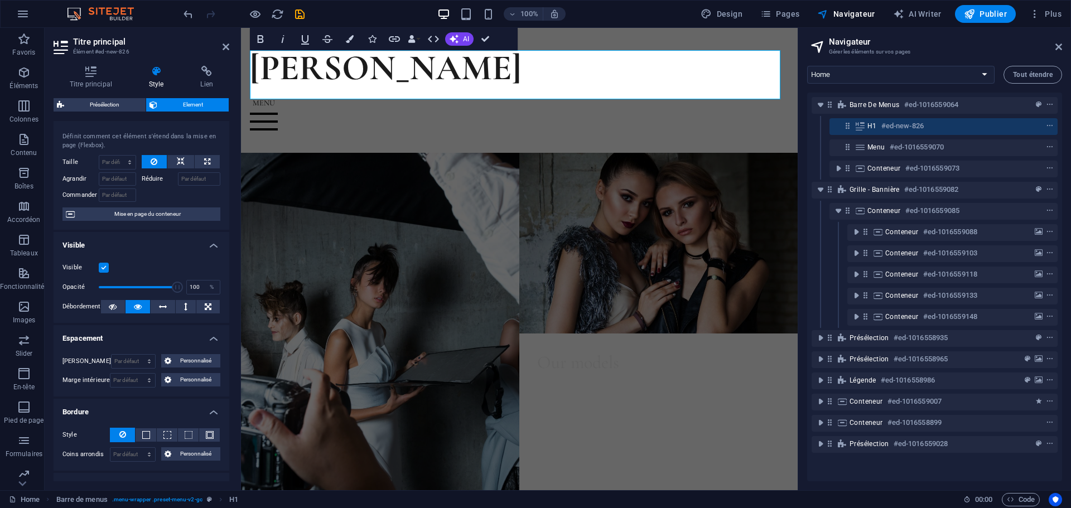
scroll to position [0, 0]
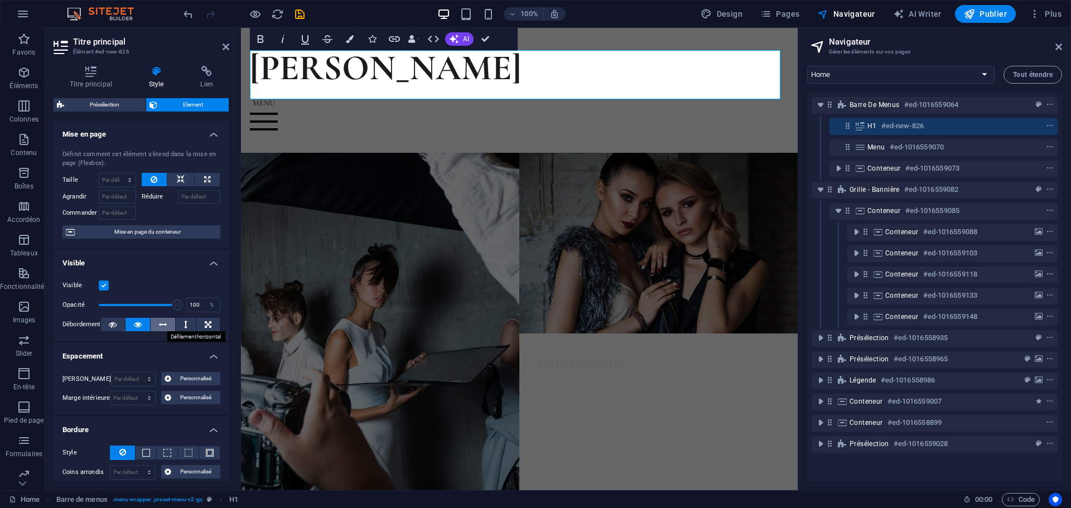
click at [163, 327] on icon at bounding box center [163, 324] width 8 height 13
click at [516, 128] on div "Menu" at bounding box center [519, 121] width 539 height 45
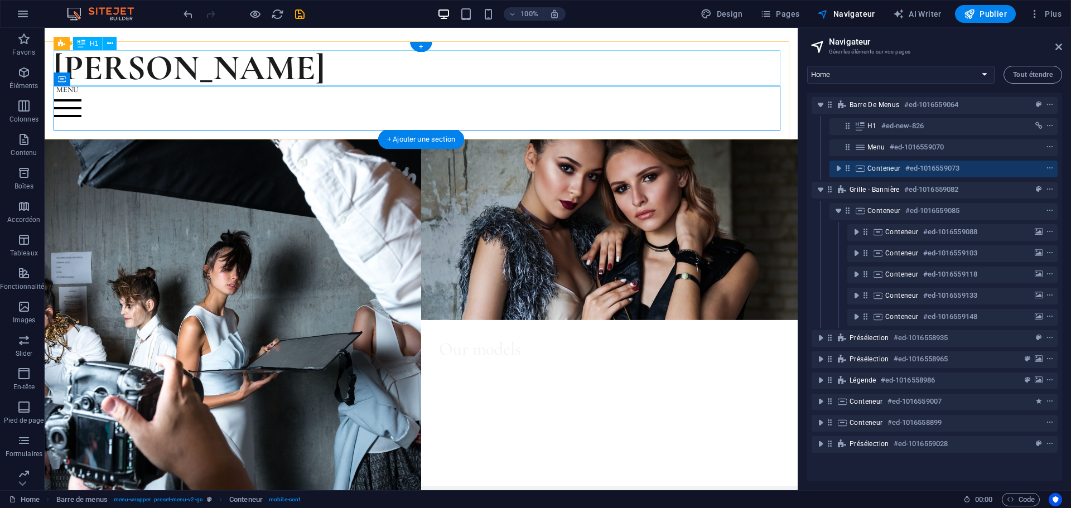
click at [301, 66] on div "[PERSON_NAME]" at bounding box center [421, 68] width 735 height 36
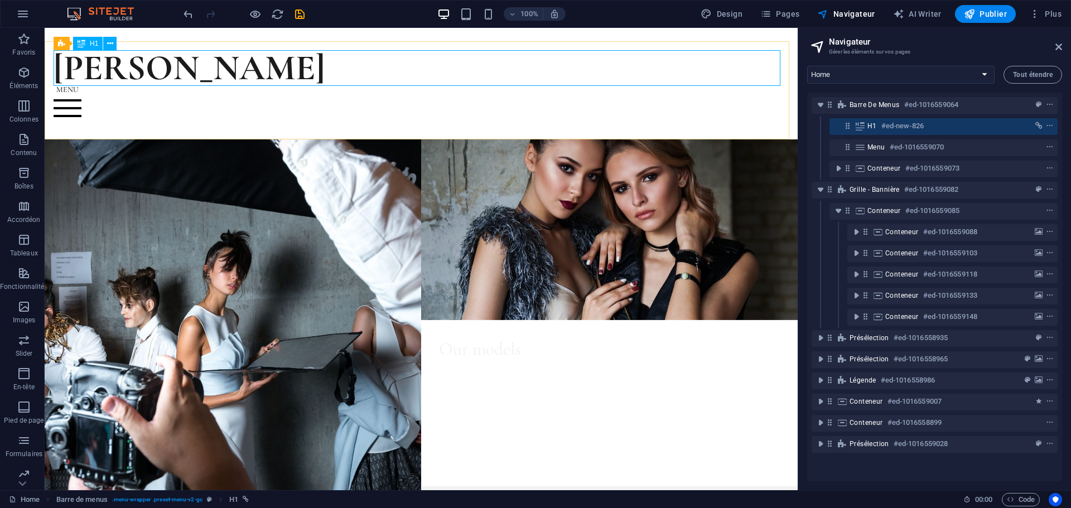
click at [89, 45] on div "H1" at bounding box center [88, 43] width 30 height 13
click at [109, 44] on icon at bounding box center [110, 44] width 6 height 12
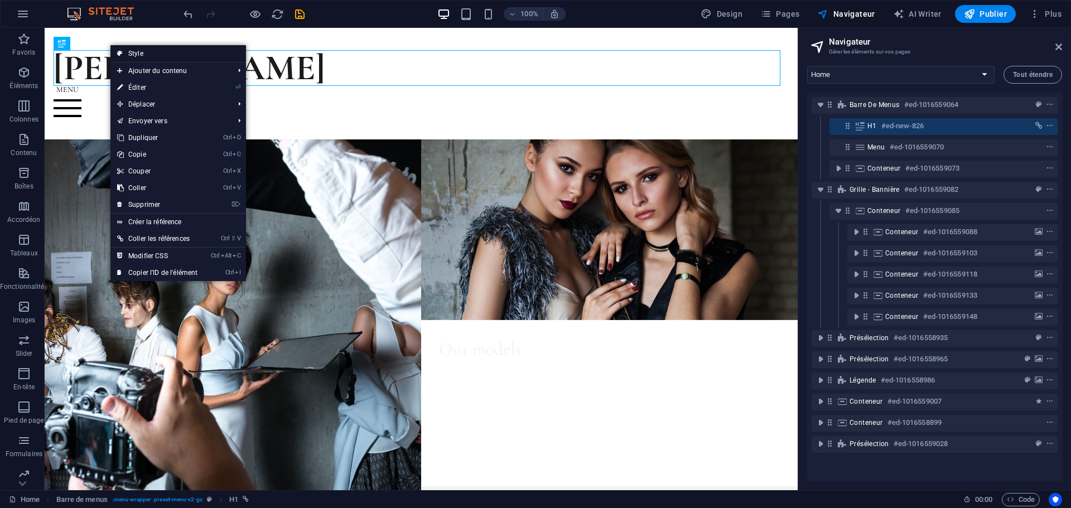
click at [137, 55] on link "Style" at bounding box center [178, 53] width 136 height 17
select select "rem"
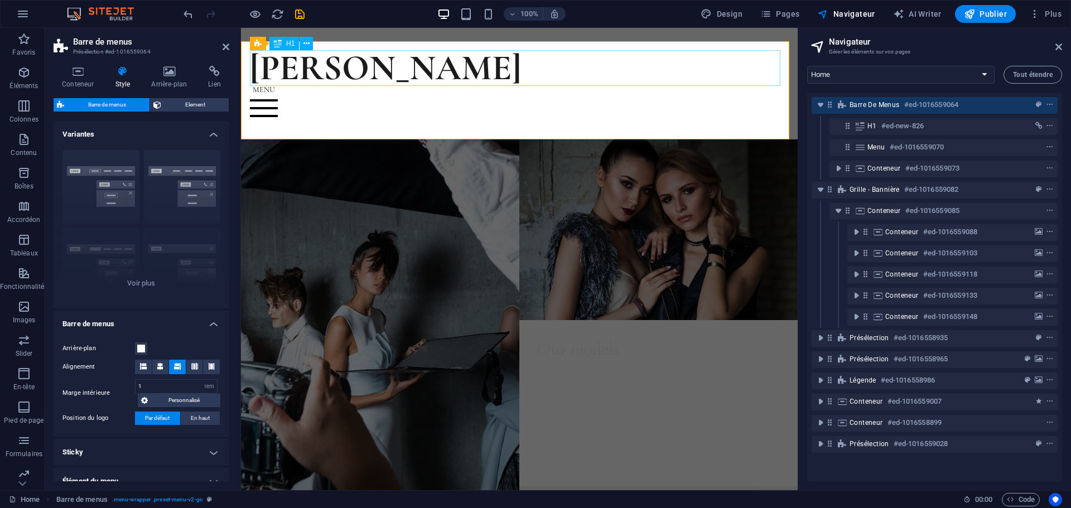
click at [334, 66] on div "[PERSON_NAME]" at bounding box center [519, 68] width 539 height 36
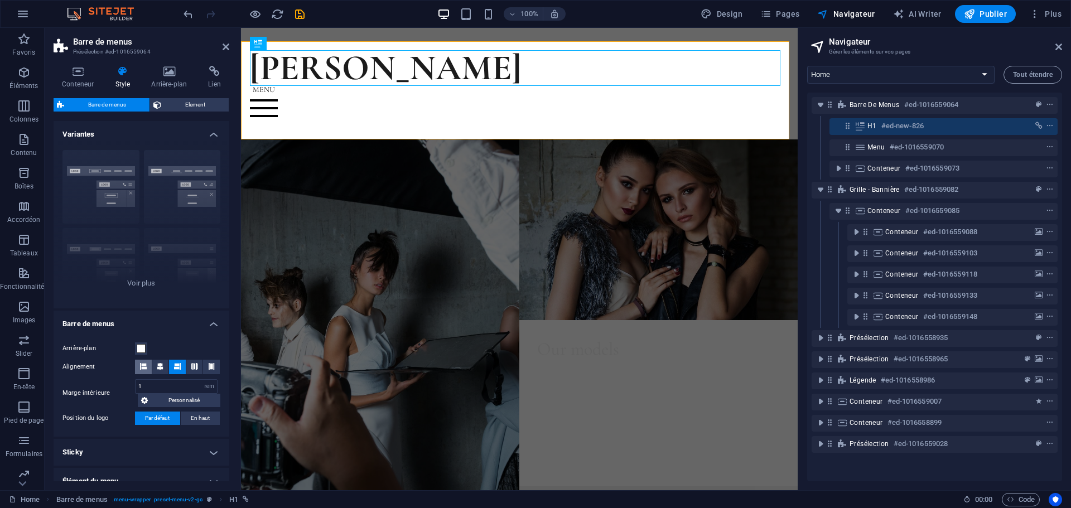
click at [139, 366] on button at bounding box center [143, 367] width 17 height 15
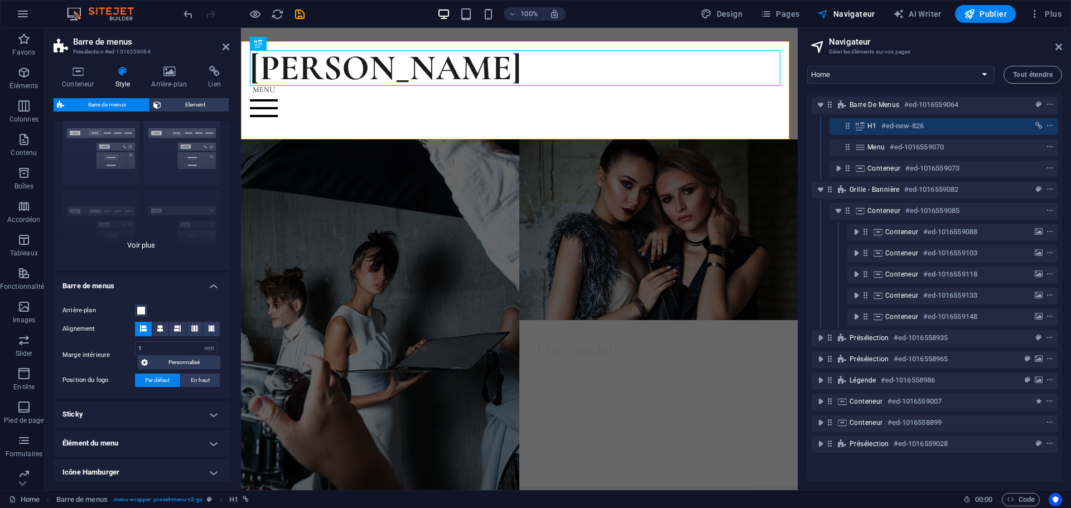
scroll to position [56, 0]
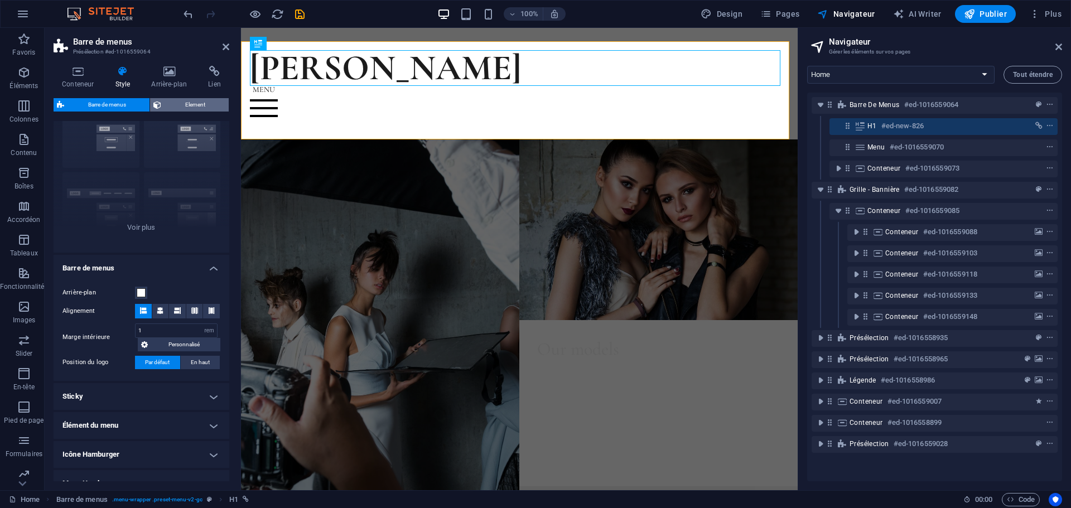
click at [172, 103] on span "Element" at bounding box center [195, 104] width 61 height 13
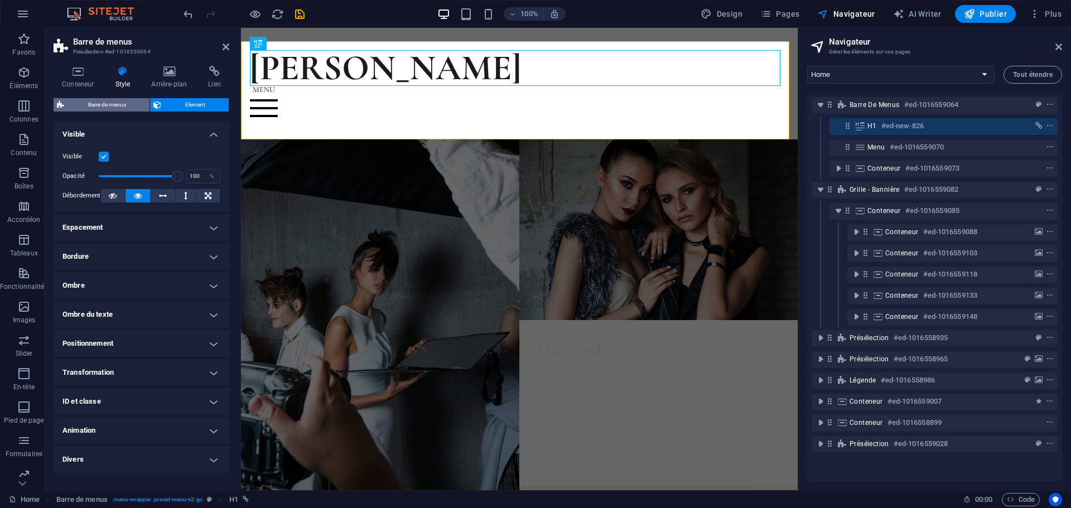
click at [103, 102] on span "Barre de menus" at bounding box center [106, 104] width 79 height 13
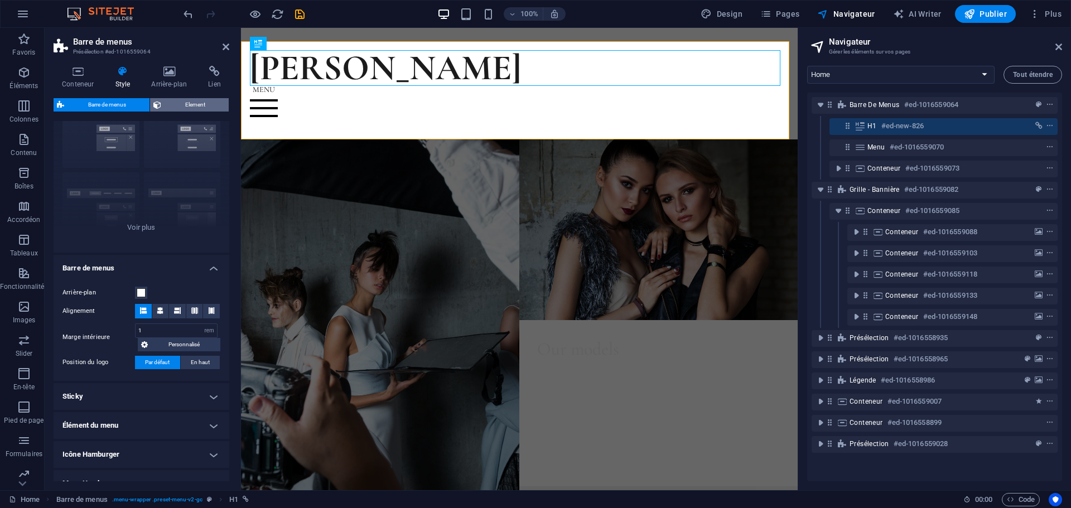
click at [200, 107] on span "Element" at bounding box center [195, 104] width 61 height 13
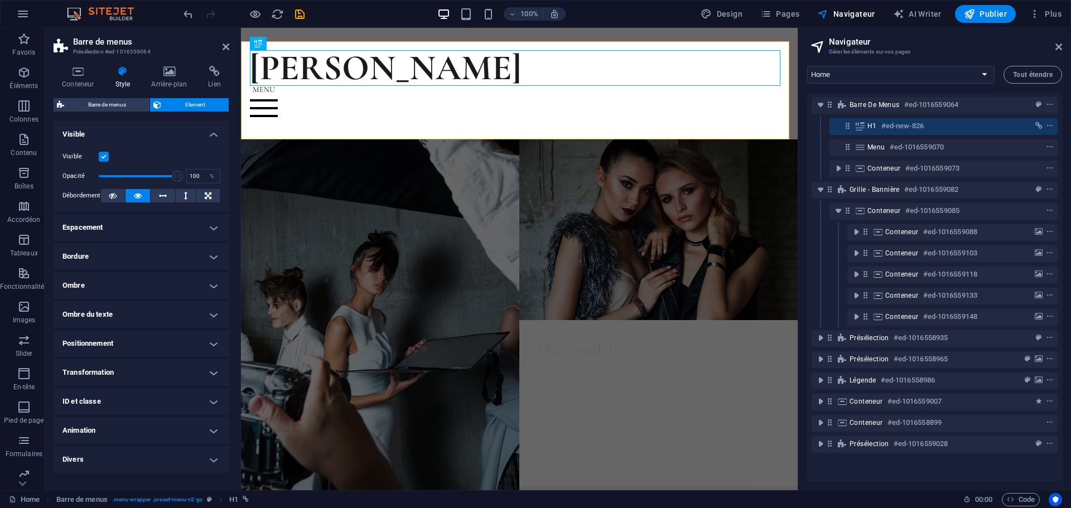
click at [163, 224] on h4 "Espacement" at bounding box center [142, 227] width 176 height 27
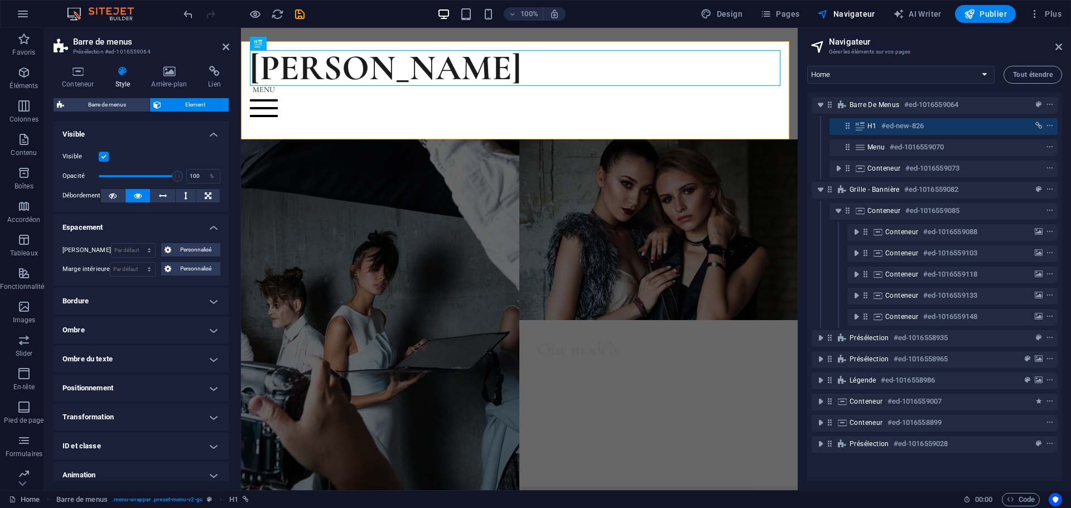
click at [165, 225] on h4 "Espacement" at bounding box center [142, 224] width 176 height 20
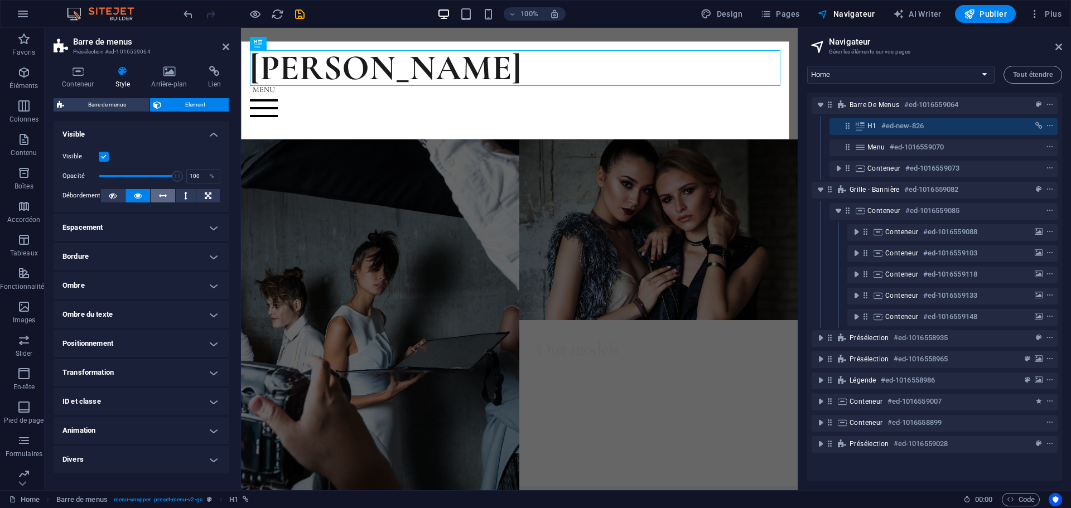
click at [168, 196] on button at bounding box center [163, 195] width 25 height 13
click at [138, 195] on icon at bounding box center [138, 195] width 8 height 13
click at [111, 194] on icon at bounding box center [113, 195] width 8 height 13
click at [103, 157] on label at bounding box center [104, 157] width 10 height 10
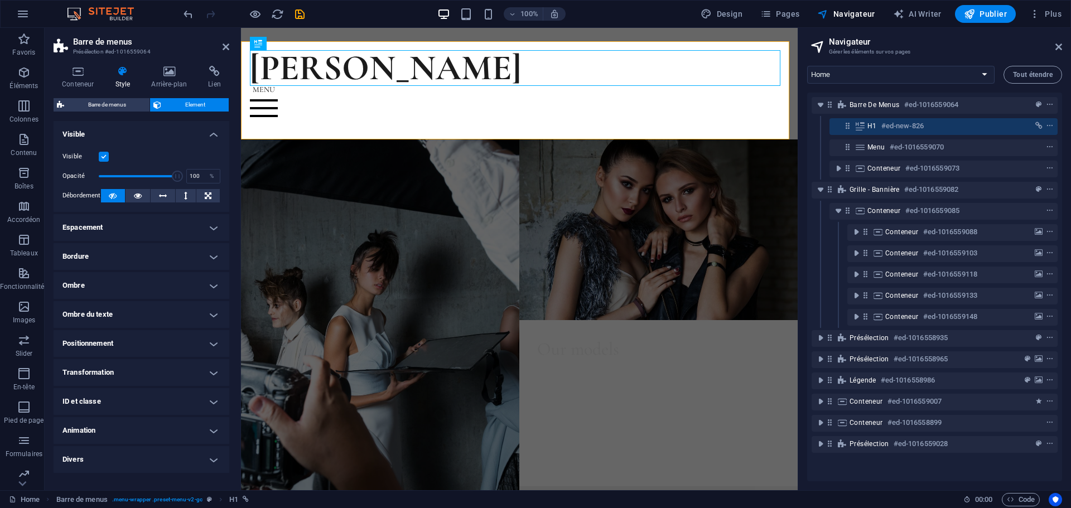
click at [0, 0] on input "Visible" at bounding box center [0, 0] width 0 height 0
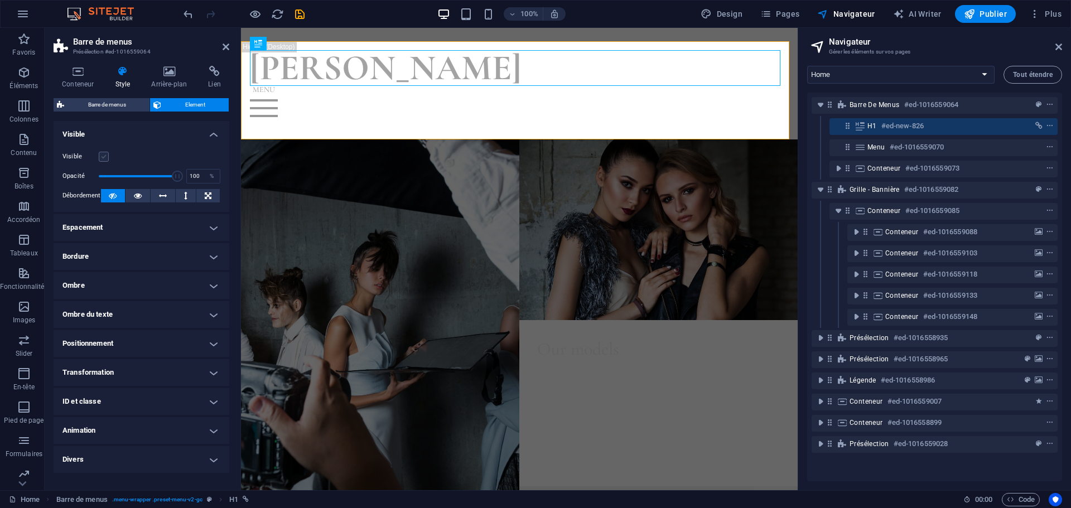
click at [103, 157] on label at bounding box center [104, 157] width 10 height 10
click at [0, 0] on input "Visible" at bounding box center [0, 0] width 0 height 0
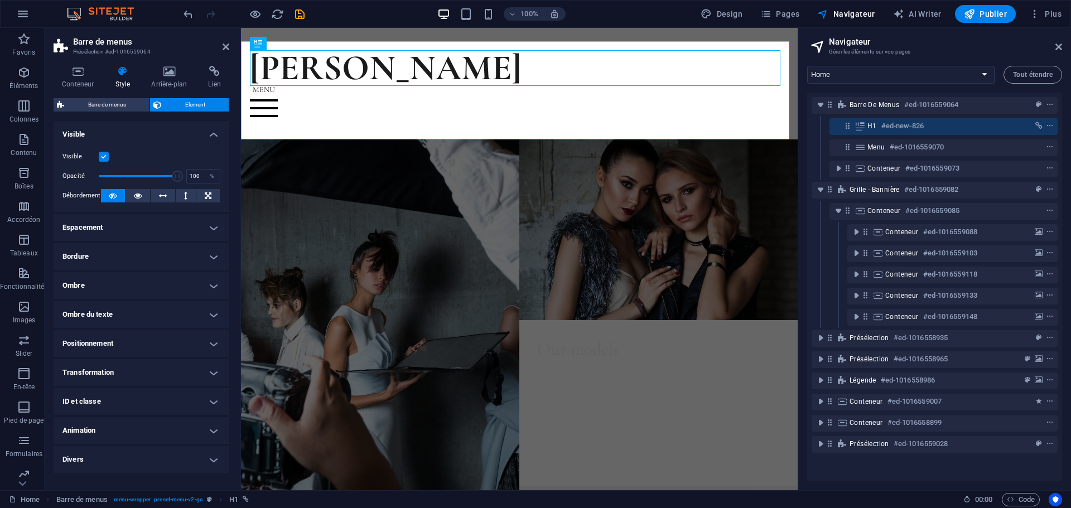
click at [103, 157] on label at bounding box center [104, 157] width 10 height 10
click at [0, 0] on input "Visible" at bounding box center [0, 0] width 0 height 0
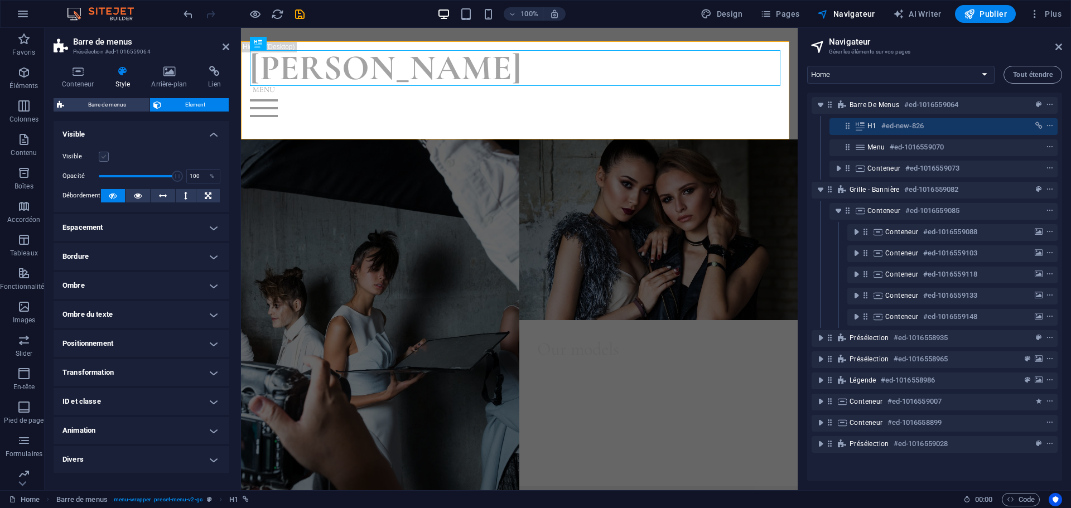
click at [103, 157] on label at bounding box center [104, 157] width 10 height 10
click at [0, 0] on input "Visible" at bounding box center [0, 0] width 0 height 0
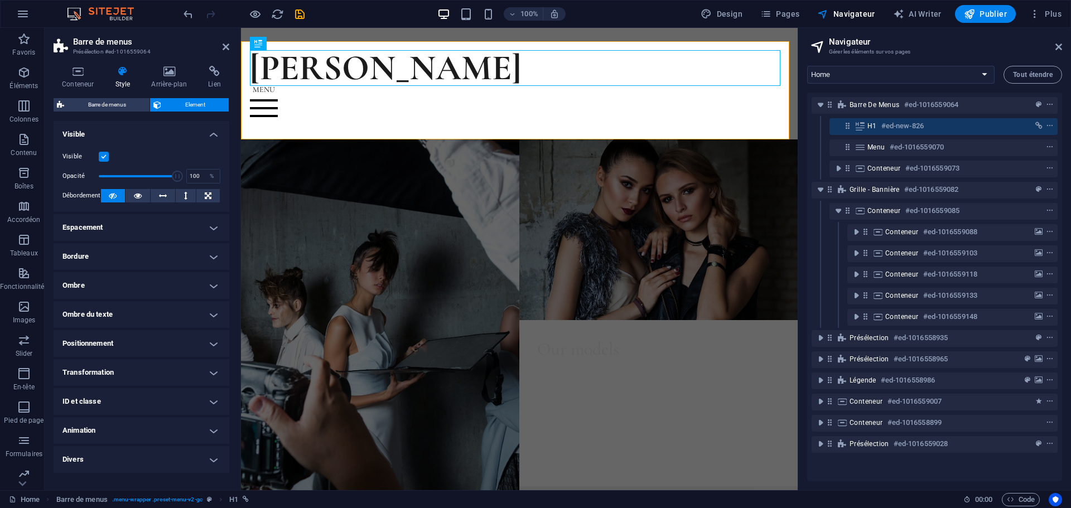
click at [122, 77] on h4 "Style" at bounding box center [125, 77] width 36 height 23
click at [125, 104] on span "Barre de menus" at bounding box center [106, 104] width 79 height 13
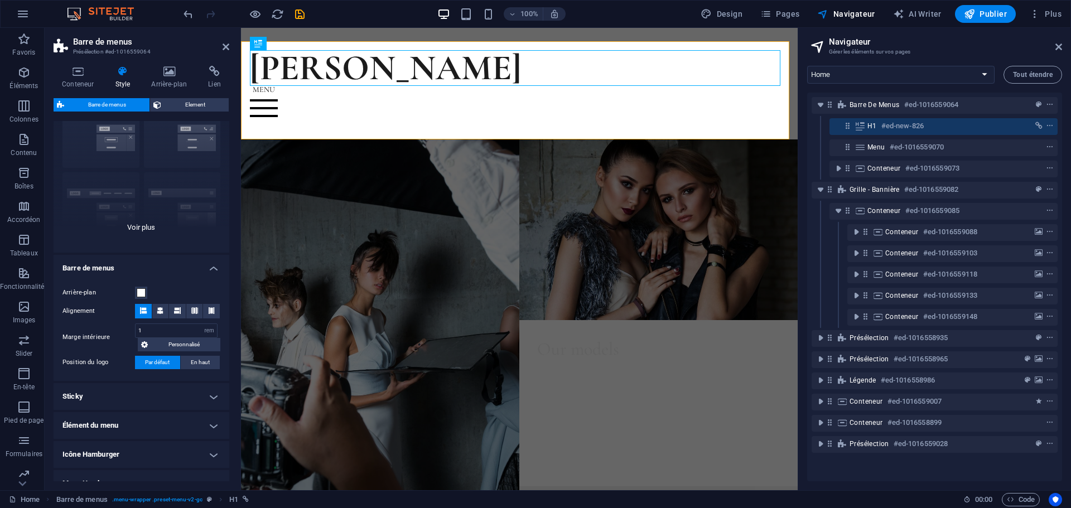
click at [133, 225] on div "Bordure Centré Par défaut Fixé Loki Déclencheur Large XXL" at bounding box center [142, 168] width 176 height 167
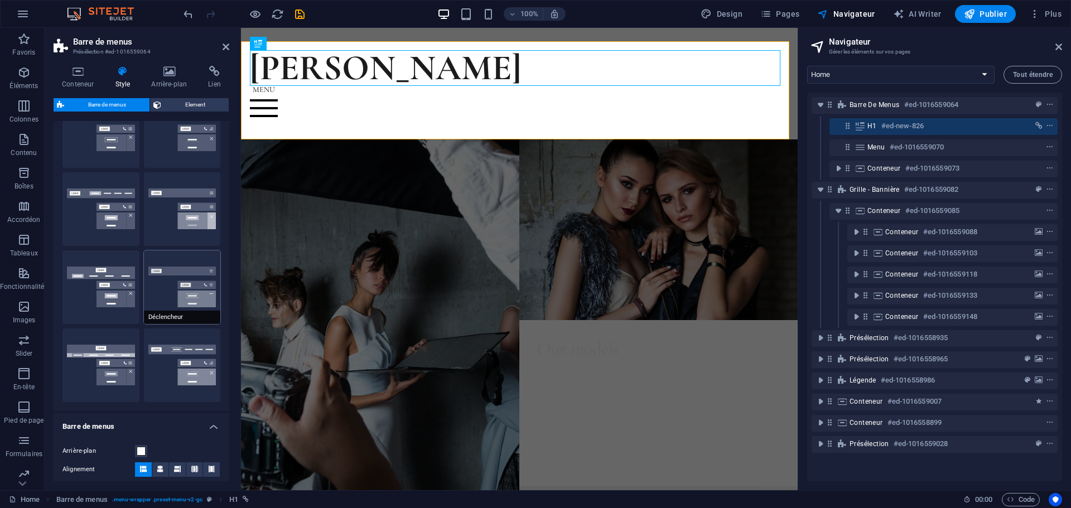
click at [194, 293] on button "Déclencheur" at bounding box center [182, 287] width 77 height 74
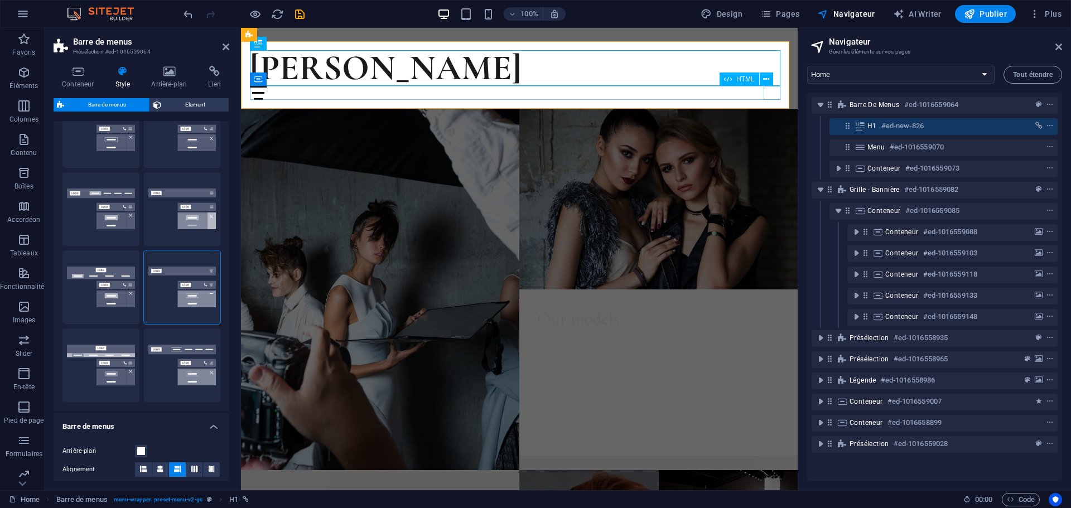
click at [774, 94] on div "Menu" at bounding box center [519, 93] width 539 height 14
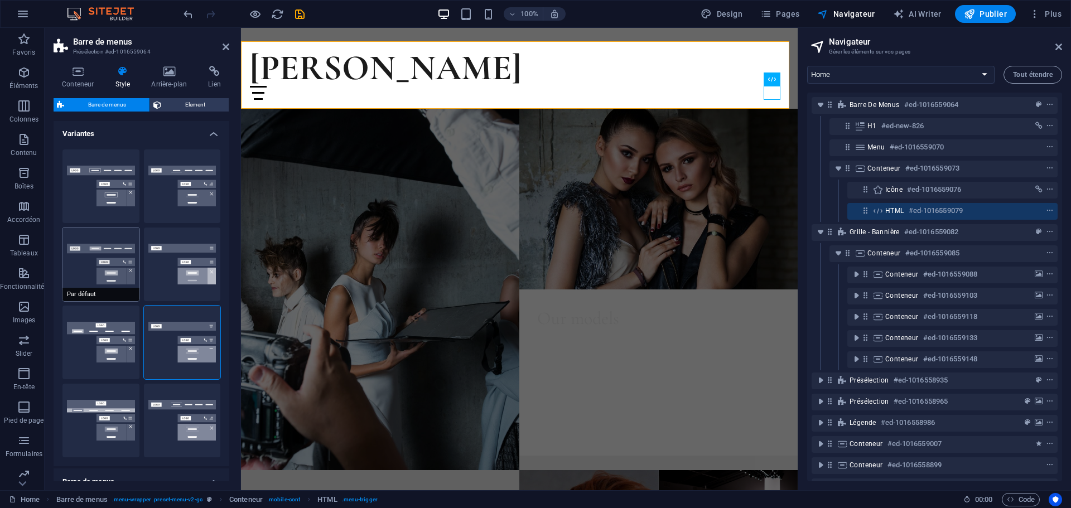
scroll to position [0, 0]
click at [118, 190] on button "Bordure" at bounding box center [100, 187] width 77 height 74
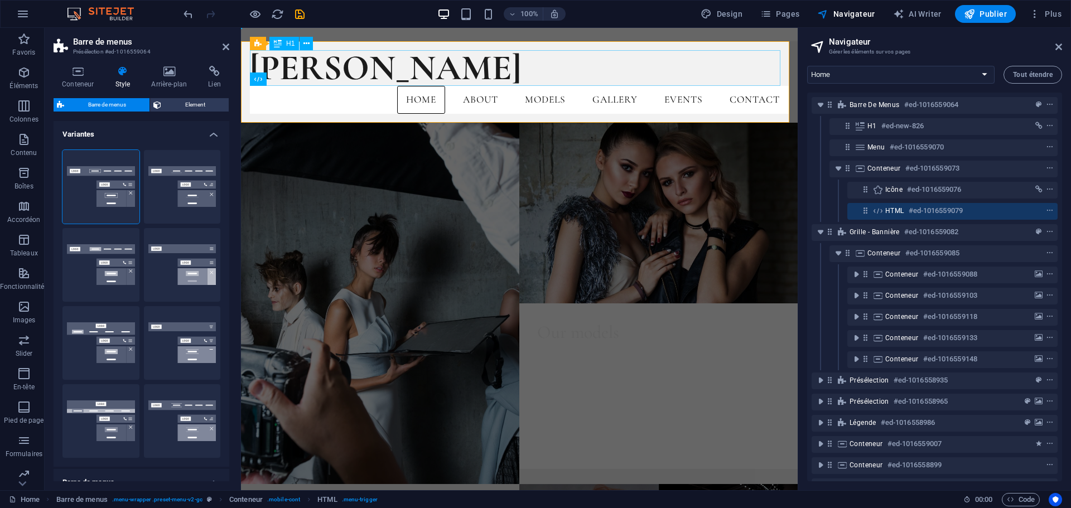
click at [315, 63] on div "[PERSON_NAME]" at bounding box center [519, 68] width 539 height 36
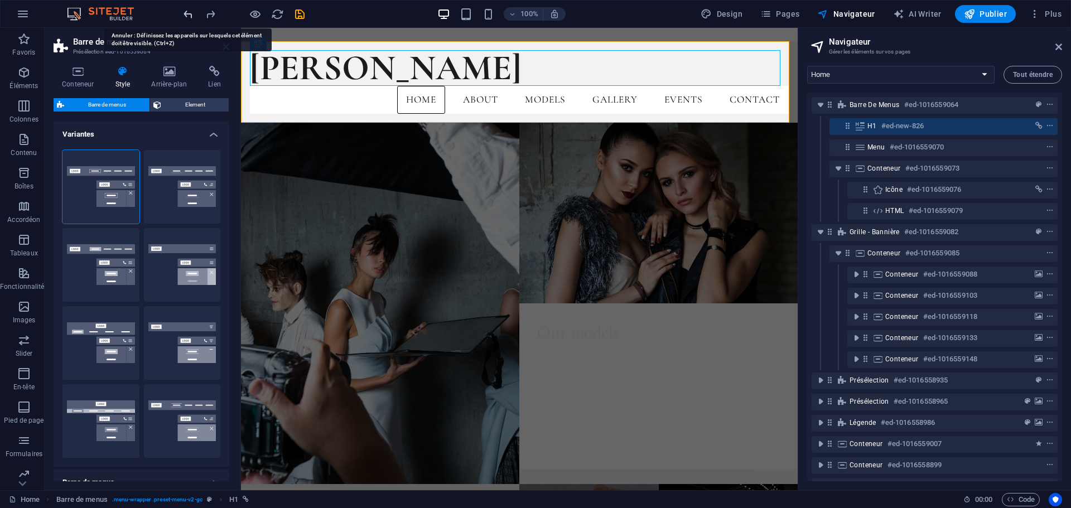
click at [185, 13] on icon "undo" at bounding box center [188, 14] width 13 height 13
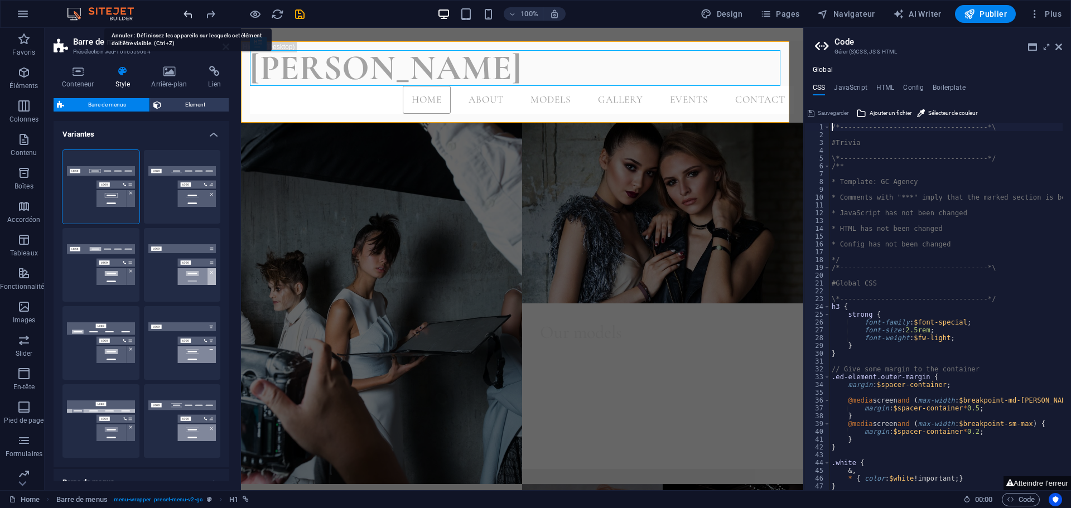
click at [185, 13] on icon "undo" at bounding box center [188, 14] width 13 height 13
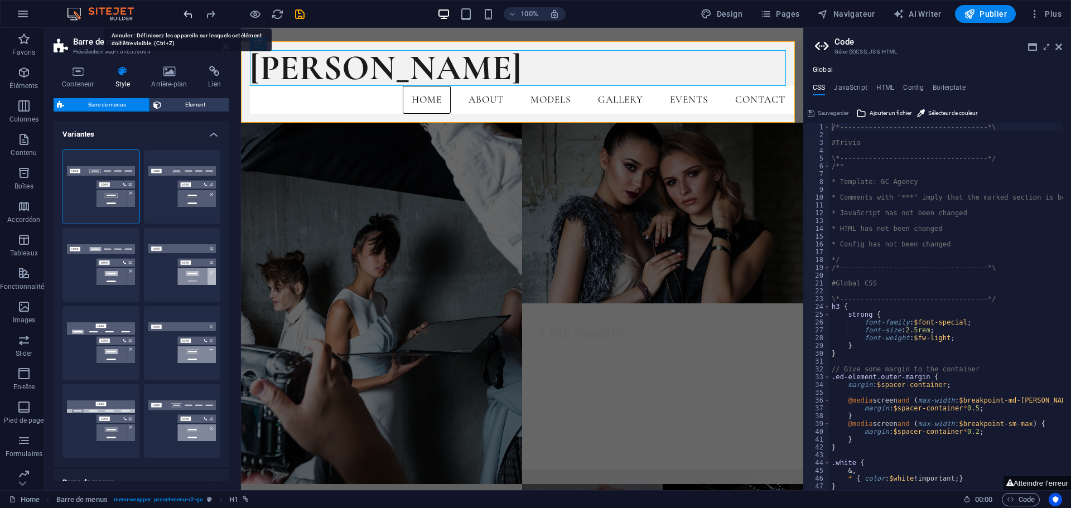
click at [187, 13] on icon "undo" at bounding box center [188, 14] width 13 height 13
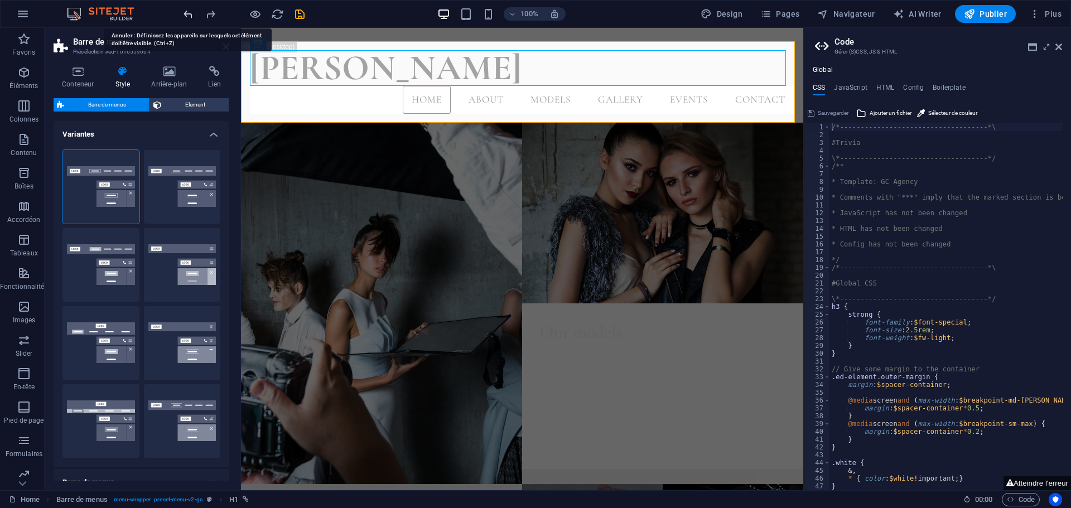
click at [189, 16] on icon "undo" at bounding box center [188, 14] width 13 height 13
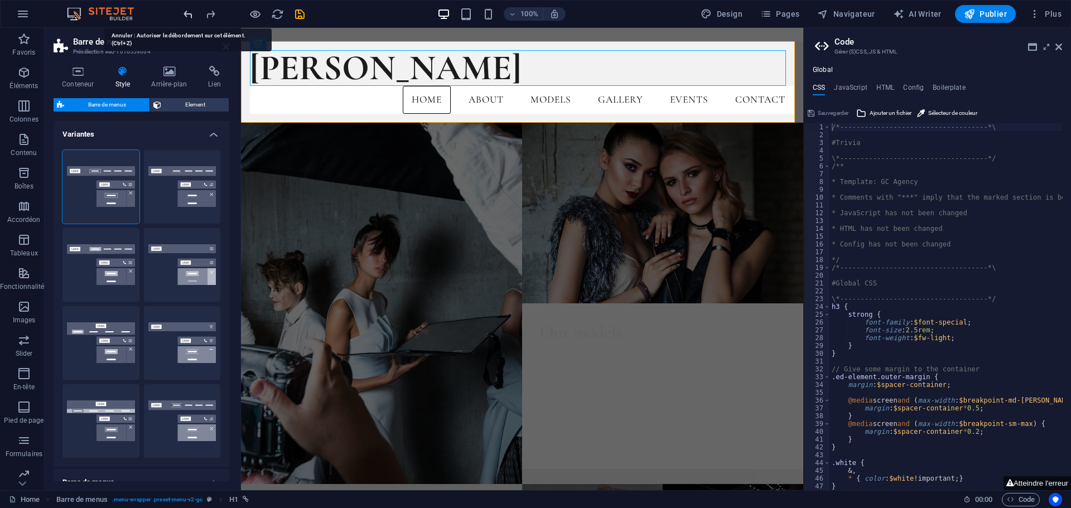
click at [189, 14] on icon "undo" at bounding box center [188, 14] width 13 height 13
click at [189, 11] on icon "undo" at bounding box center [188, 14] width 13 height 13
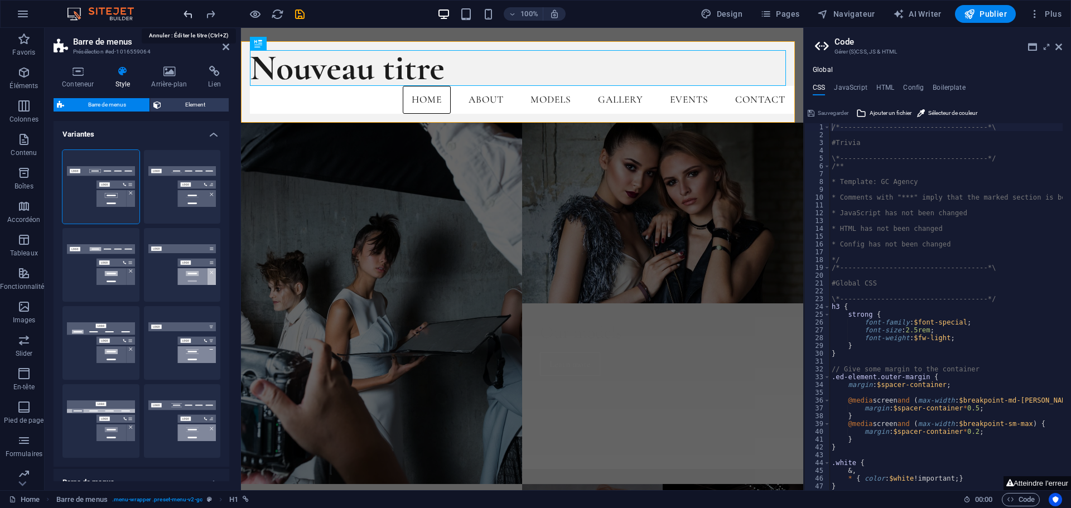
click at [189, 11] on icon "undo" at bounding box center [188, 14] width 13 height 13
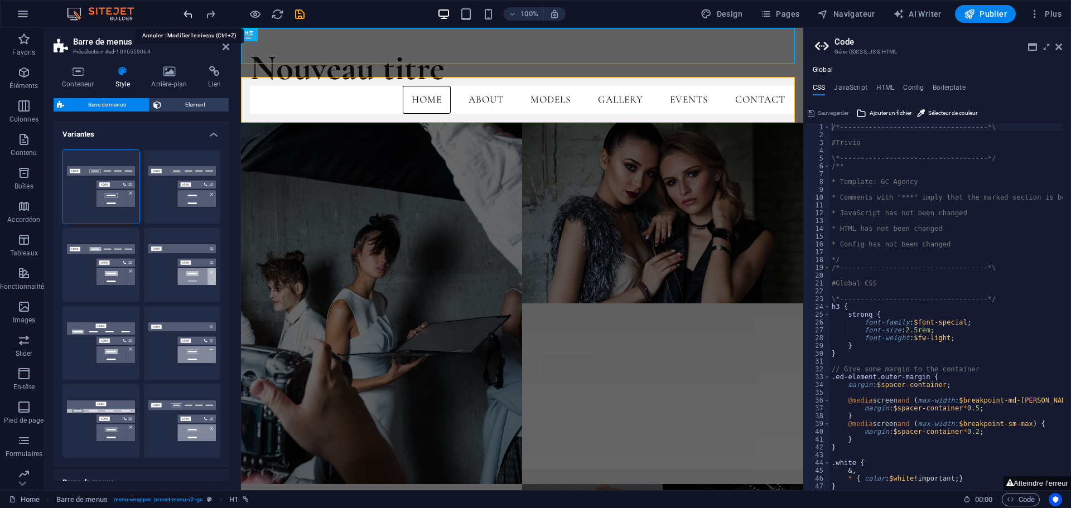
click at [189, 11] on icon "undo" at bounding box center [188, 14] width 13 height 13
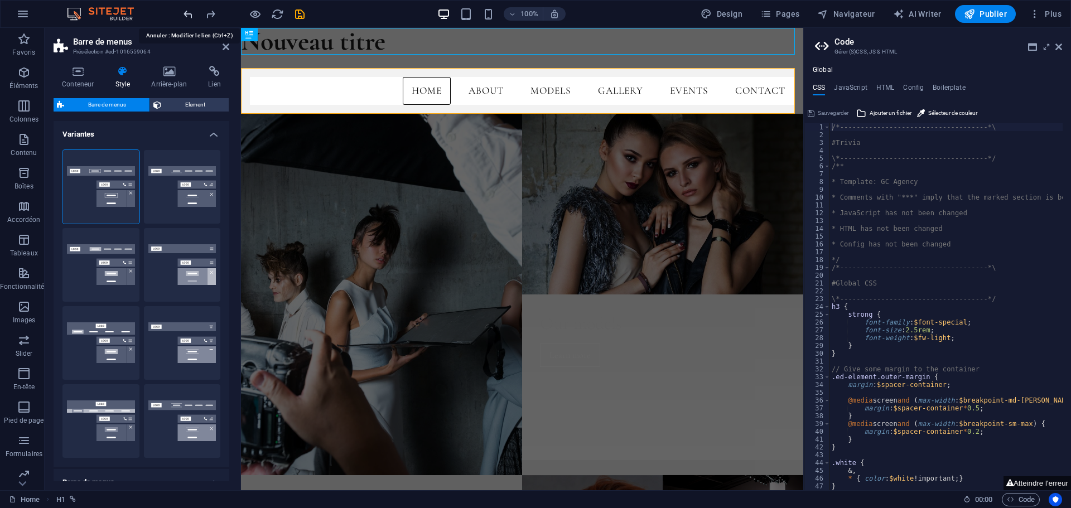
click at [189, 11] on icon "undo" at bounding box center [188, 14] width 13 height 13
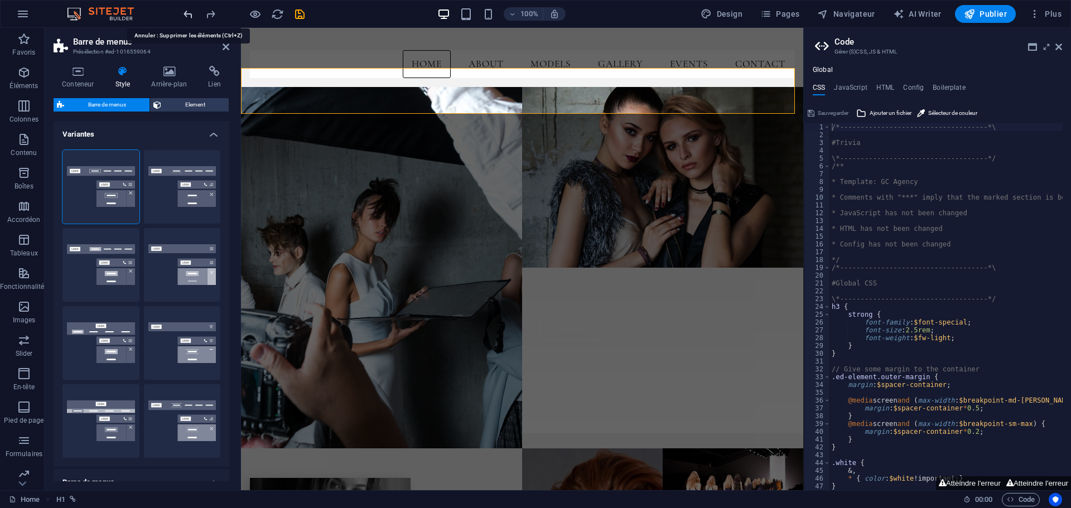
click at [189, 11] on icon "undo" at bounding box center [188, 14] width 13 height 13
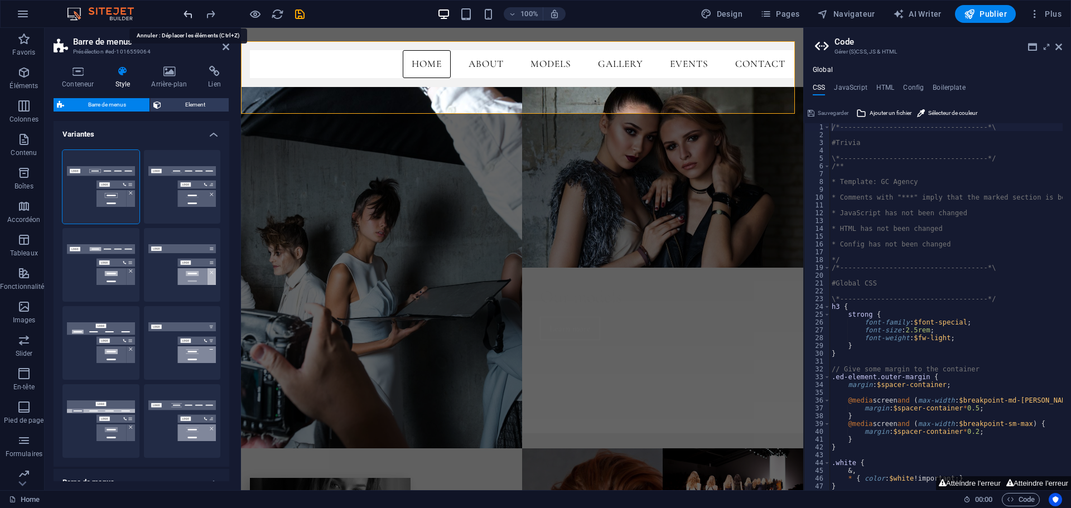
click at [189, 11] on icon "undo" at bounding box center [188, 14] width 13 height 13
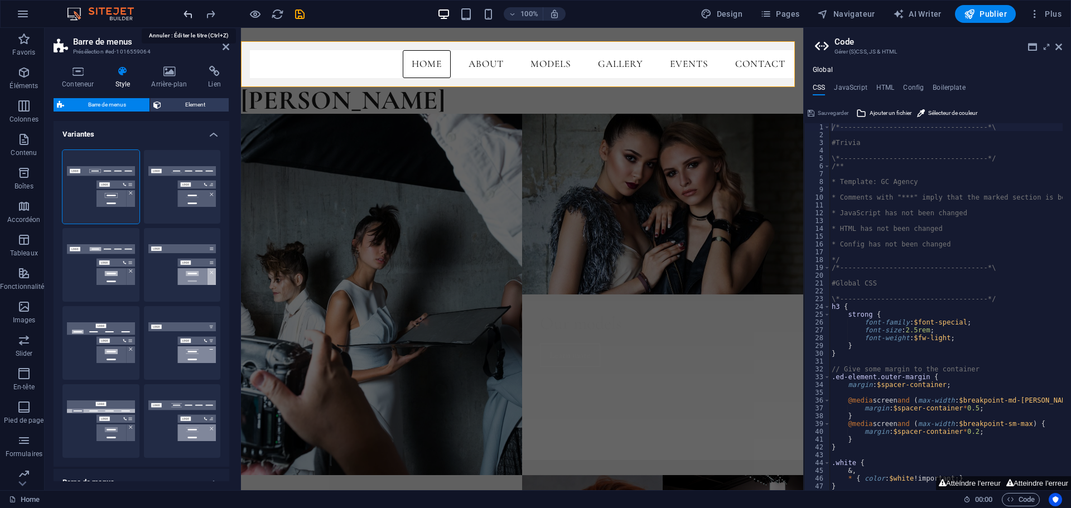
click at [189, 11] on icon "undo" at bounding box center [188, 14] width 13 height 13
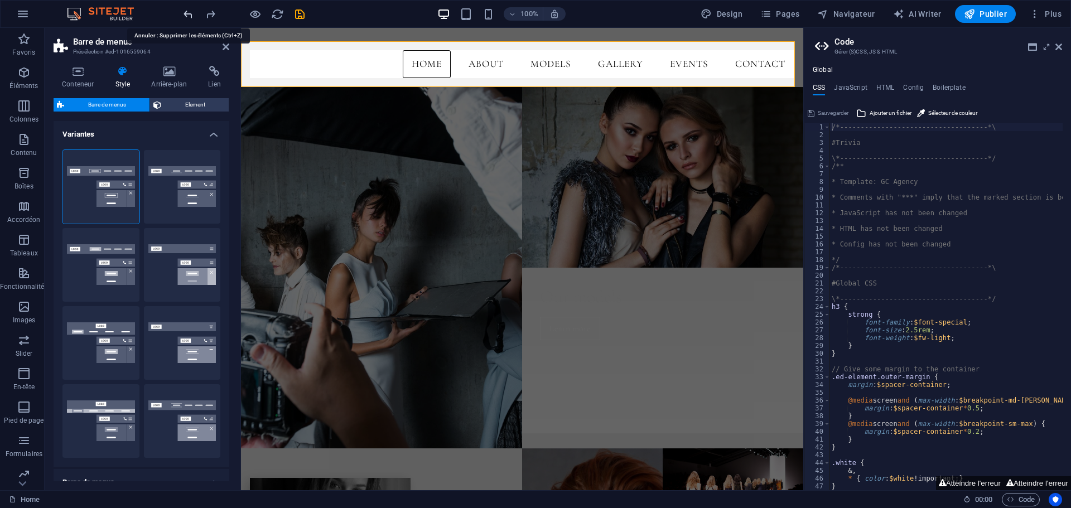
click at [189, 11] on icon "undo" at bounding box center [188, 14] width 13 height 13
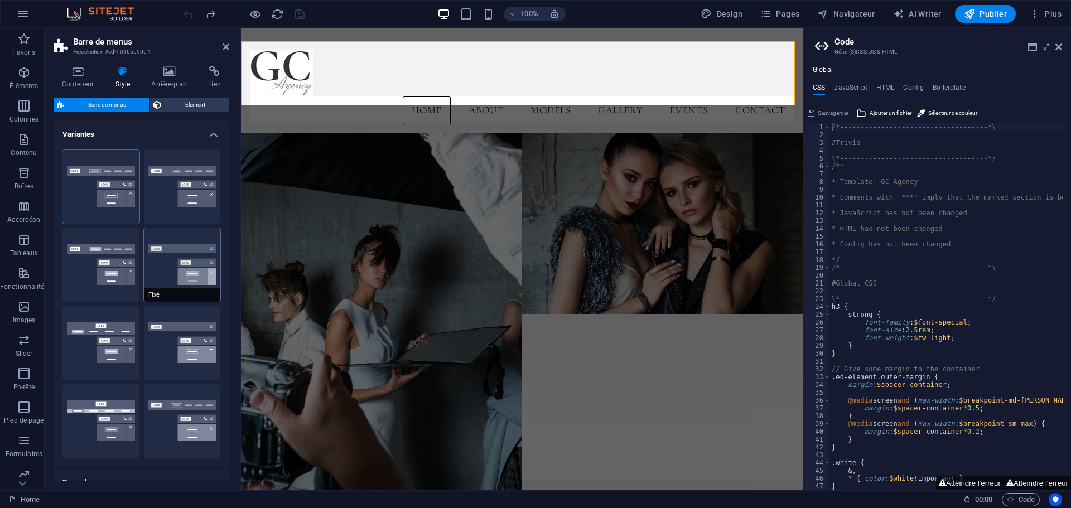
click at [195, 267] on button "Fixé" at bounding box center [182, 265] width 77 height 74
click at [1056, 48] on icon at bounding box center [1058, 46] width 7 height 9
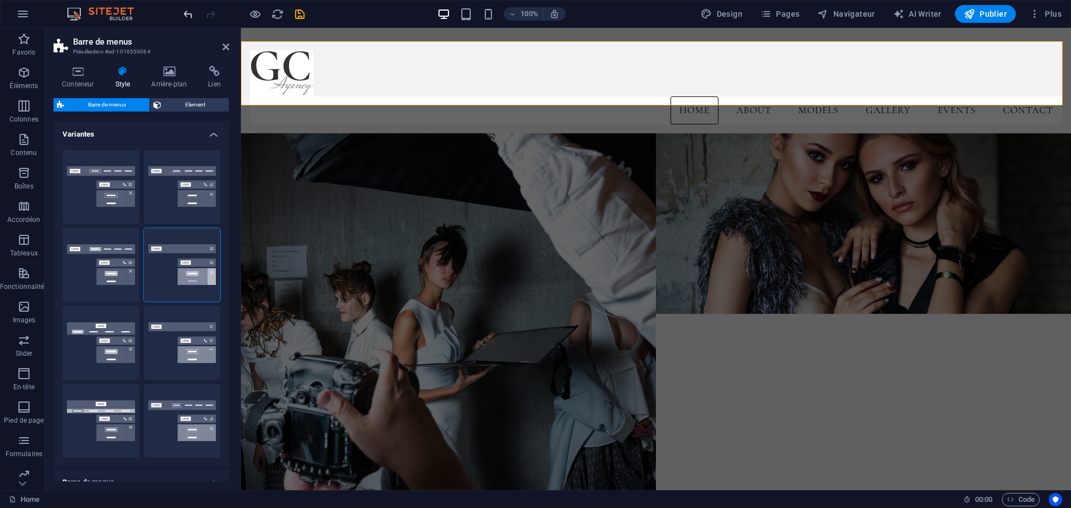
click at [184, 15] on icon "undo" at bounding box center [188, 14] width 13 height 13
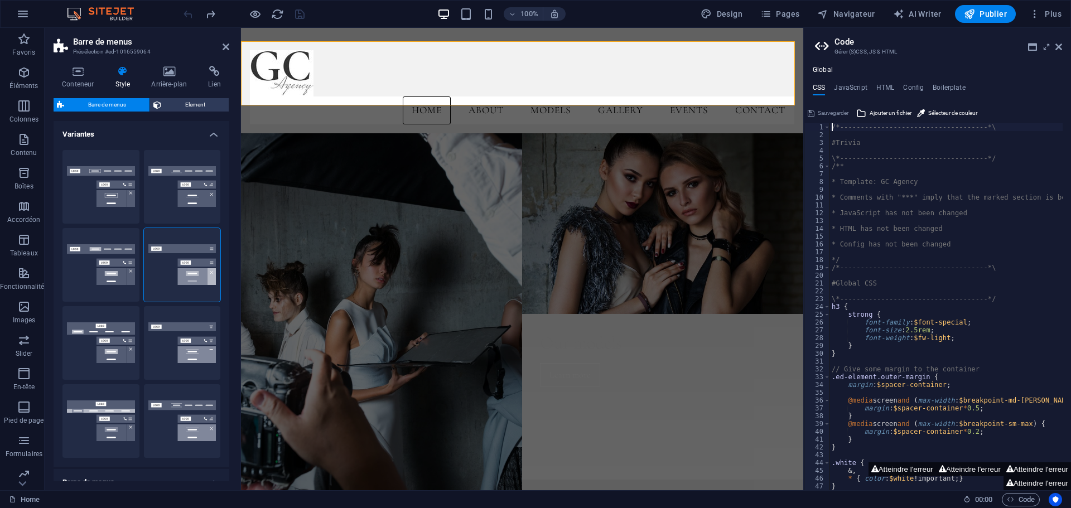
click at [186, 11] on div at bounding box center [243, 14] width 125 height 18
click at [186, 13] on div at bounding box center [243, 14] width 125 height 18
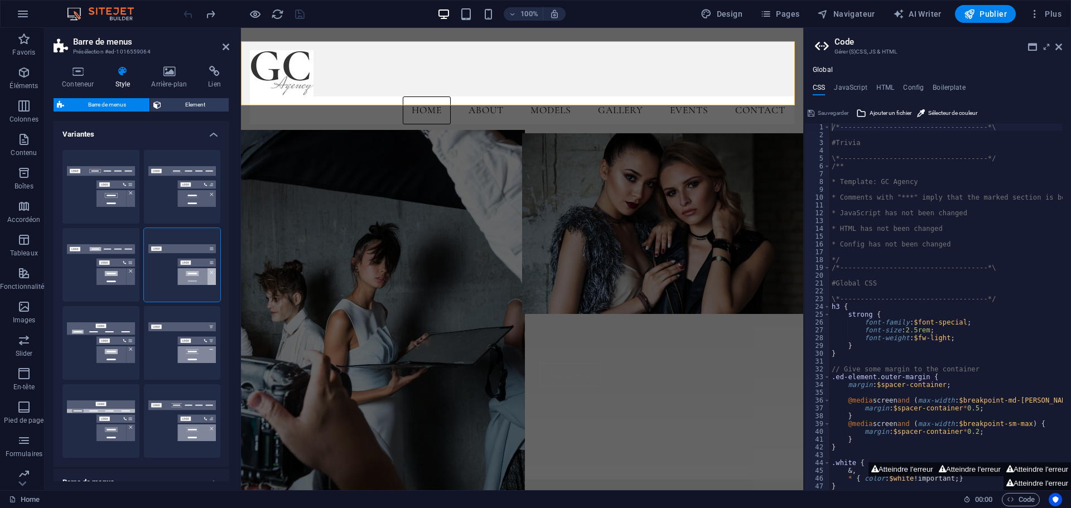
click at [454, 225] on figure at bounding box center [381, 313] width 287 height 369
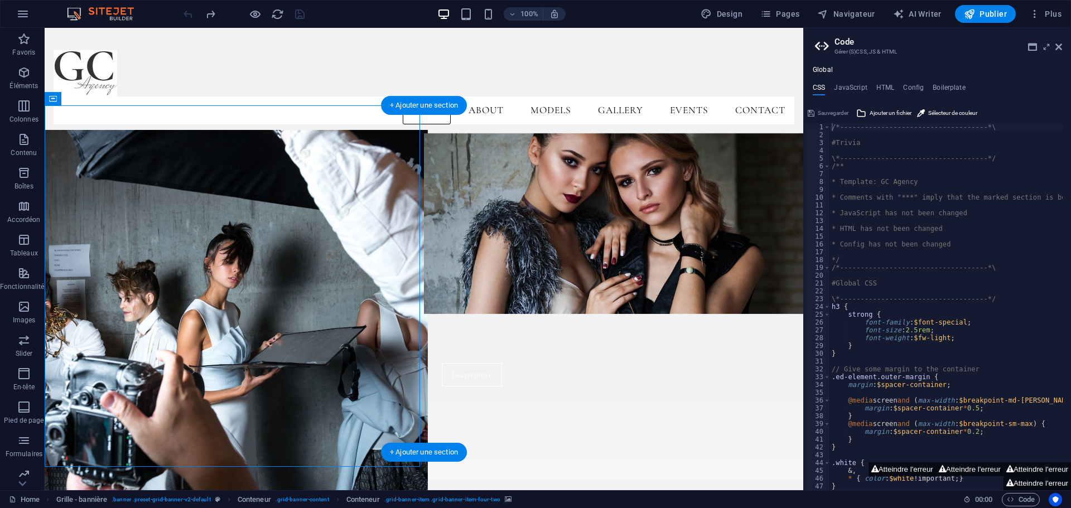
click at [285, 226] on figure at bounding box center [234, 313] width 387 height 369
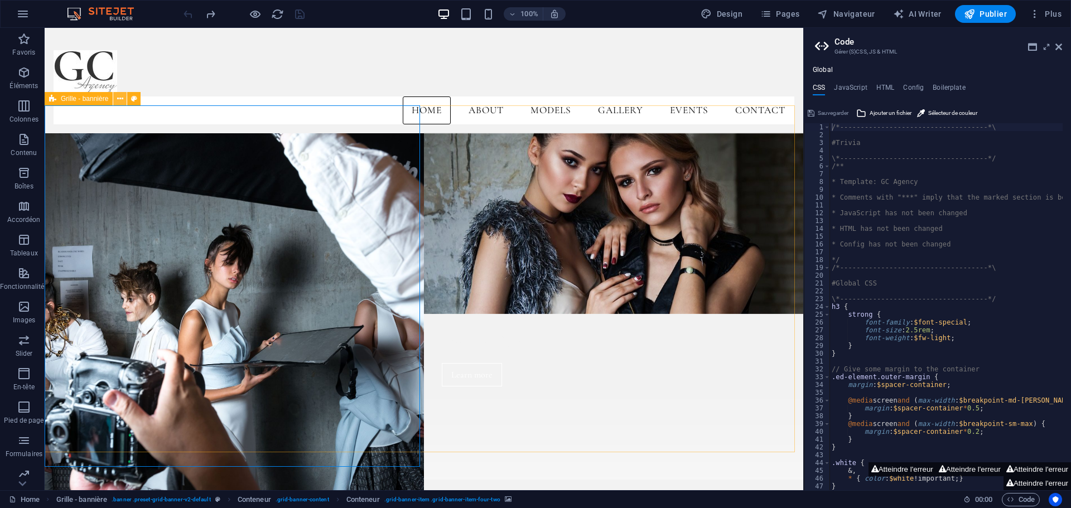
click at [120, 100] on icon at bounding box center [120, 99] width 6 height 12
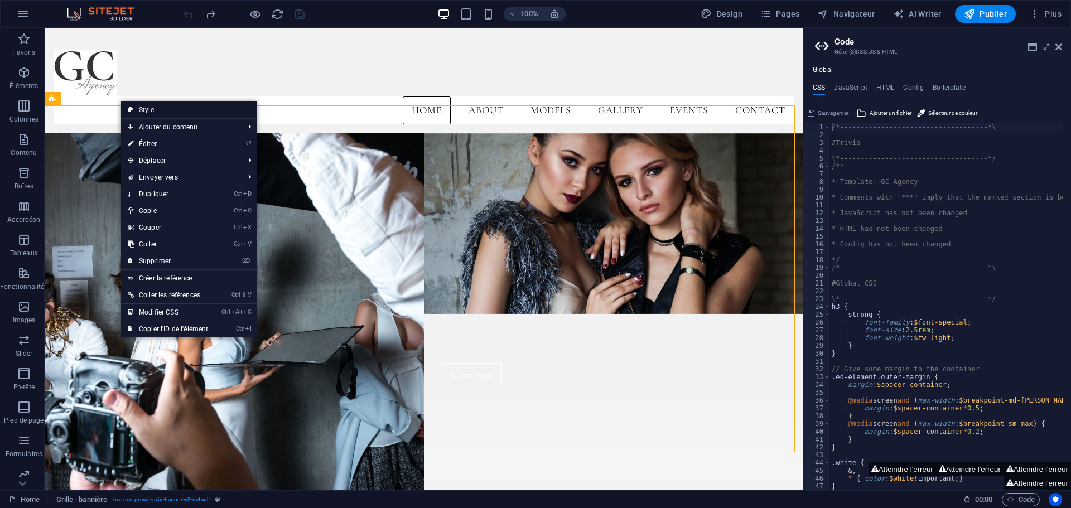
click at [146, 114] on link "Style" at bounding box center [189, 110] width 136 height 17
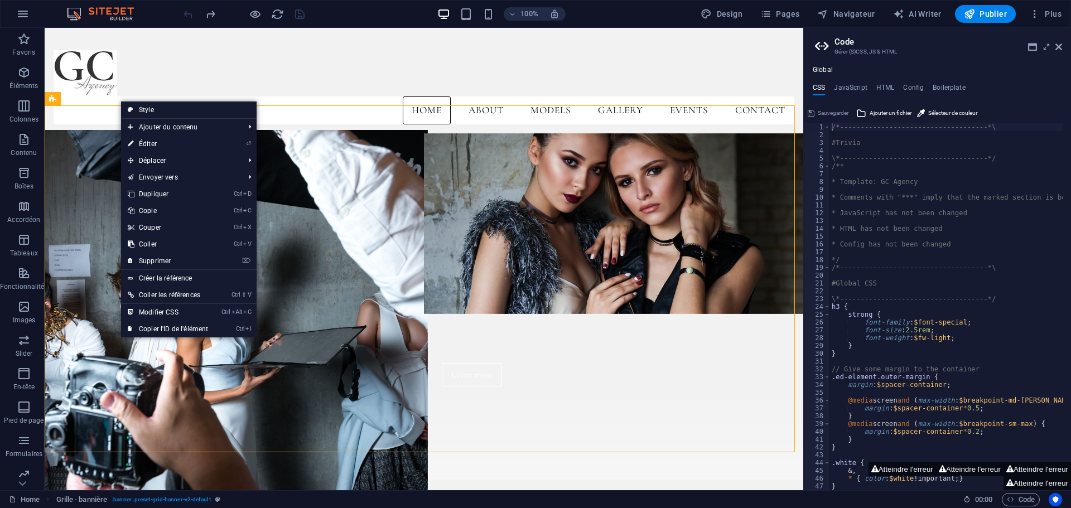
select select "vh"
select select "rem"
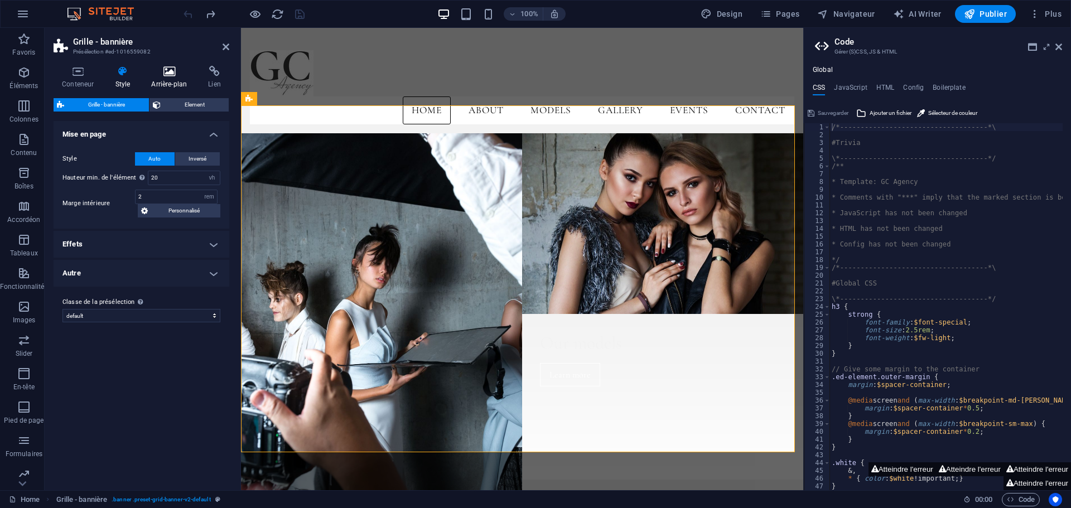
click at [164, 79] on h4 "Arrière-plan" at bounding box center [171, 77] width 57 height 23
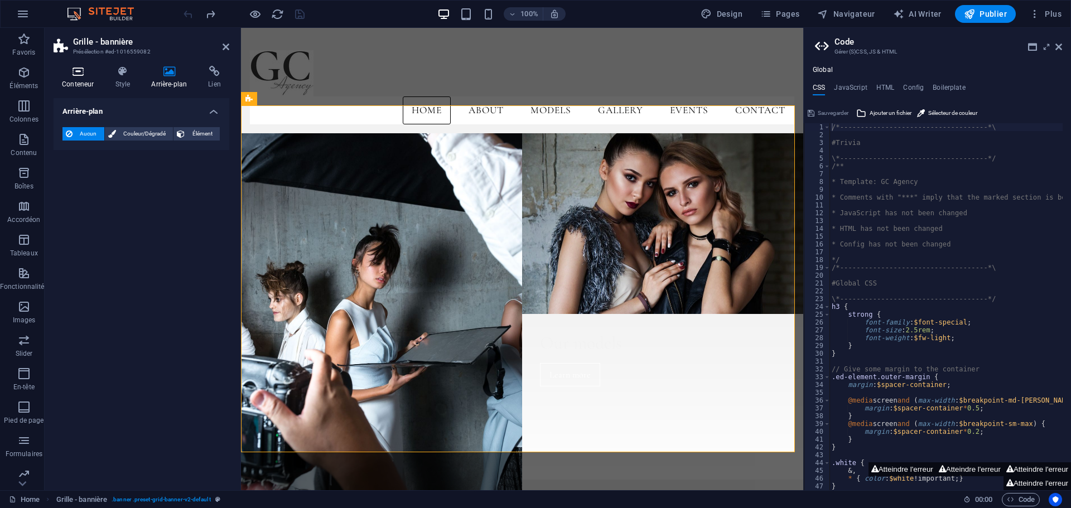
click at [74, 70] on icon at bounding box center [78, 71] width 49 height 11
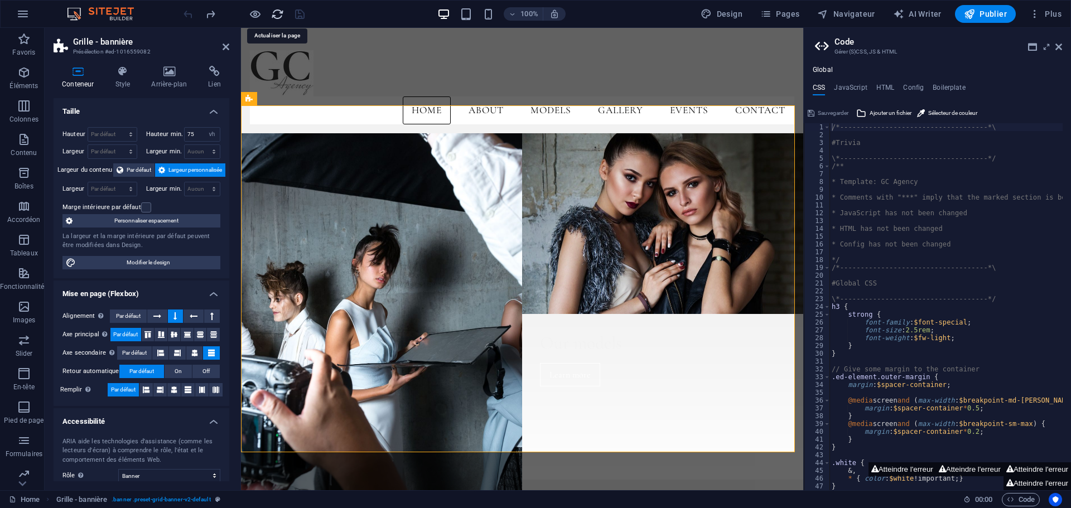
click at [278, 13] on icon "reload" at bounding box center [277, 14] width 13 height 13
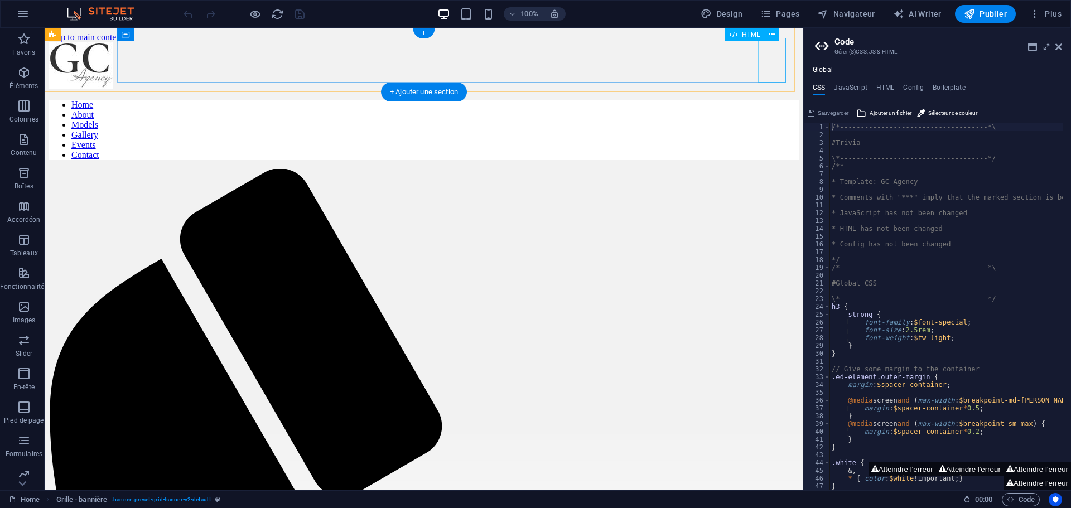
click at [88, 54] on div at bounding box center [424, 66] width 750 height 49
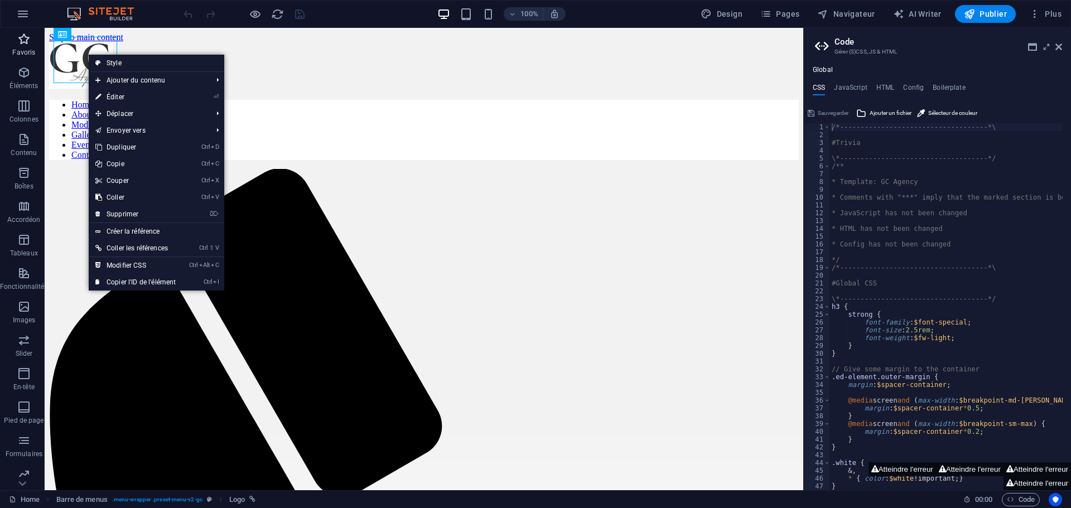
click at [15, 45] on span "Favoris" at bounding box center [24, 45] width 48 height 27
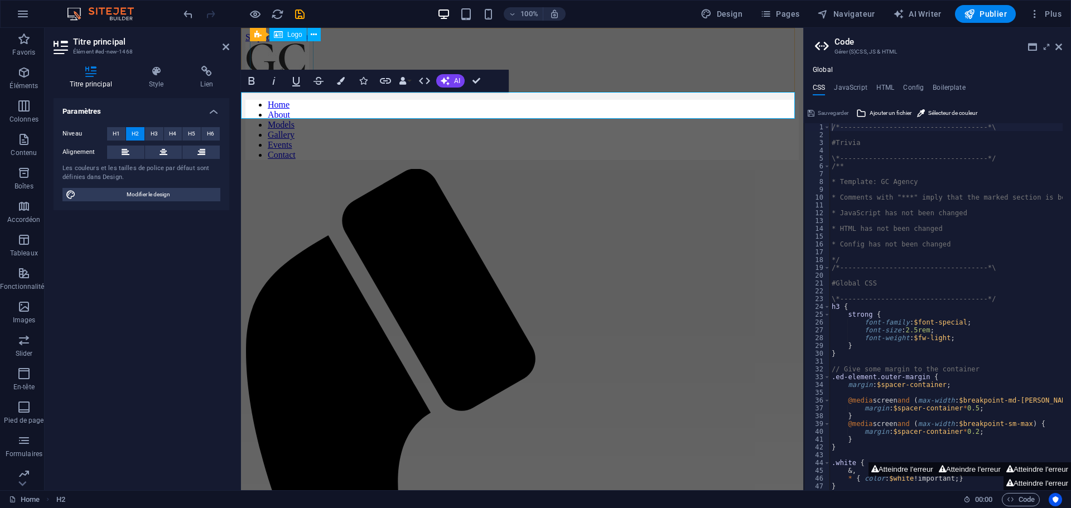
click at [295, 37] on span "Logo" at bounding box center [294, 34] width 15 height 7
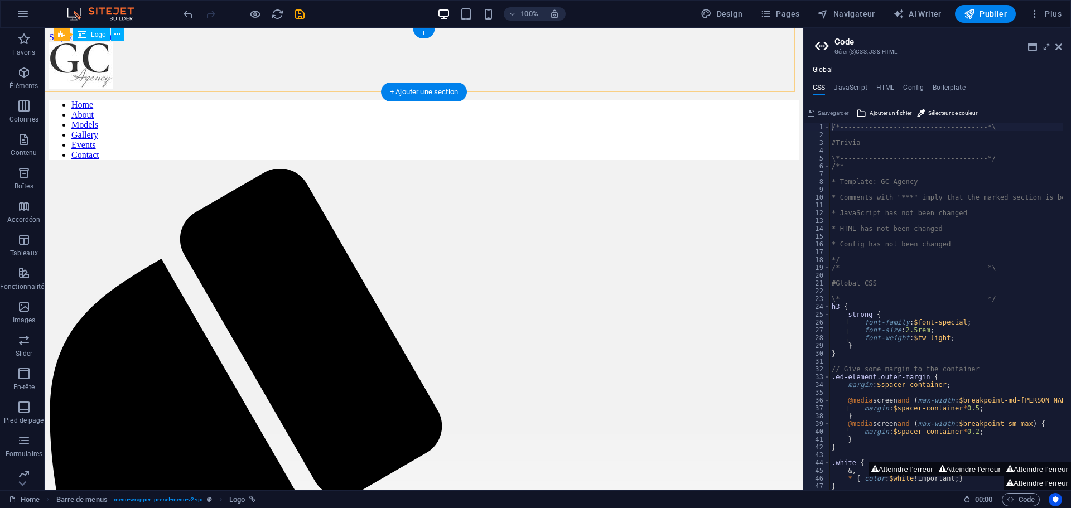
click at [92, 62] on div at bounding box center [424, 66] width 750 height 49
click at [99, 35] on span "Logo" at bounding box center [98, 34] width 15 height 7
click at [119, 36] on icon at bounding box center [117, 35] width 6 height 12
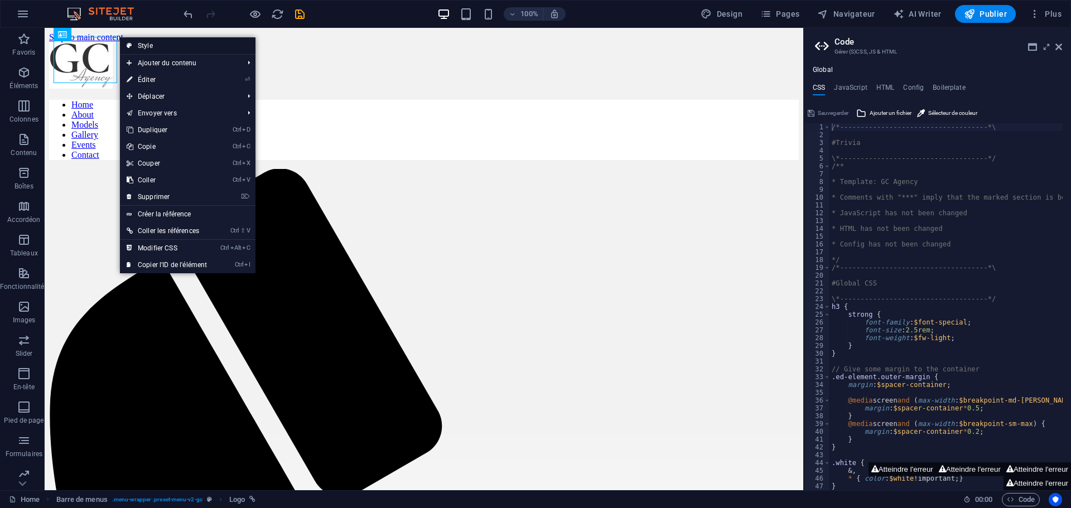
click at [143, 49] on link "Style" at bounding box center [188, 45] width 136 height 17
select select "rem"
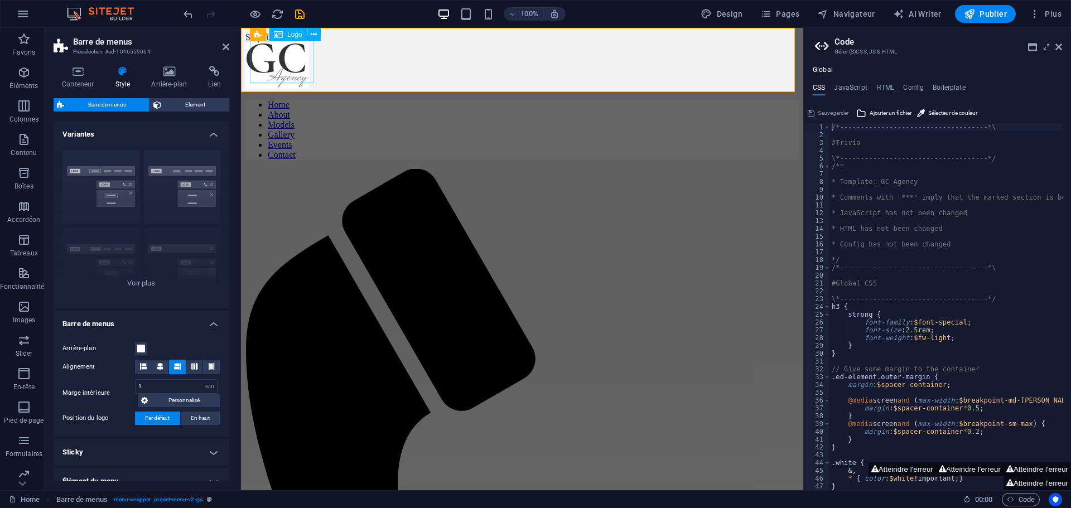
click at [291, 62] on div at bounding box center [521, 66] width 553 height 49
click at [288, 62] on div at bounding box center [521, 66] width 553 height 49
select select "px"
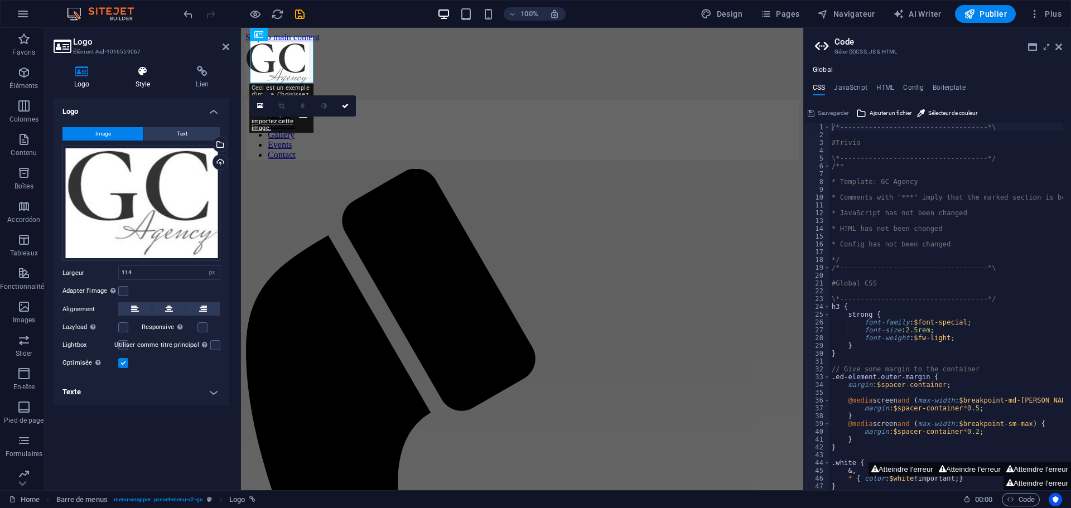
click at [141, 83] on h4 "Style" at bounding box center [145, 77] width 61 height 23
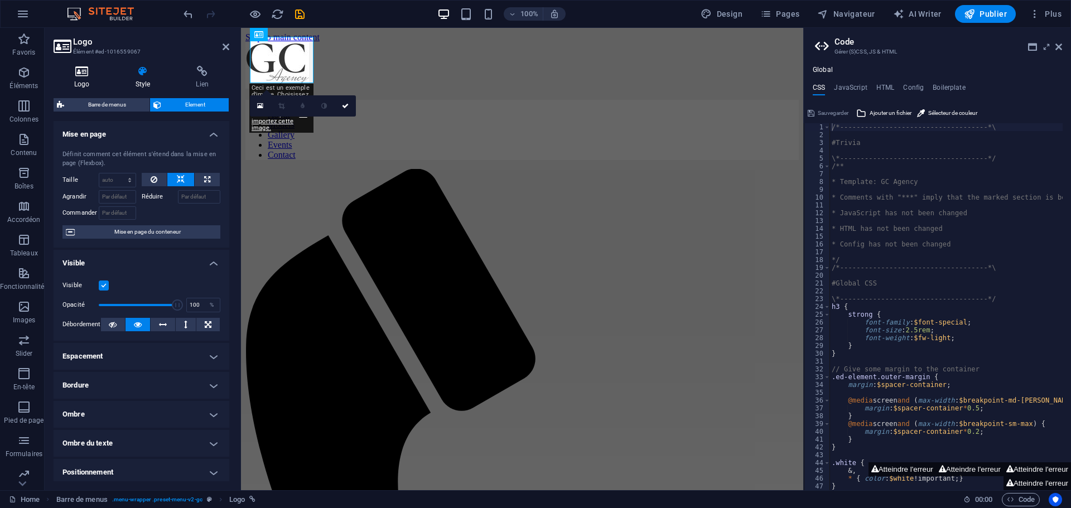
click at [83, 80] on h4 "Logo" at bounding box center [84, 77] width 61 height 23
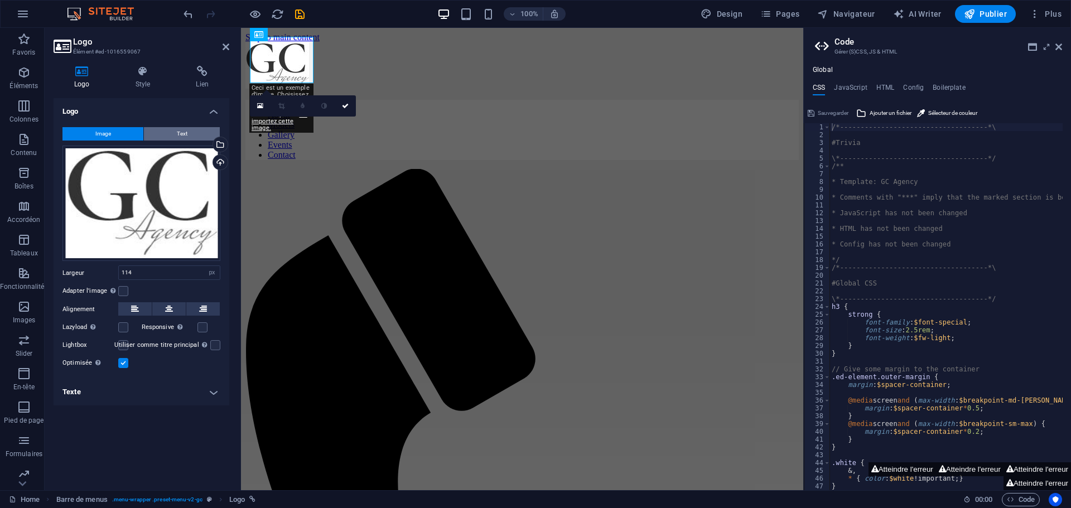
click at [187, 133] on button "Text" at bounding box center [182, 133] width 76 height 13
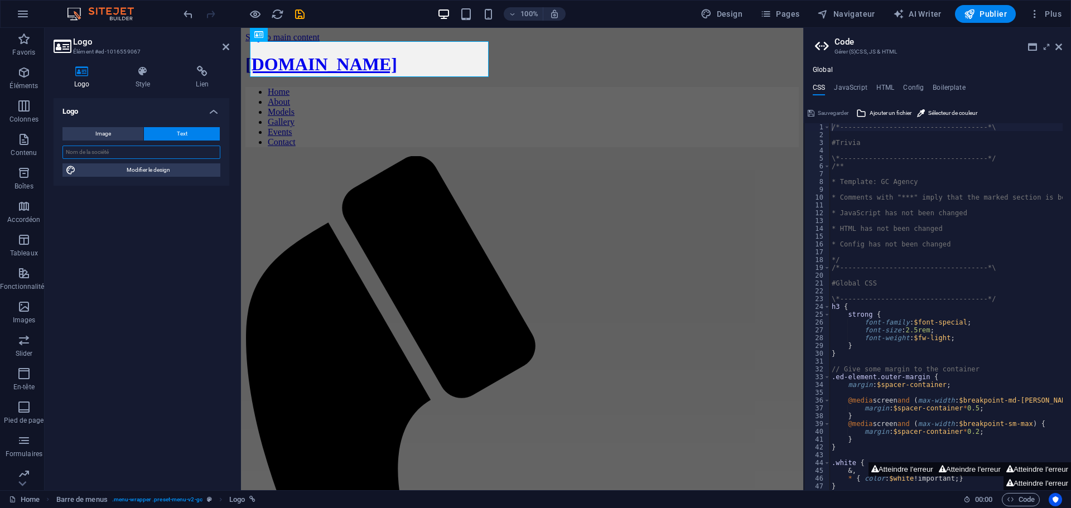
click at [117, 150] on input "text" at bounding box center [141, 152] width 158 height 13
type input "[PERSON_NAME]"
click at [115, 193] on div "Logo Image Text Glissez les fichiers ici, cliquez pour choisir les fichiers ou …" at bounding box center [142, 289] width 176 height 383
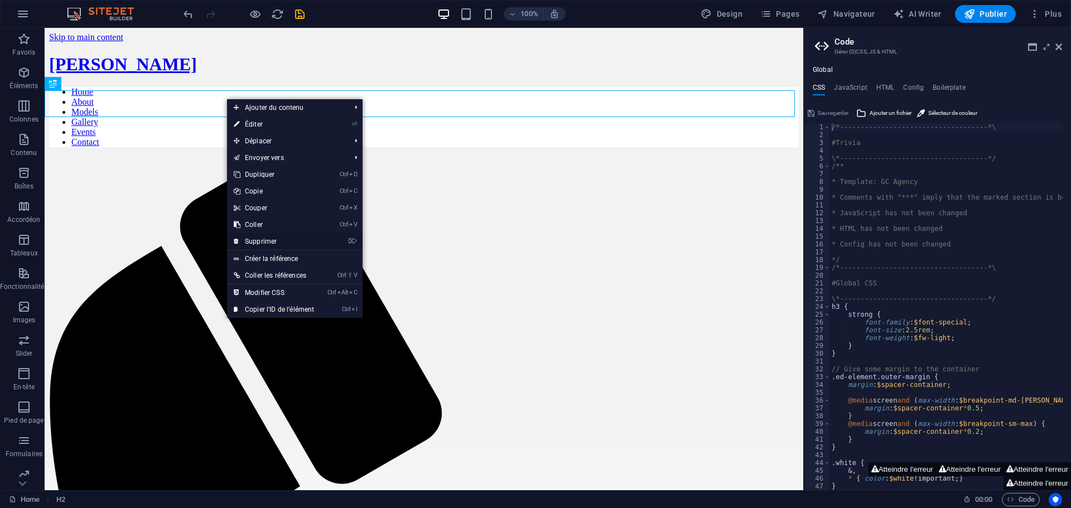
click at [259, 243] on link "⌦ Supprimer" at bounding box center [274, 241] width 94 height 17
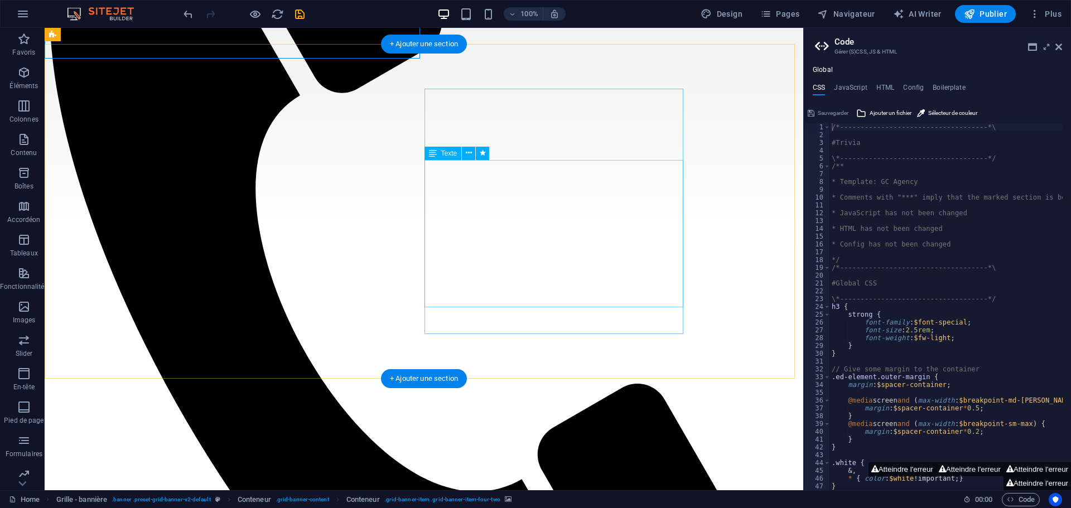
scroll to position [390, 0]
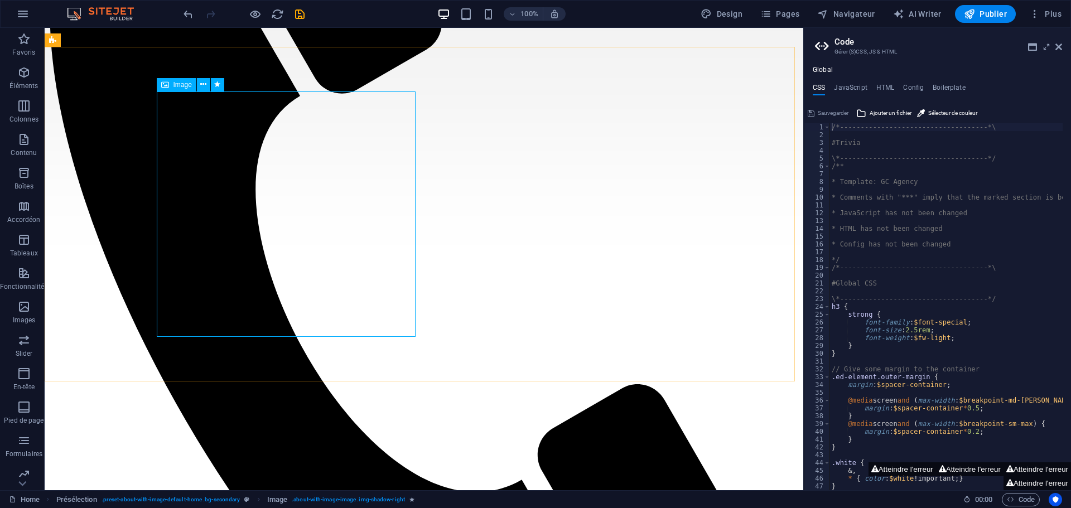
click at [186, 86] on span "Image" at bounding box center [182, 84] width 18 height 7
select select "%"
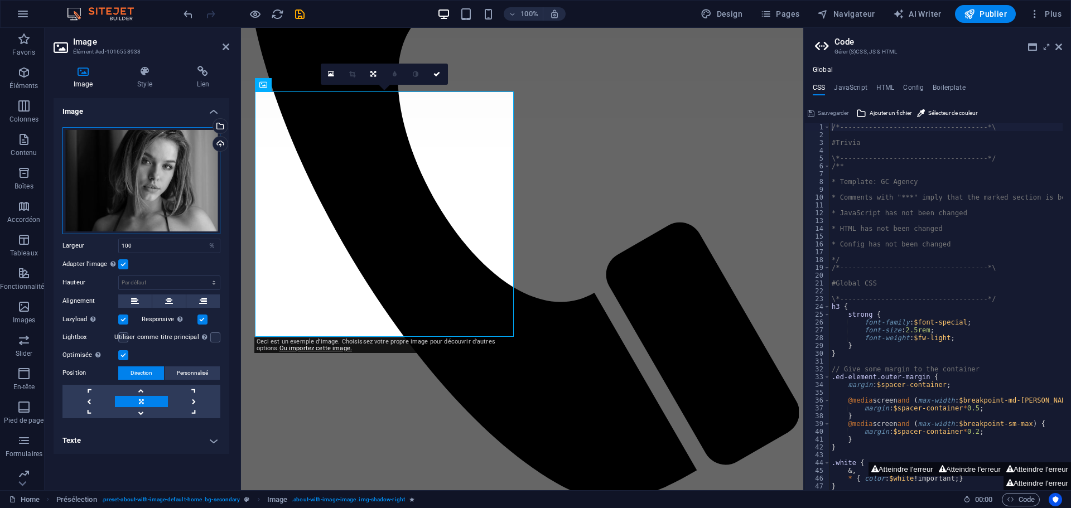
click at [144, 181] on div "Glissez les fichiers ici, cliquez pour choisir les fichiers ou sélectionnez les…" at bounding box center [141, 180] width 158 height 107
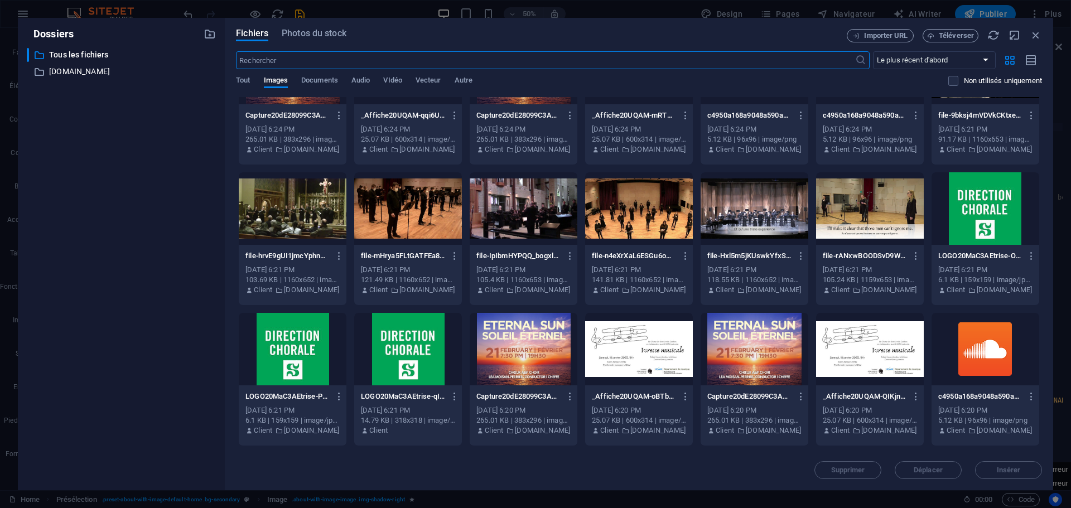
scroll to position [0, 0]
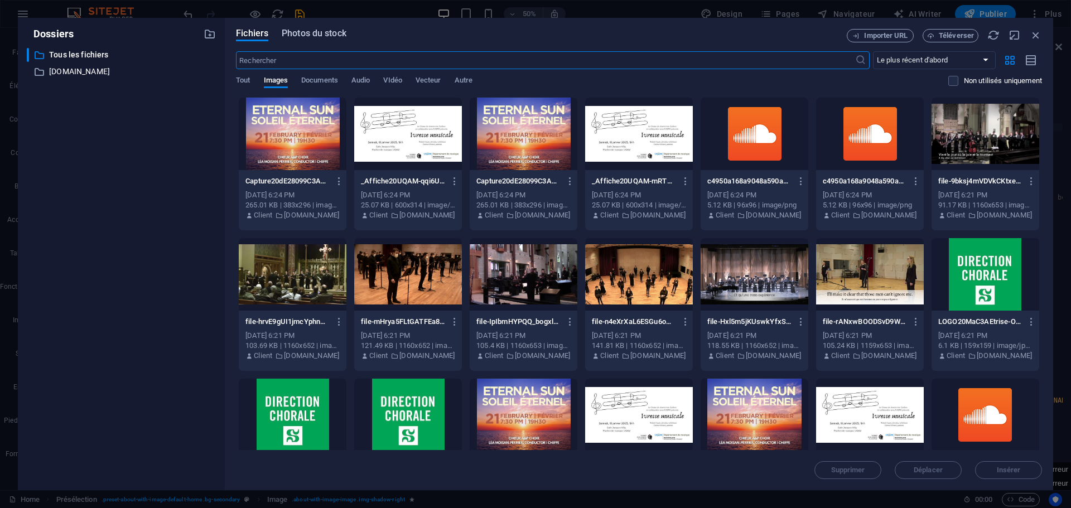
click at [313, 33] on span "Photos du stock" at bounding box center [314, 33] width 65 height 13
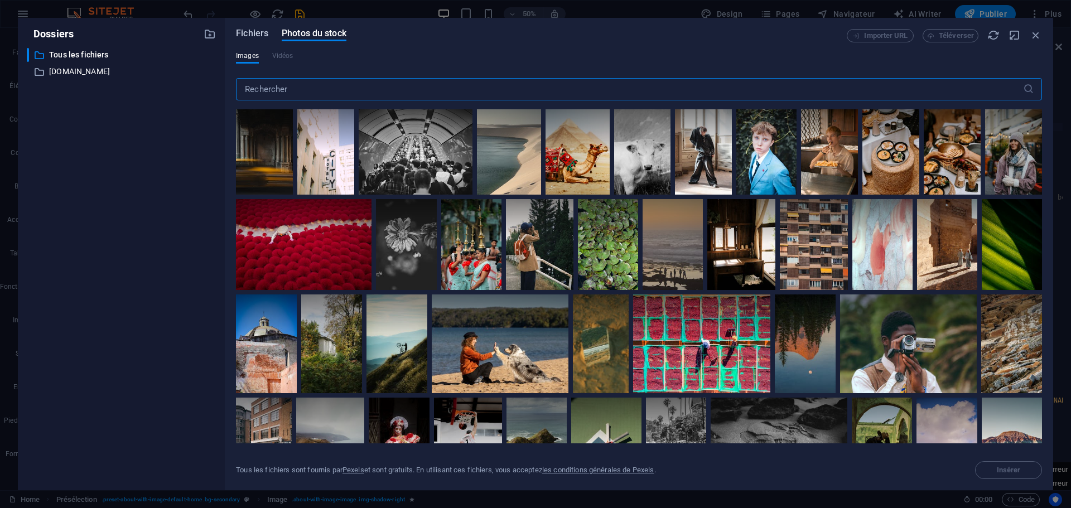
click at [244, 35] on span "Fichiers" at bounding box center [252, 33] width 32 height 13
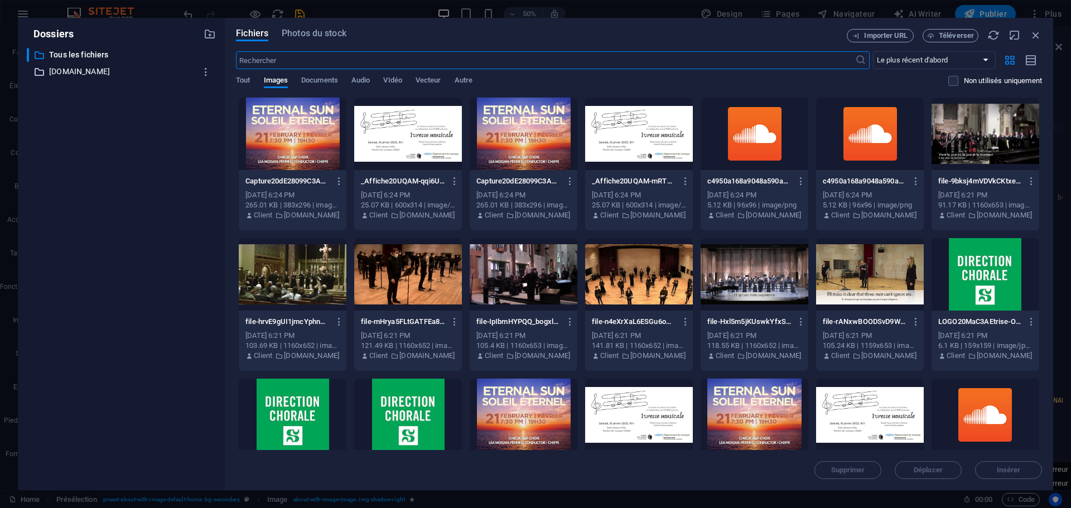
click at [103, 73] on p "[DOMAIN_NAME]" at bounding box center [122, 71] width 146 height 13
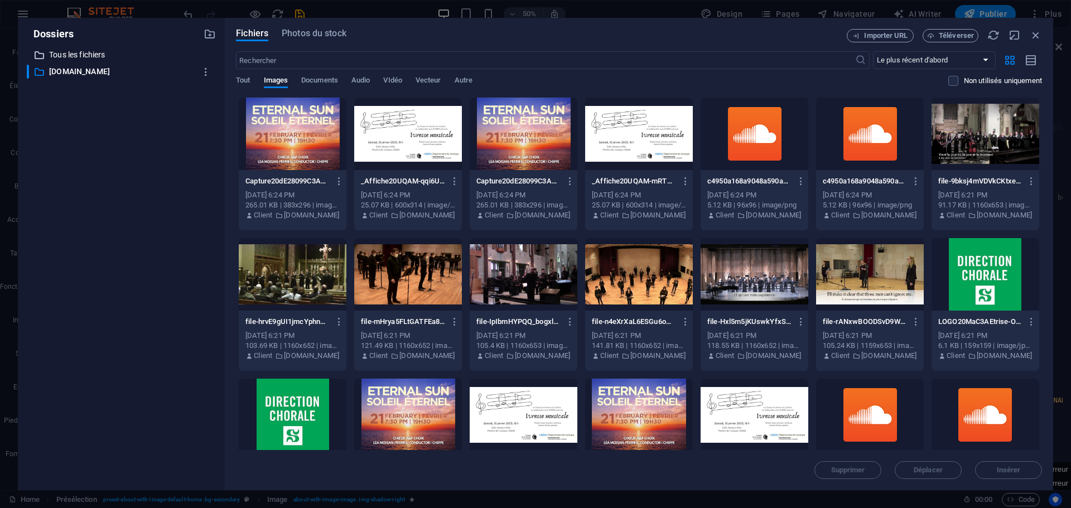
click at [89, 53] on p "Tous les fichiers" at bounding box center [122, 55] width 146 height 13
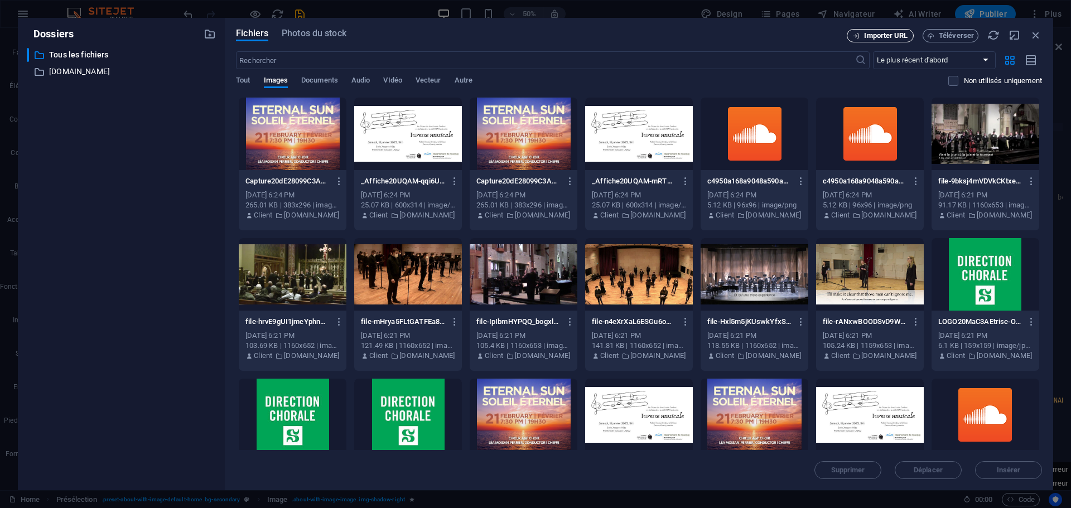
click at [888, 35] on span "Importer URL" at bounding box center [886, 35] width 44 height 7
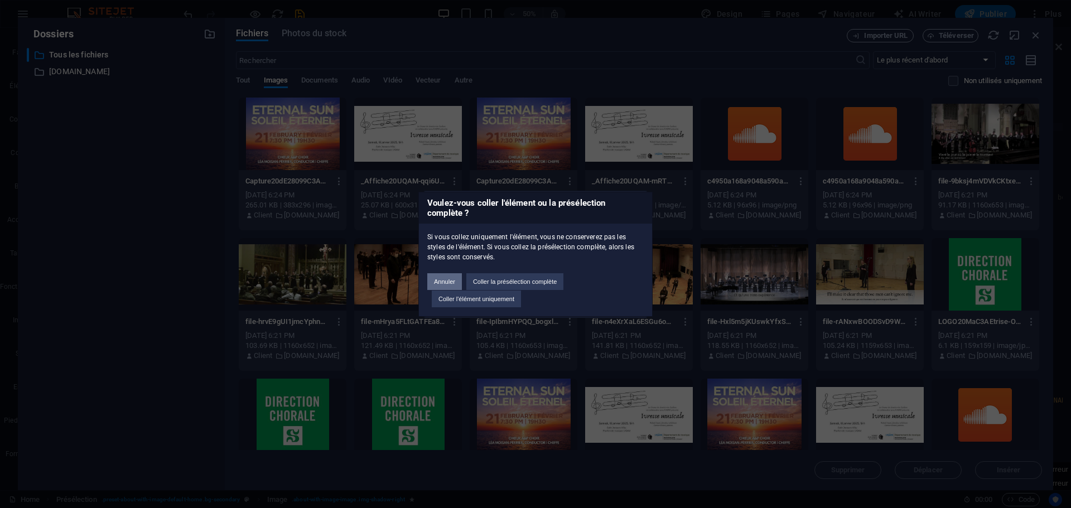
click at [440, 284] on button "Annuler" at bounding box center [444, 281] width 35 height 17
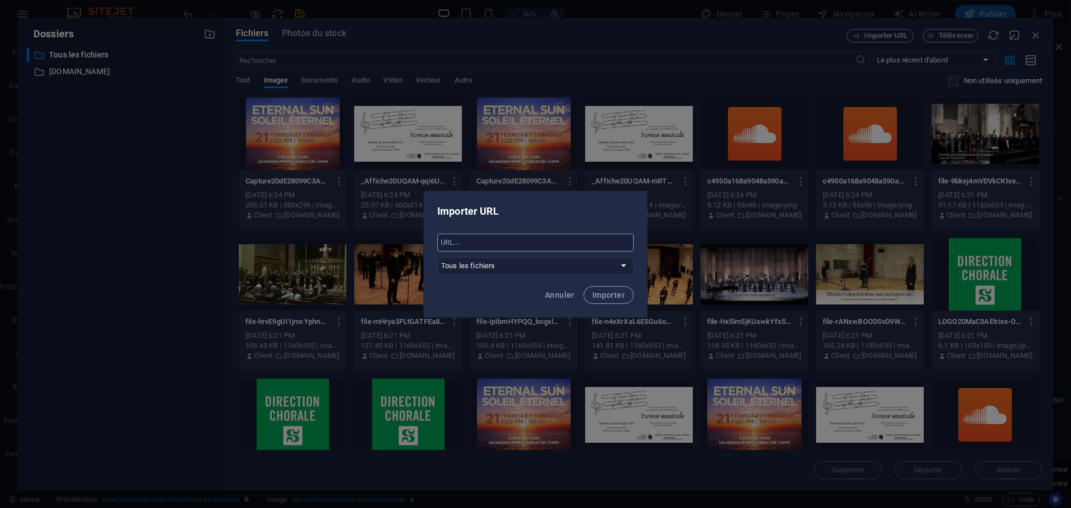
click at [481, 242] on input "text" at bounding box center [535, 243] width 196 height 18
paste input "[URL][DOMAIN_NAME]"
type input "[URL][DOMAIN_NAME]"
click at [539, 265] on select "Tous les fichiers [DOMAIN_NAME]" at bounding box center [535, 266] width 196 height 18
click at [486, 309] on div "Annuler Importer" at bounding box center [535, 298] width 223 height 38
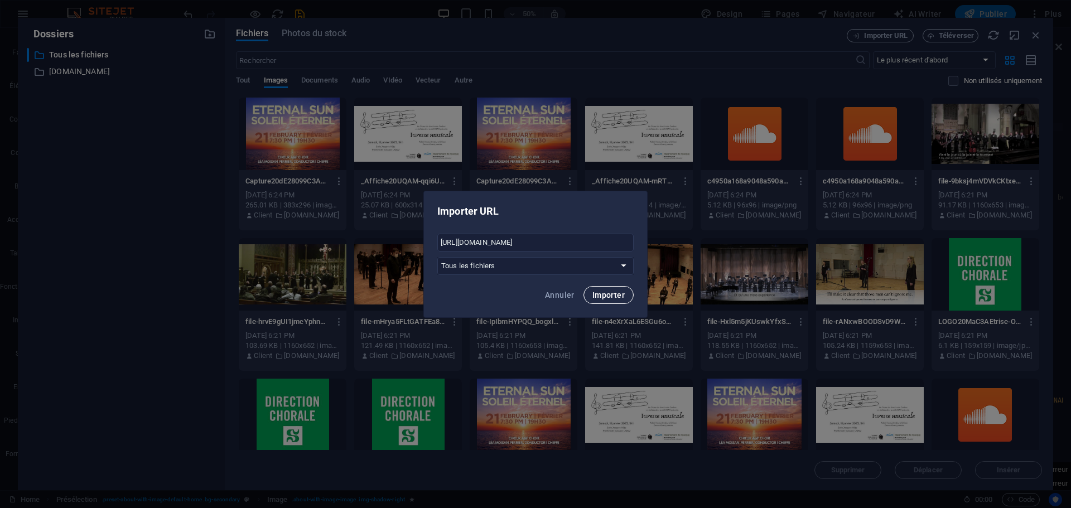
click at [620, 289] on button "Importer" at bounding box center [608, 295] width 50 height 18
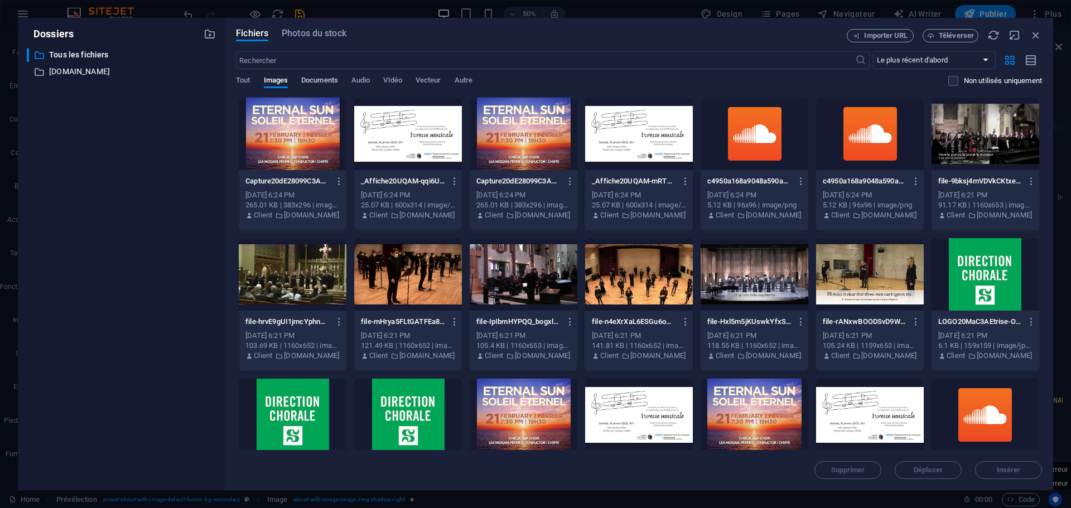
click at [320, 79] on span "Documents" at bounding box center [319, 82] width 37 height 16
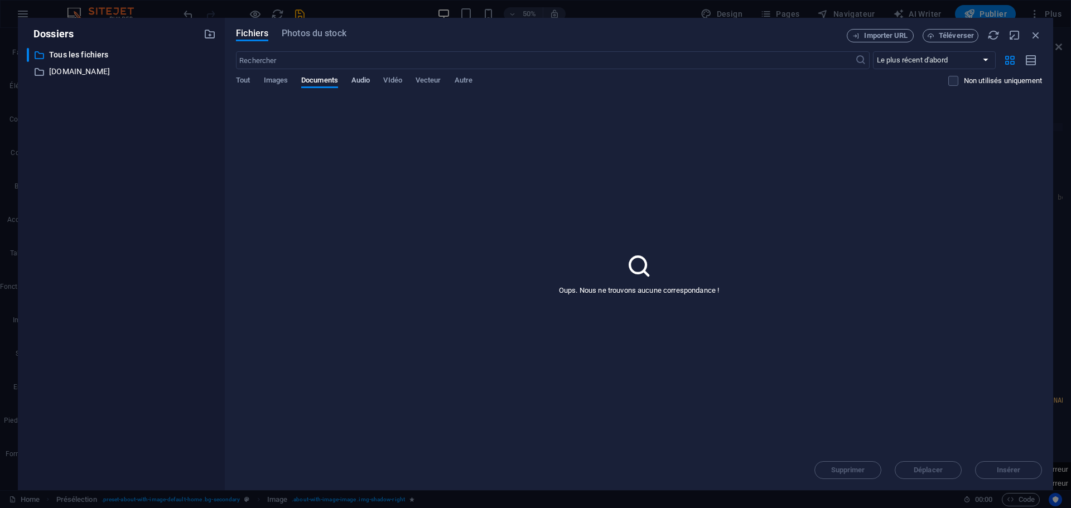
click at [356, 81] on span "Audio" at bounding box center [360, 82] width 18 height 16
click at [388, 83] on span "VIdéo" at bounding box center [392, 82] width 18 height 16
click at [434, 81] on span "Vecteur" at bounding box center [429, 82] width 26 height 16
click at [467, 81] on span "Autre" at bounding box center [464, 82] width 18 height 16
click at [284, 81] on span "Images" at bounding box center [276, 82] width 25 height 16
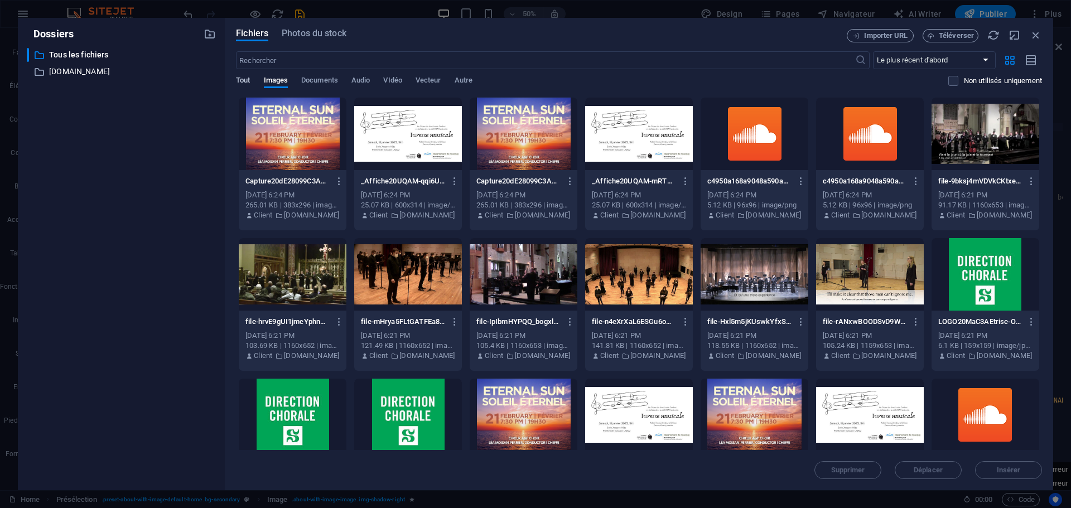
click at [239, 76] on span "Tout" at bounding box center [243, 82] width 14 height 16
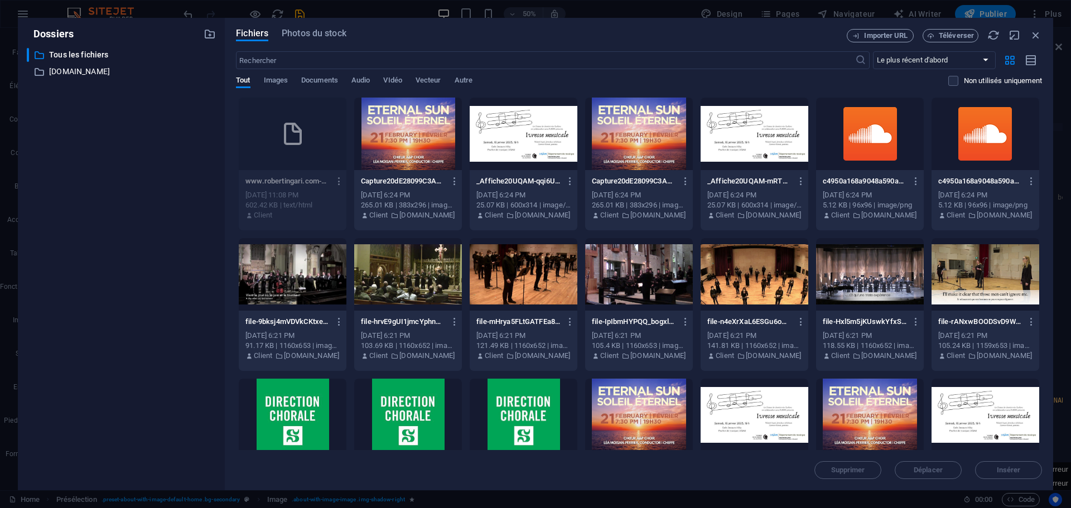
click at [334, 179] on icon "button" at bounding box center [339, 181] width 11 height 10
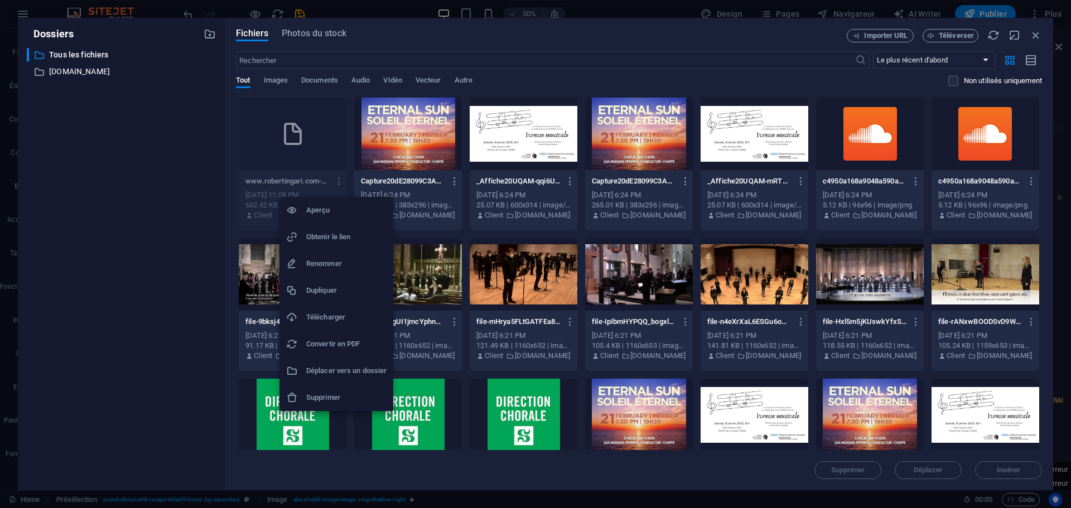
click at [495, 81] on div at bounding box center [535, 254] width 1071 height 508
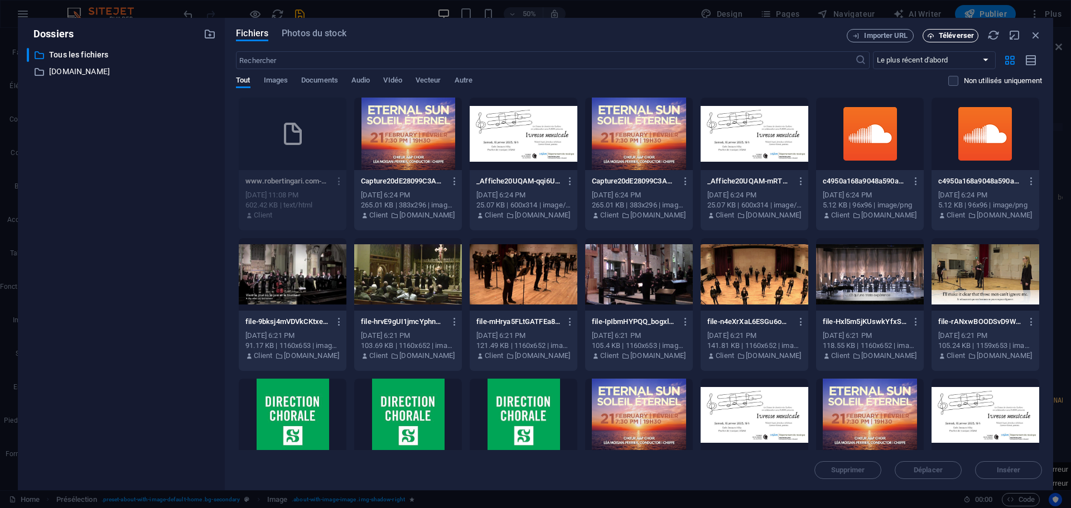
click at [968, 34] on span "Téléverser" at bounding box center [956, 35] width 35 height 7
click at [1035, 37] on icon "button" at bounding box center [1036, 35] width 12 height 12
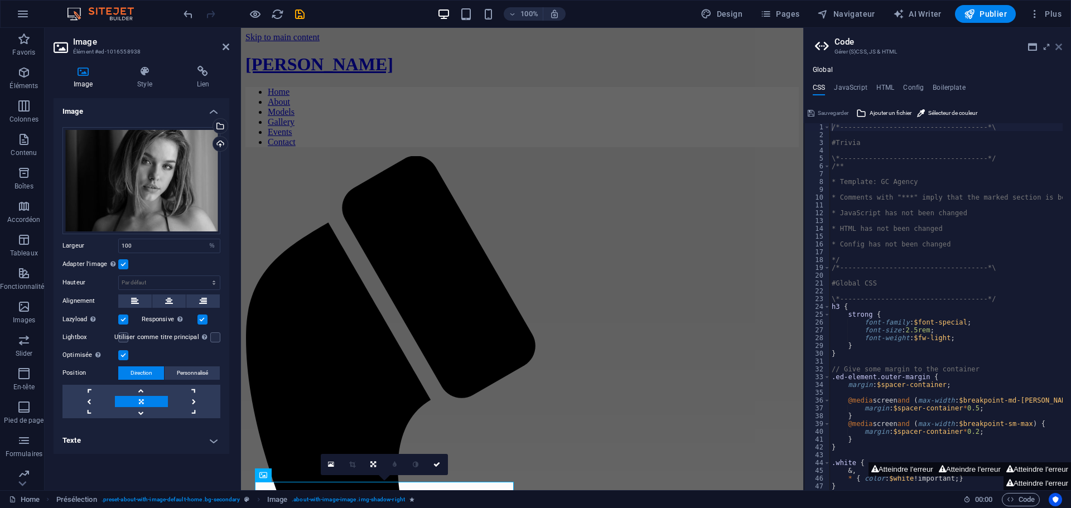
click at [1058, 43] on icon at bounding box center [1058, 46] width 7 height 9
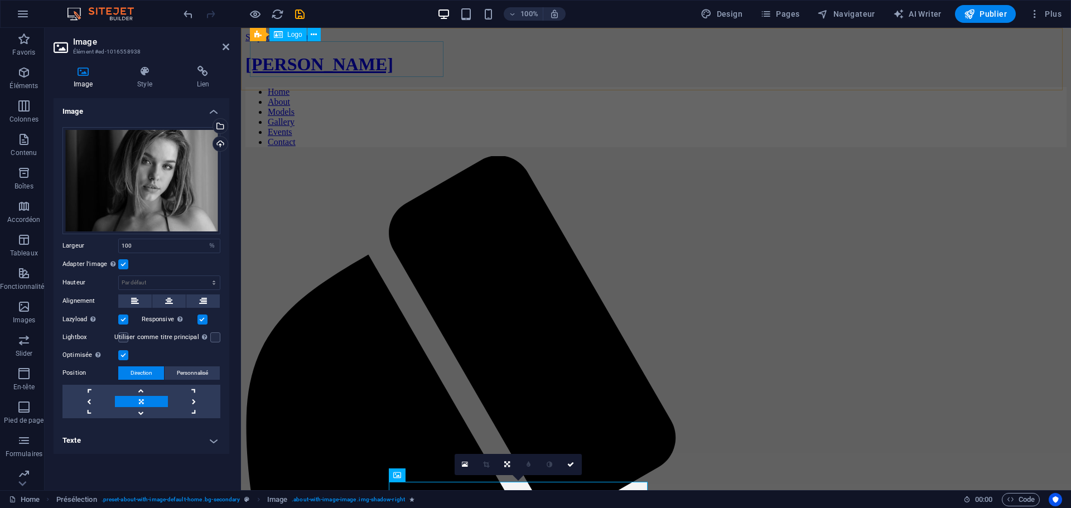
click at [358, 66] on div "[PERSON_NAME]" at bounding box center [655, 64] width 821 height 21
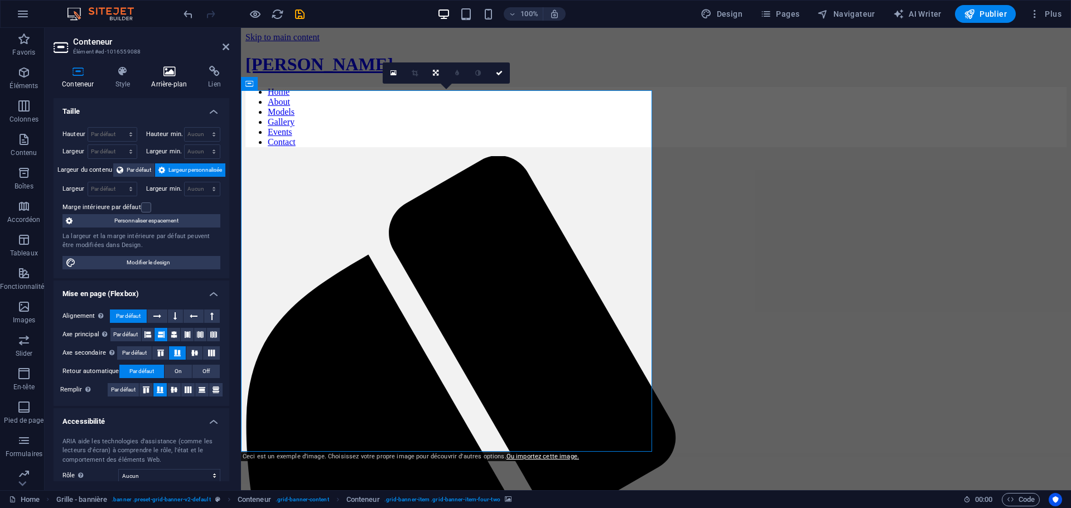
click at [176, 78] on h4 "Arrière-plan" at bounding box center [171, 77] width 57 height 23
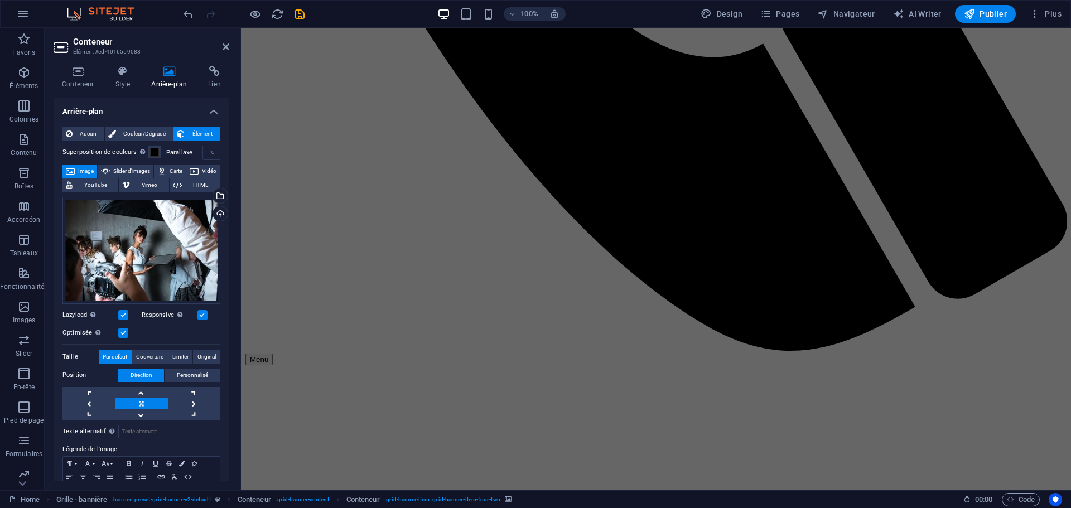
scroll to position [892, 0]
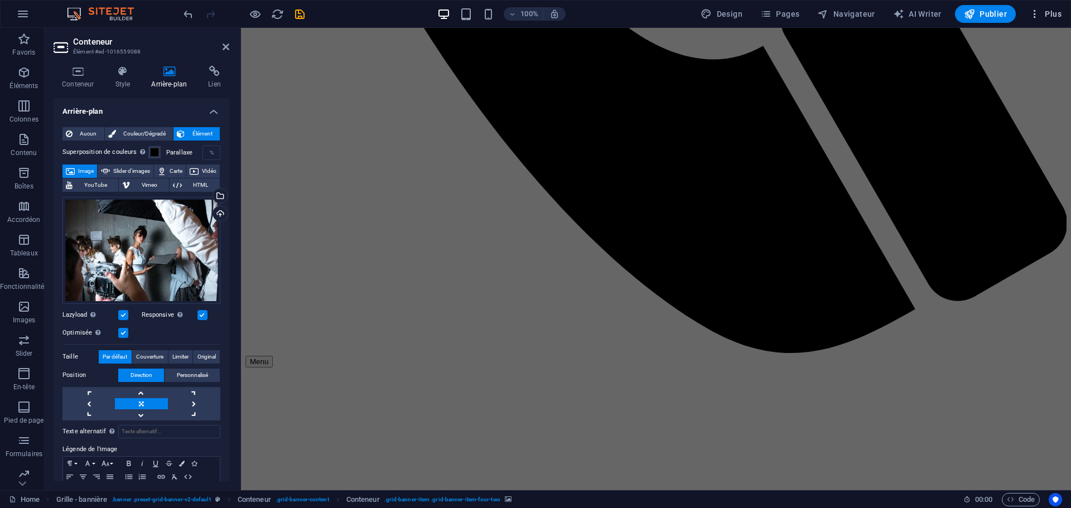
click at [1041, 12] on span "Plus" at bounding box center [1045, 13] width 32 height 11
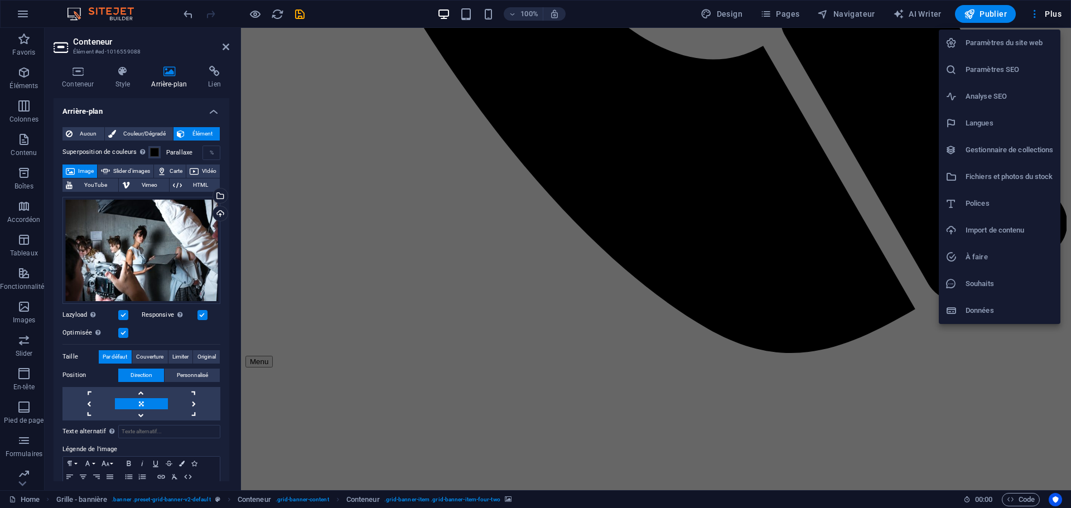
click at [605, 15] on div at bounding box center [535, 254] width 1071 height 508
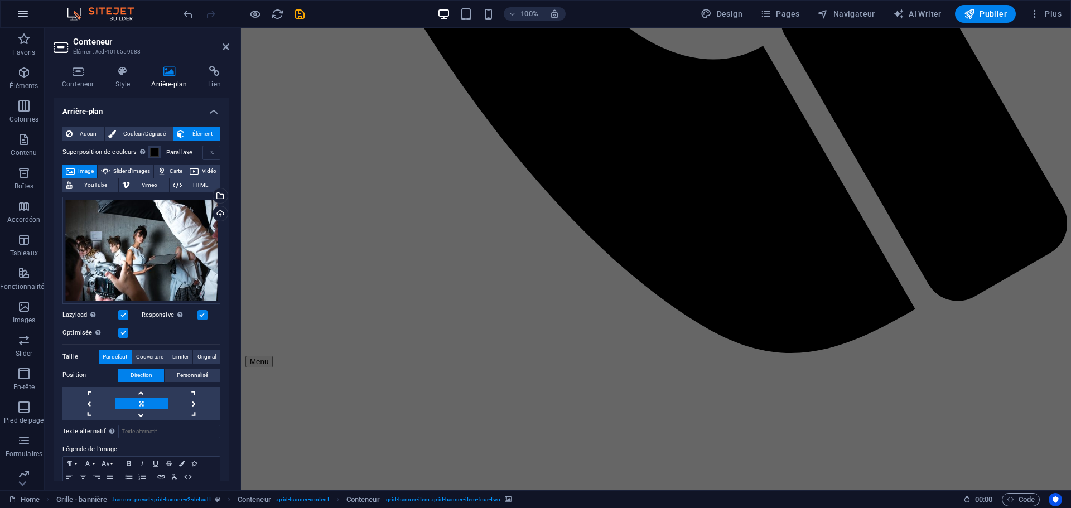
click at [20, 8] on icon "button" at bounding box center [22, 13] width 13 height 13
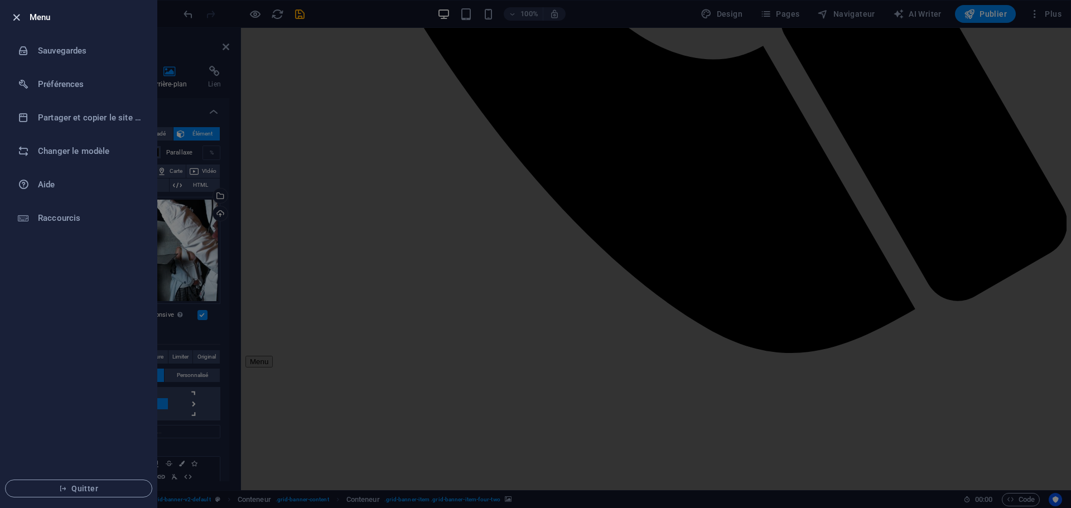
click at [16, 15] on icon "button" at bounding box center [16, 17] width 13 height 13
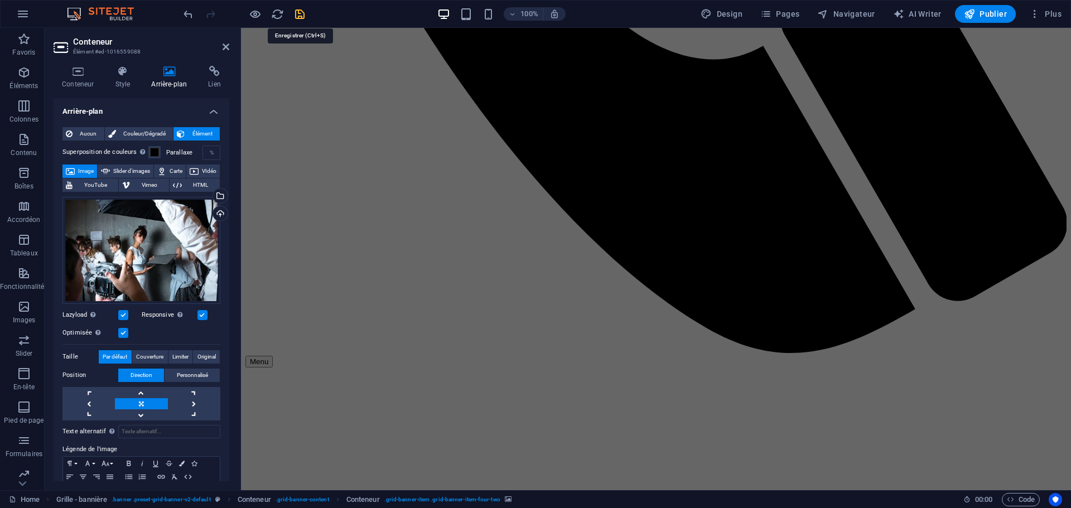
click at [296, 13] on icon "save" at bounding box center [299, 14] width 13 height 13
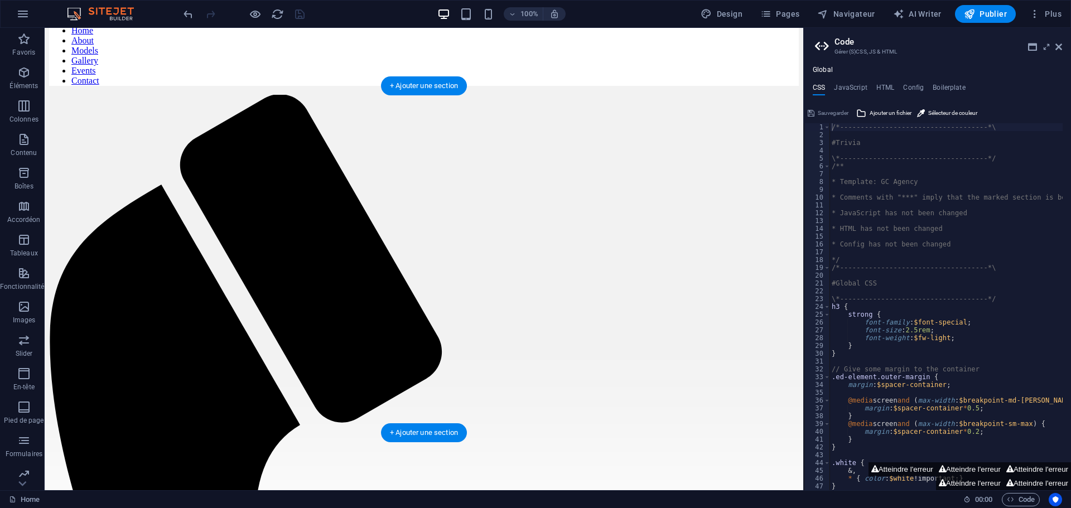
scroll to position [167, 0]
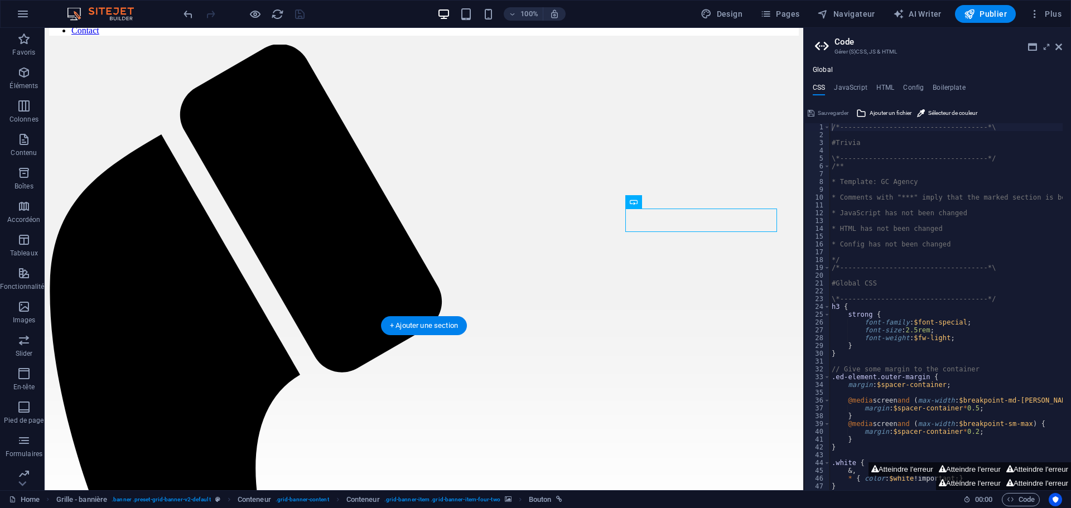
scroll to position [0, 0]
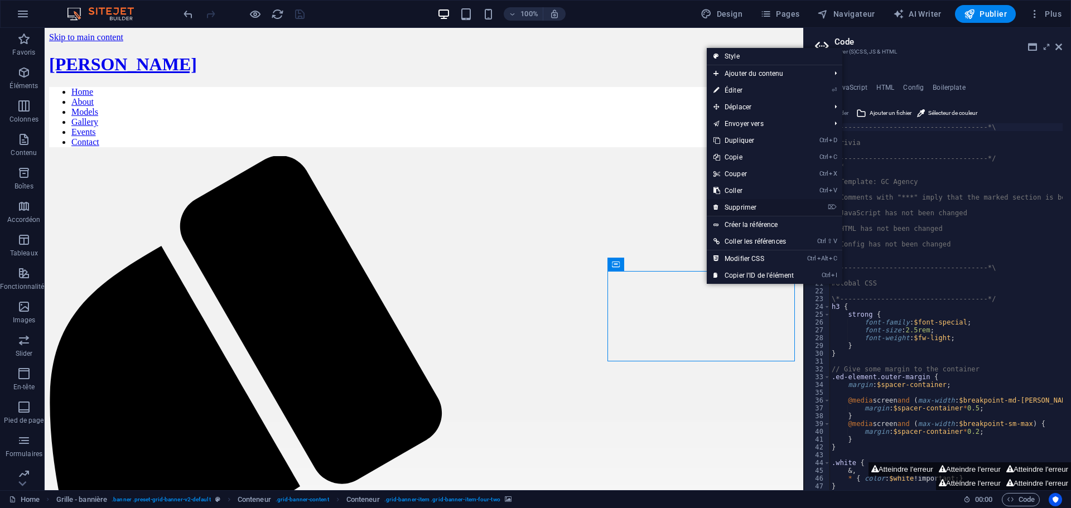
click at [730, 208] on link "⌦ Supprimer" at bounding box center [754, 207] width 94 height 17
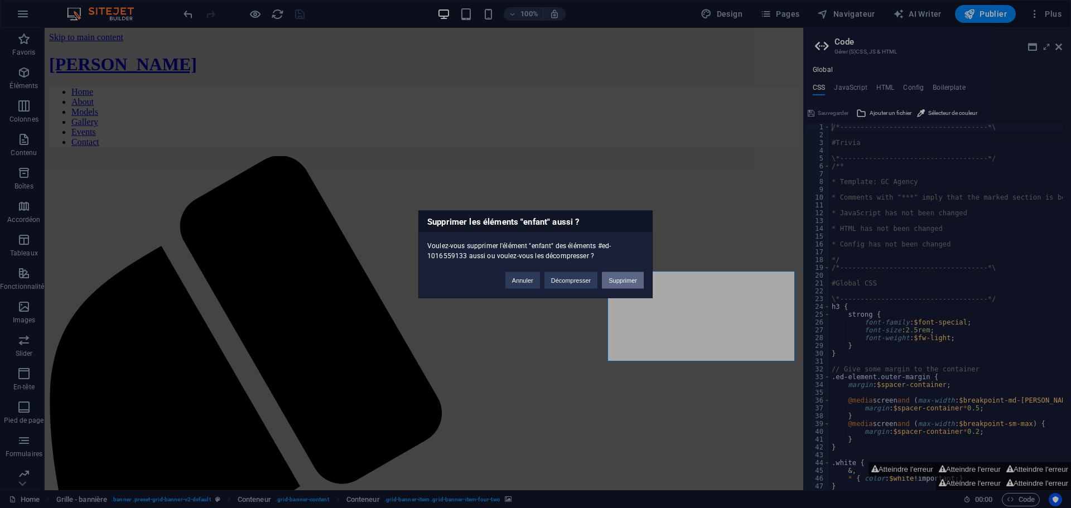
click at [620, 279] on button "Supprimer" at bounding box center [623, 280] width 42 height 17
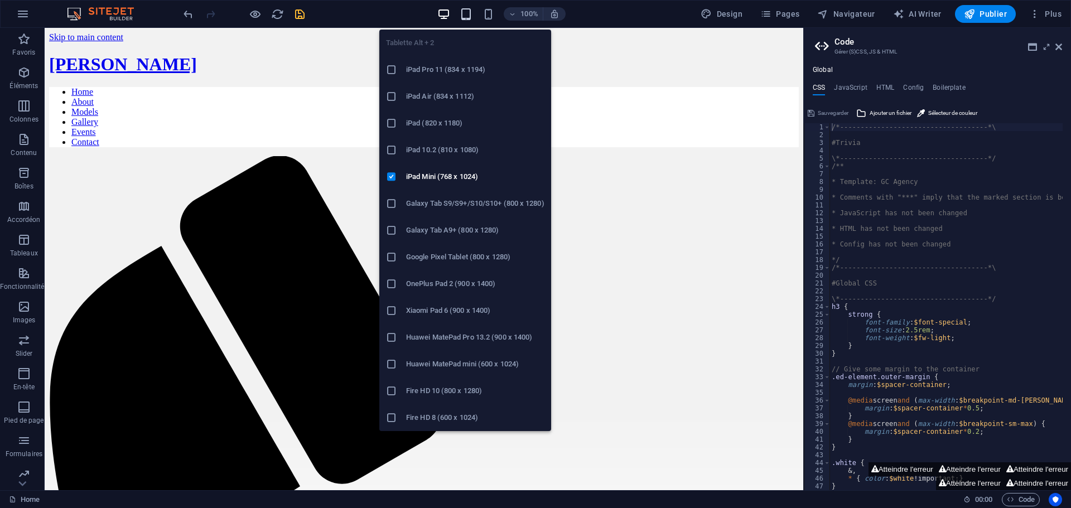
click at [471, 16] on icon "button" at bounding box center [466, 14] width 13 height 13
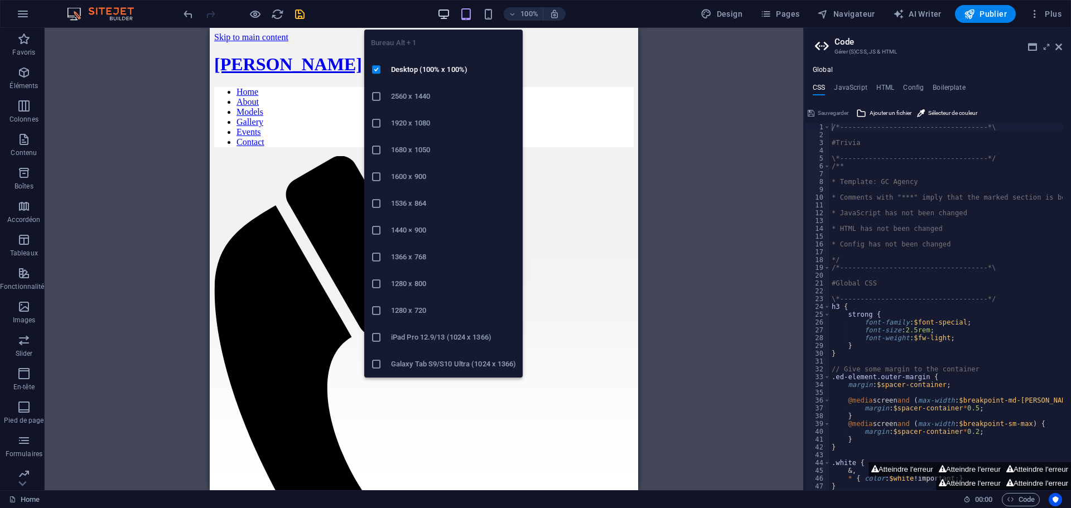
click at [450, 14] on icon "button" at bounding box center [443, 14] width 13 height 13
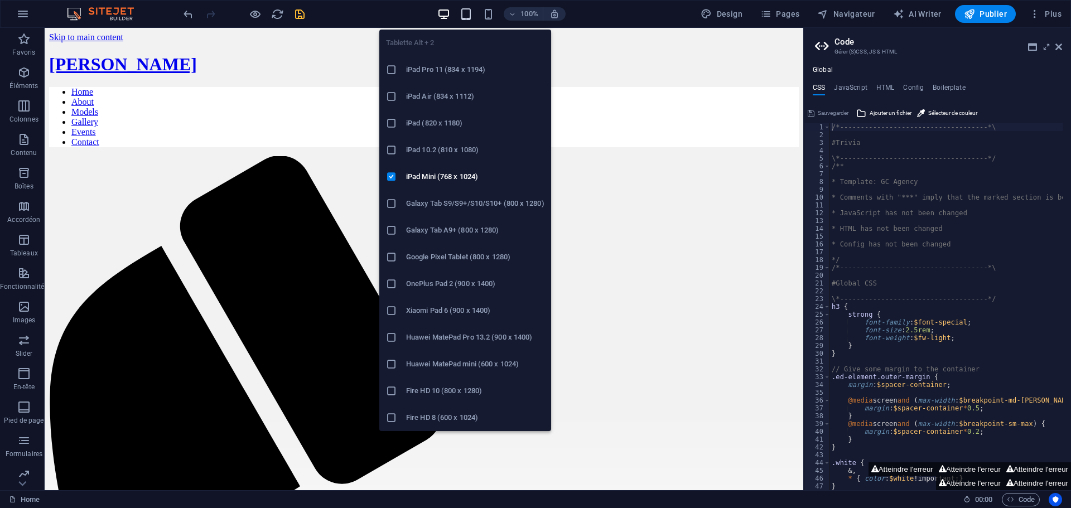
click at [465, 12] on icon "button" at bounding box center [466, 14] width 13 height 13
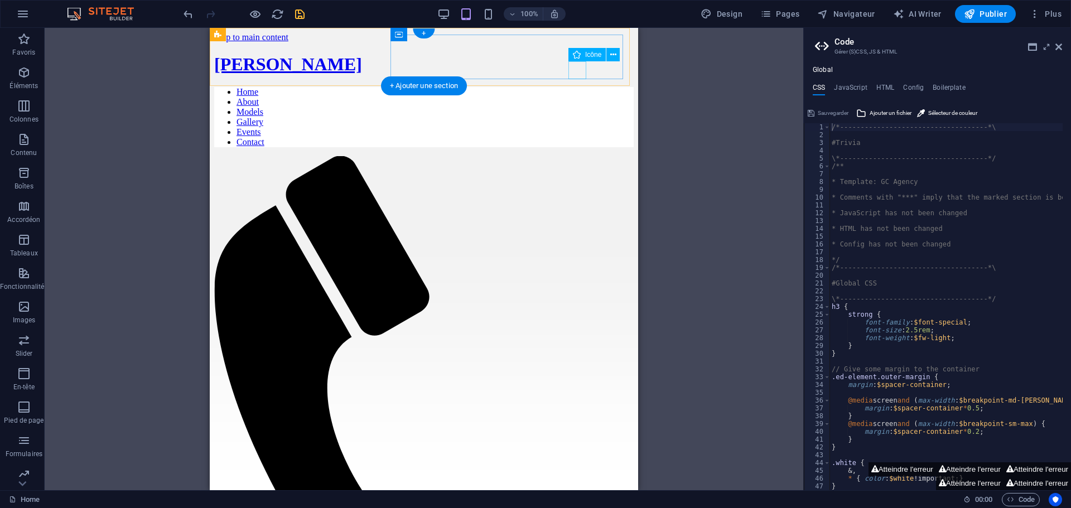
click at [573, 156] on figure at bounding box center [419, 429] width 411 height 547
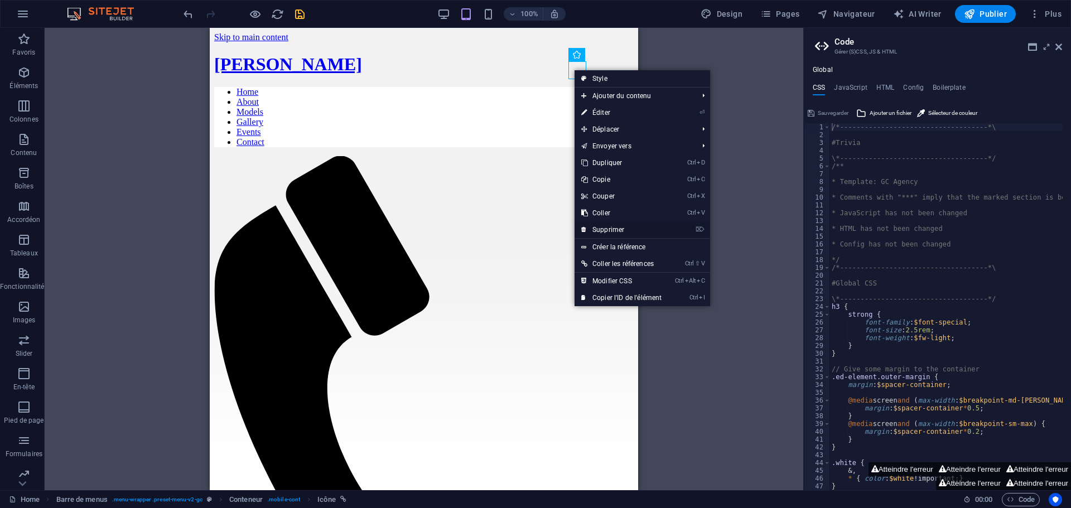
click at [624, 226] on link "⌦ Supprimer" at bounding box center [622, 229] width 94 height 17
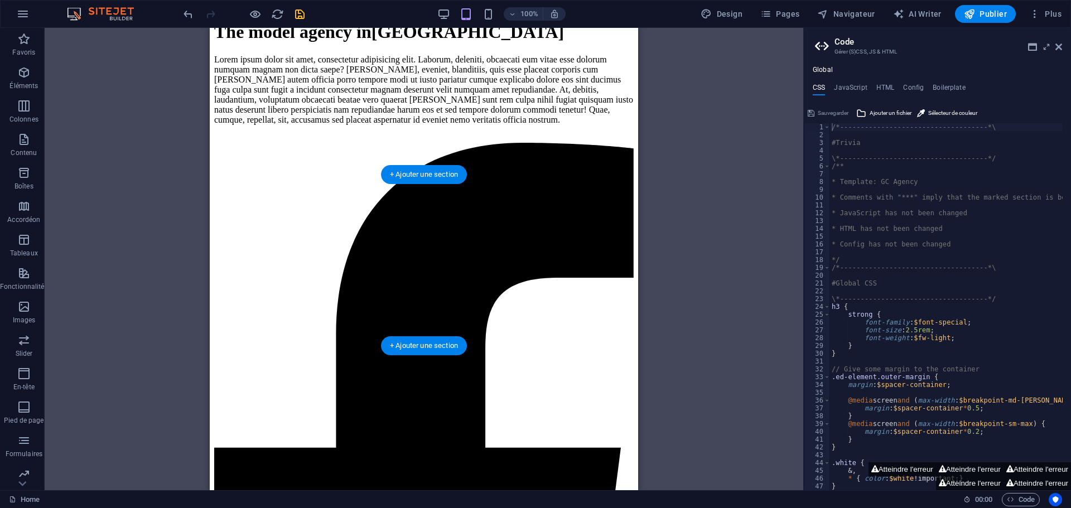
scroll to position [1283, 0]
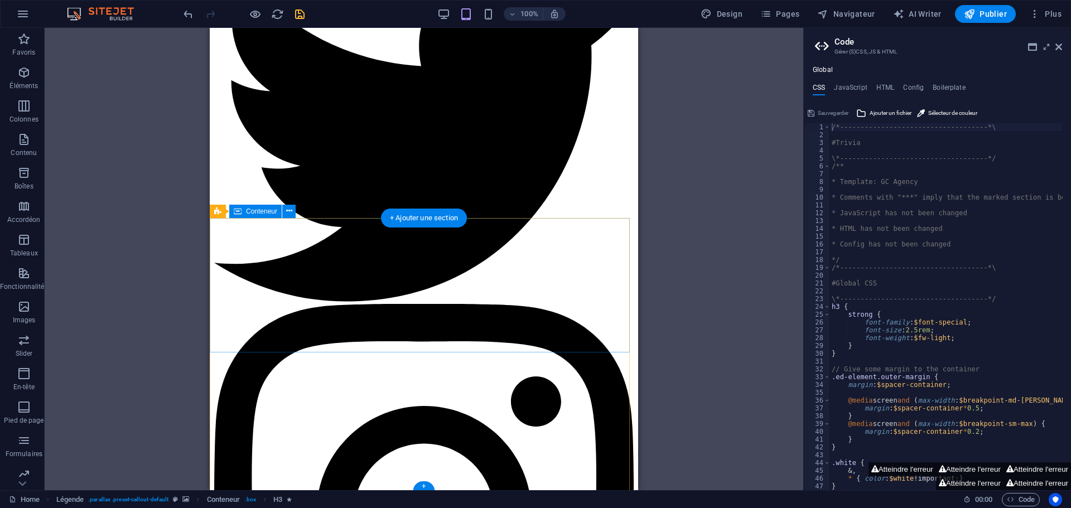
scroll to position [2180, 0]
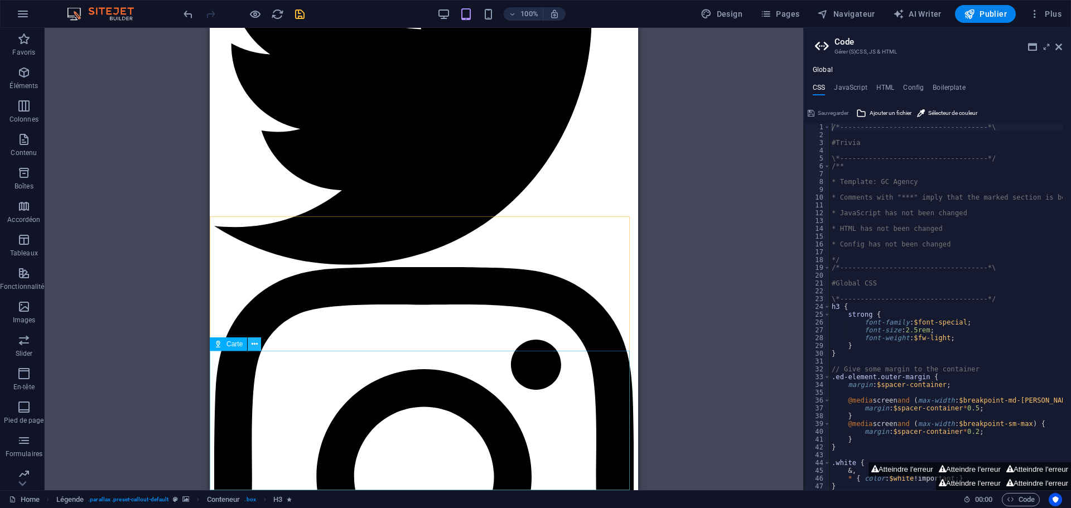
click at [255, 342] on icon at bounding box center [255, 345] width 6 height 12
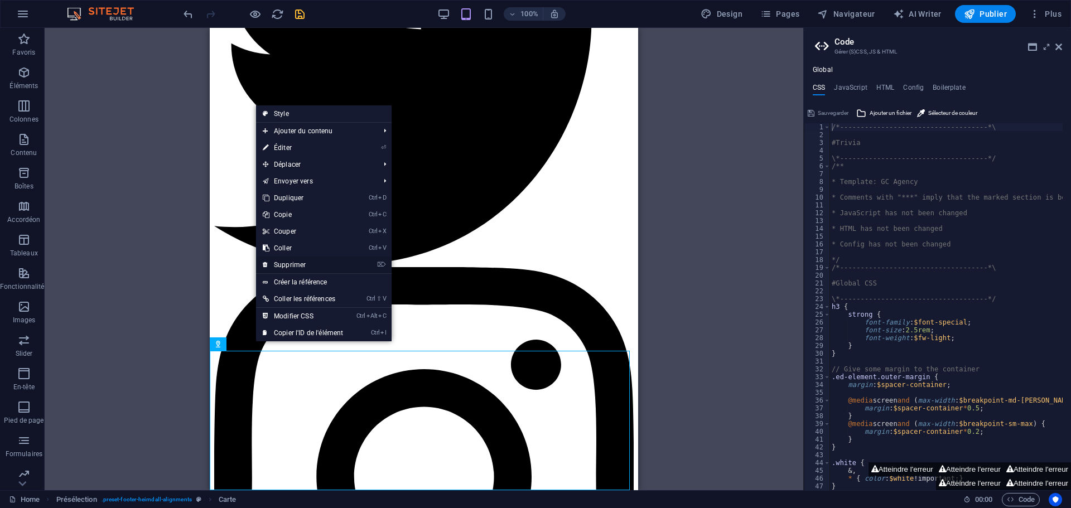
click at [283, 267] on link "⌦ Supprimer" at bounding box center [303, 265] width 94 height 17
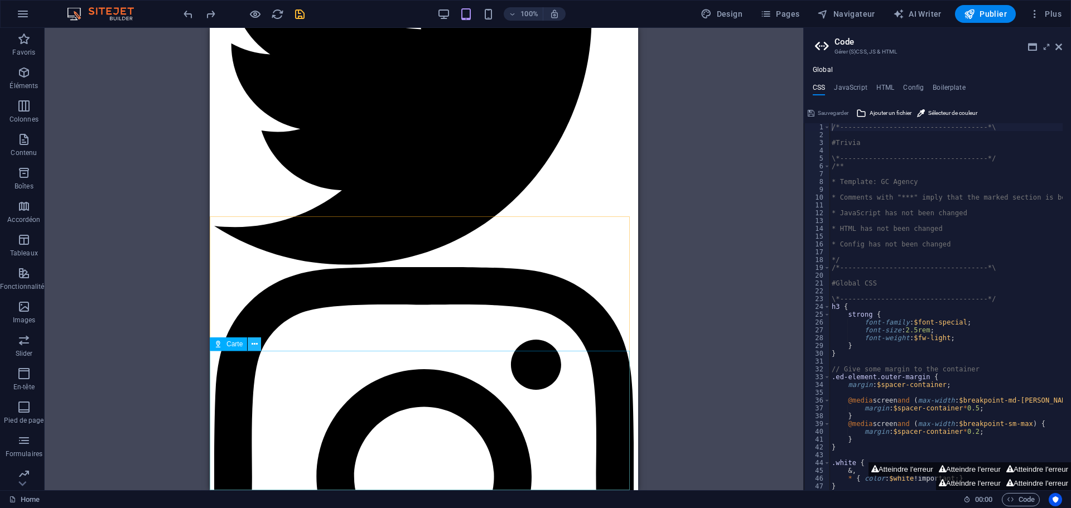
click at [249, 342] on button at bounding box center [254, 343] width 13 height 13
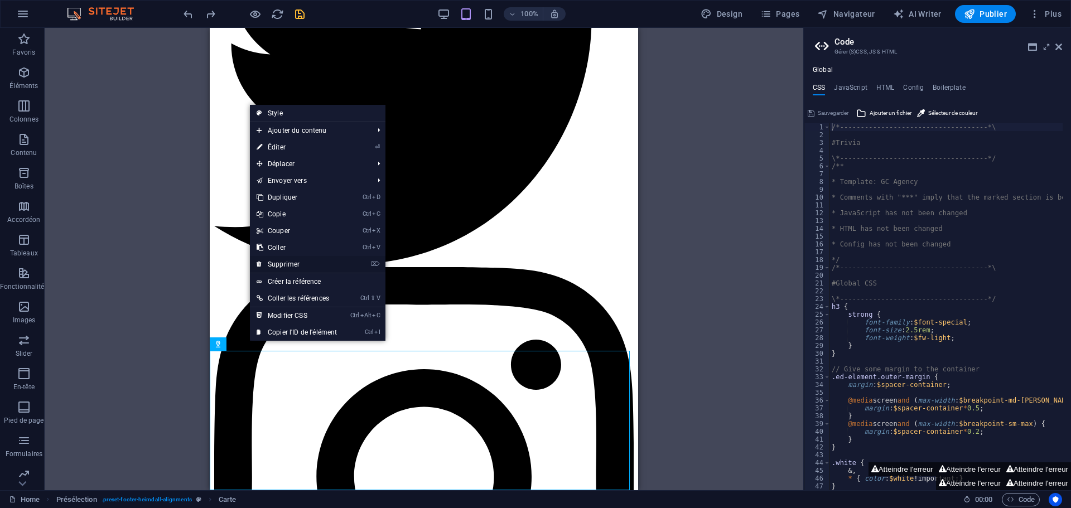
click at [289, 268] on link "⌦ Supprimer" at bounding box center [297, 264] width 94 height 17
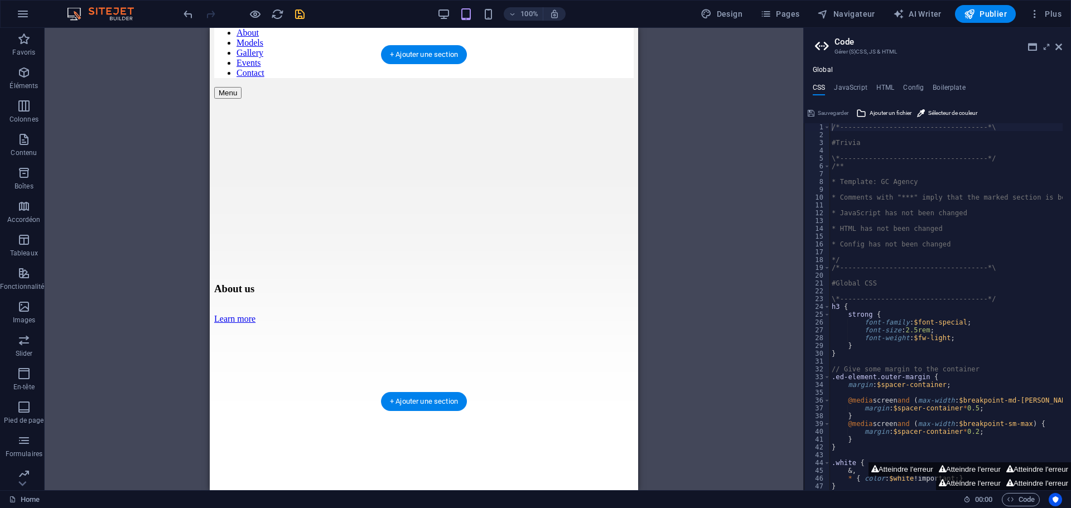
scroll to position [0, 0]
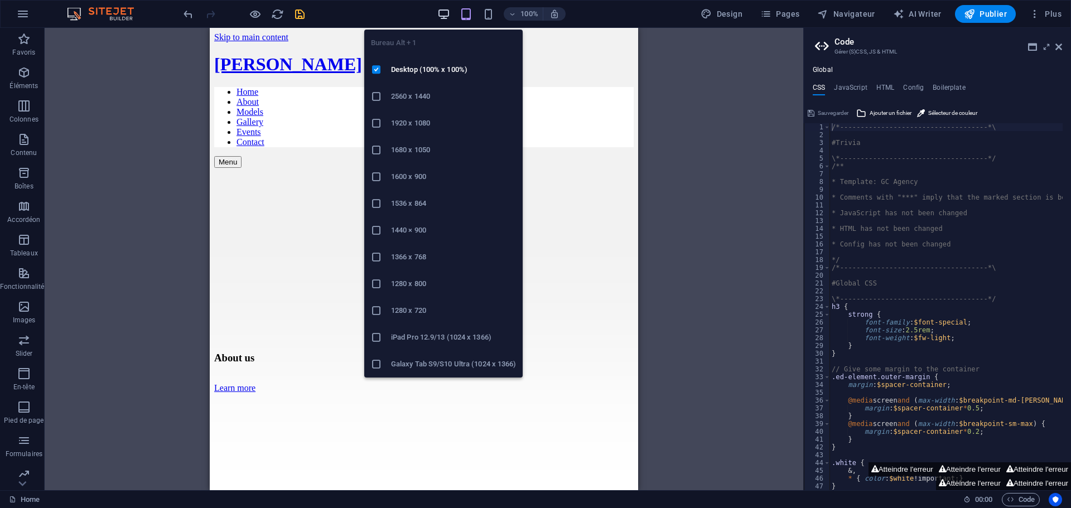
click at [439, 17] on icon "button" at bounding box center [443, 14] width 13 height 13
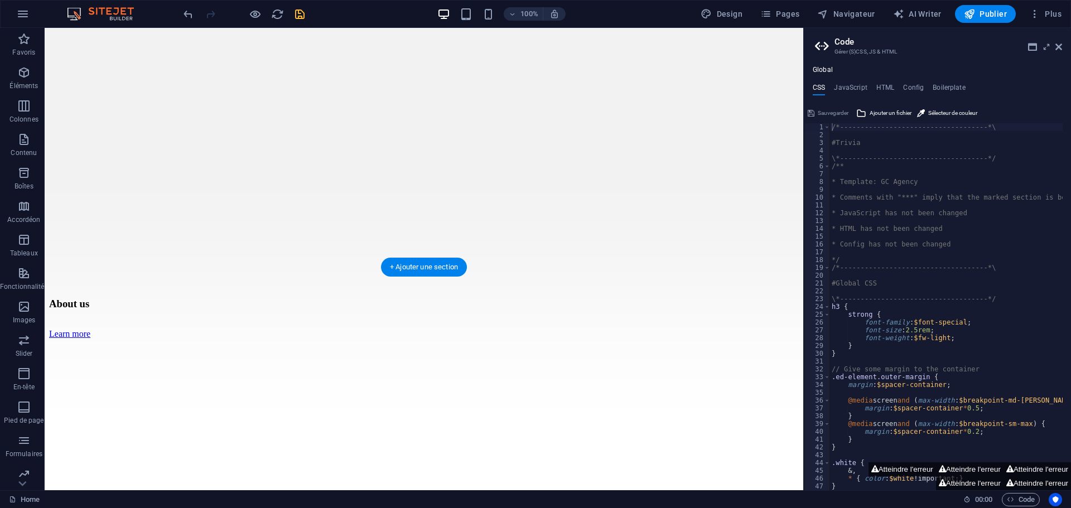
scroll to position [279, 0]
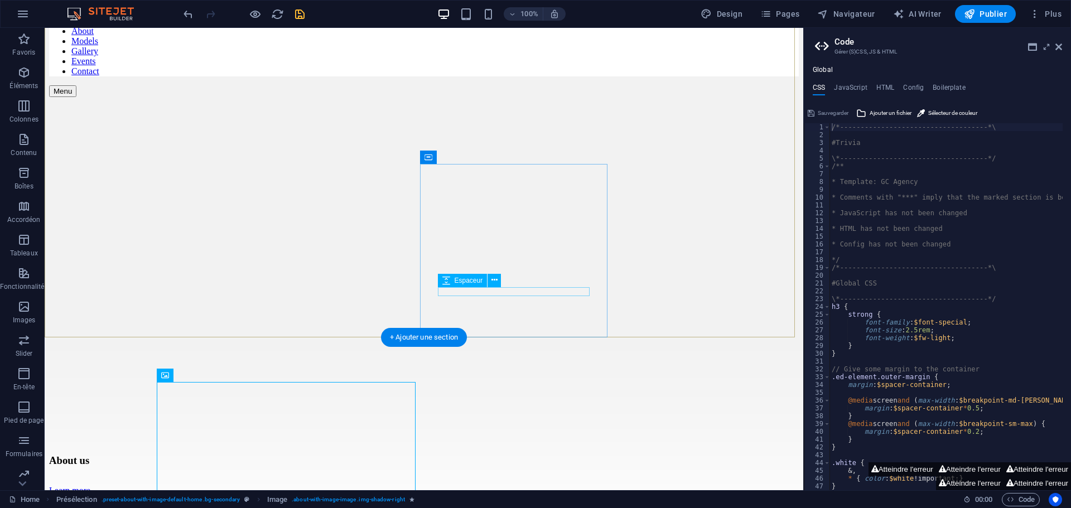
scroll to position [0, 0]
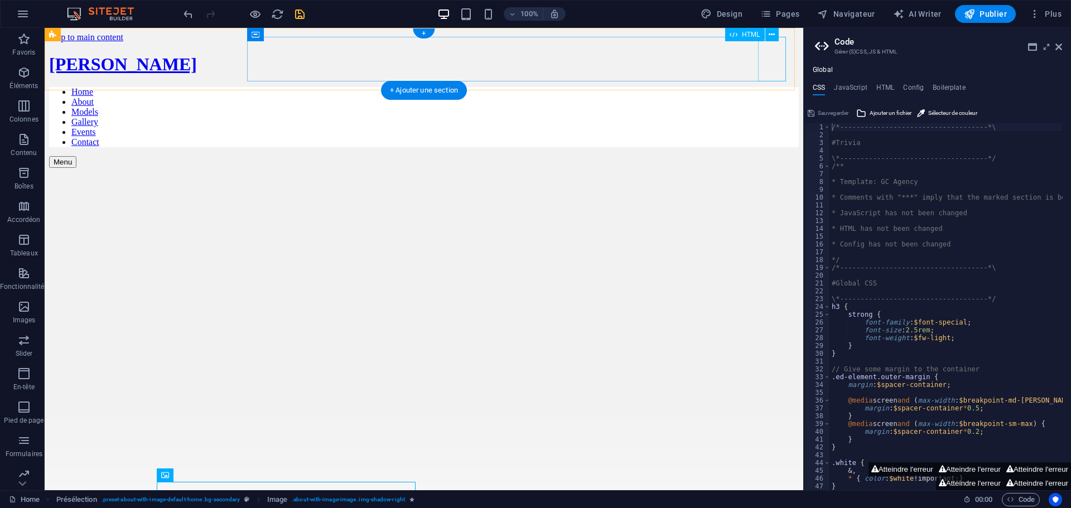
click at [761, 156] on div "Menu" at bounding box center [424, 162] width 750 height 12
click at [773, 156] on div "Menu" at bounding box center [424, 162] width 750 height 12
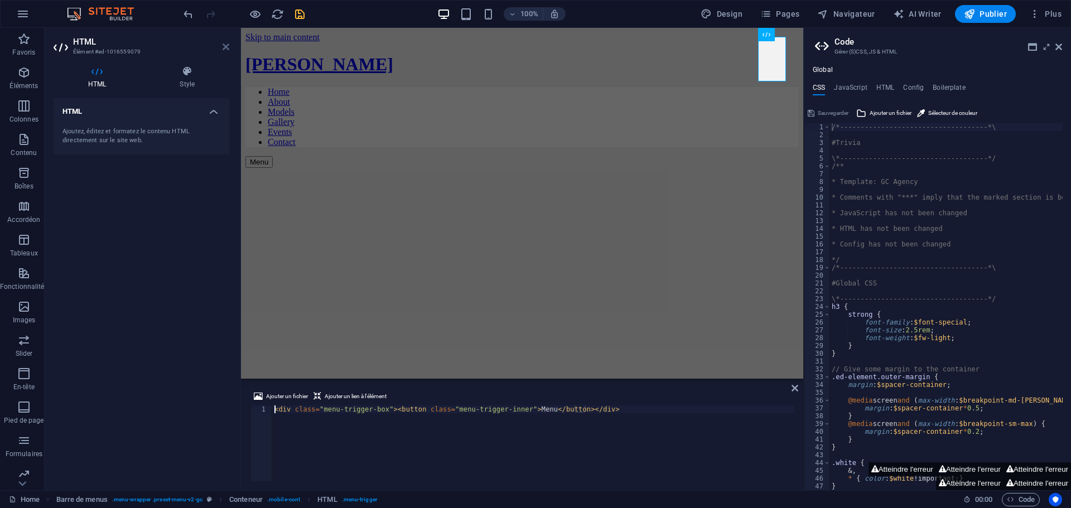
click at [225, 45] on icon at bounding box center [226, 46] width 7 height 9
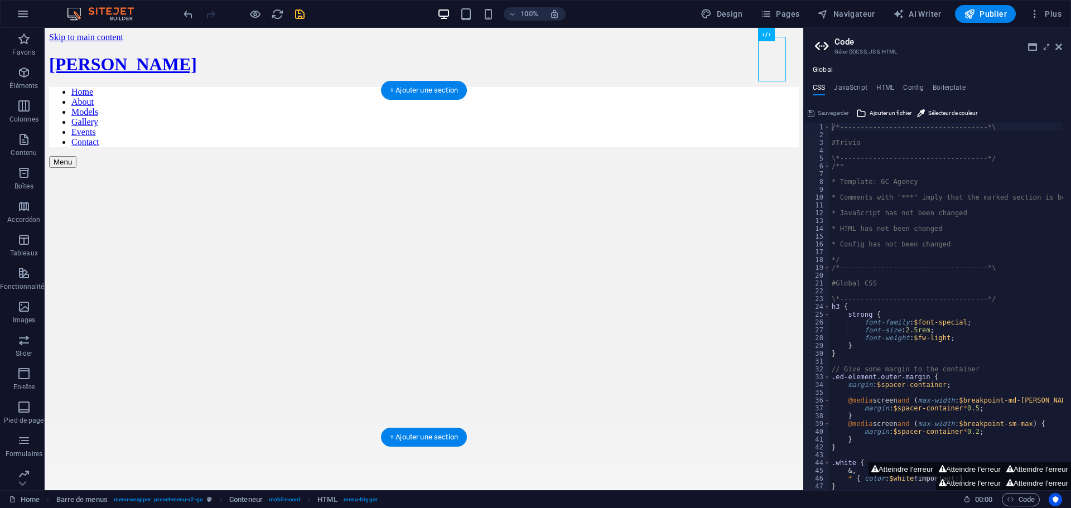
click at [259, 168] on figure at bounding box center [424, 168] width 750 height 0
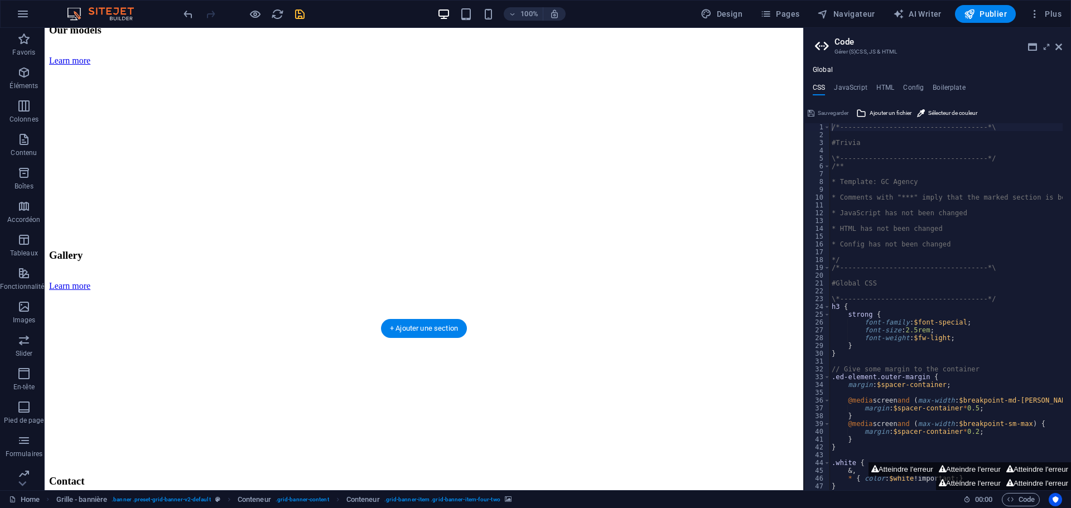
scroll to position [725, 0]
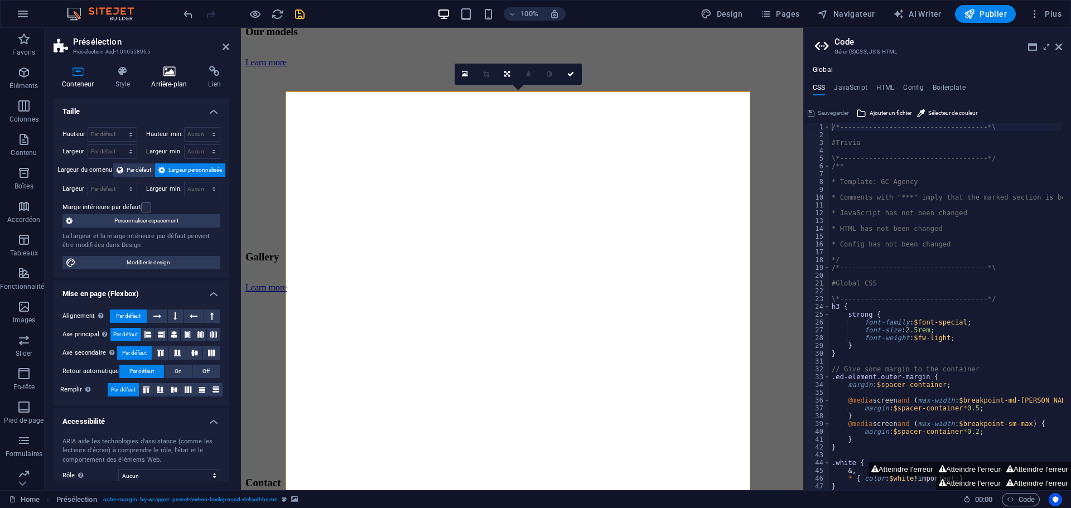
click at [161, 74] on icon at bounding box center [169, 71] width 52 height 11
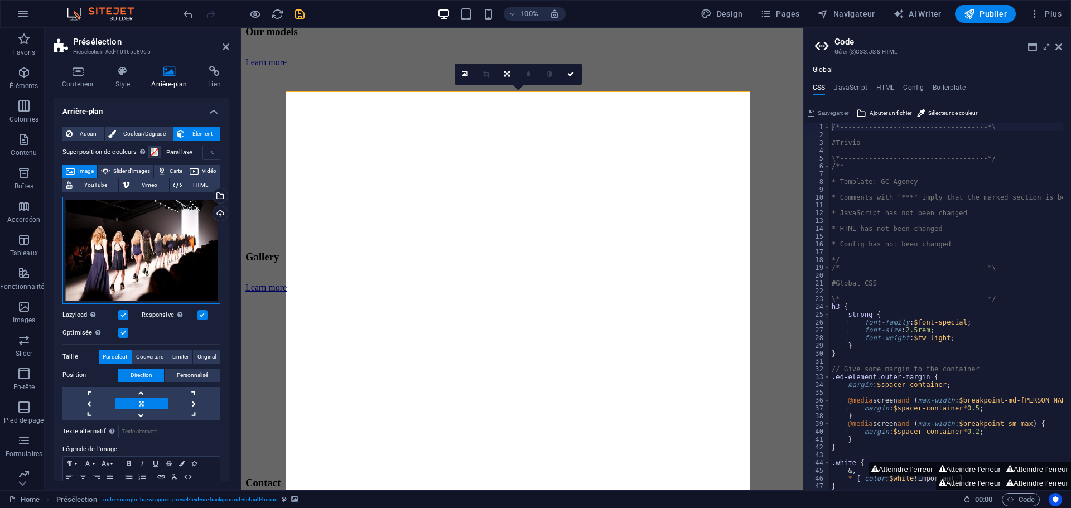
click at [146, 241] on div "Glissez les fichiers ici, cliquez pour choisir les fichiers ou sélectionnez les…" at bounding box center [141, 250] width 158 height 107
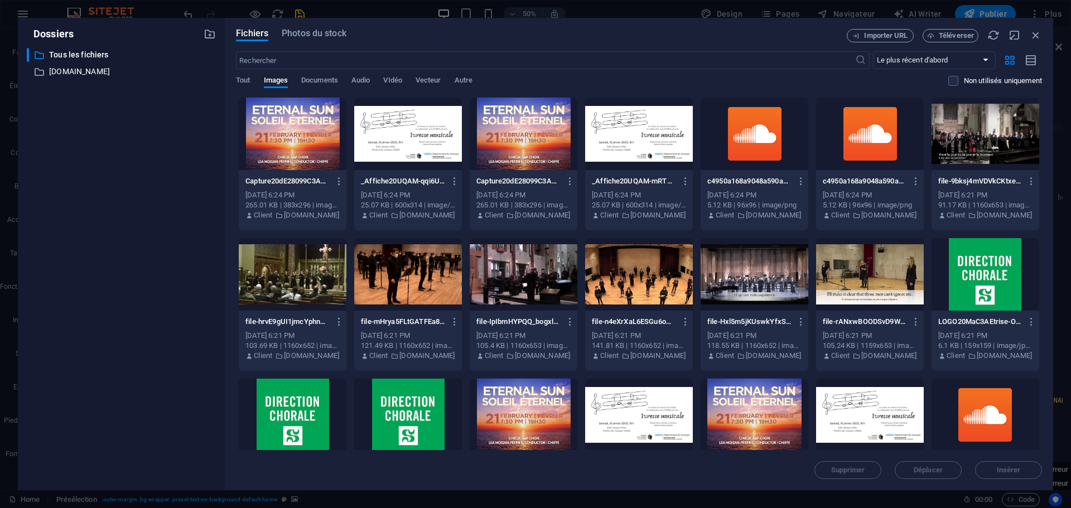
scroll to position [1072, 0]
click at [1036, 36] on icon "button" at bounding box center [1036, 35] width 12 height 12
